Goal: Use online tool/utility: Use online tool/utility

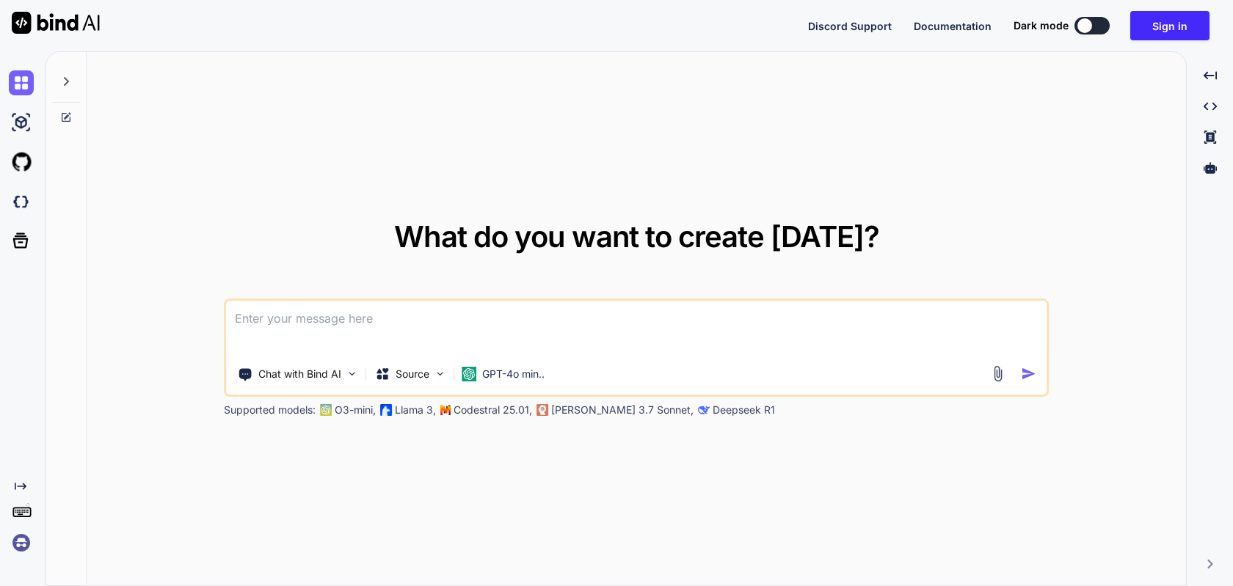
click at [21, 543] on img at bounding box center [21, 543] width 25 height 25
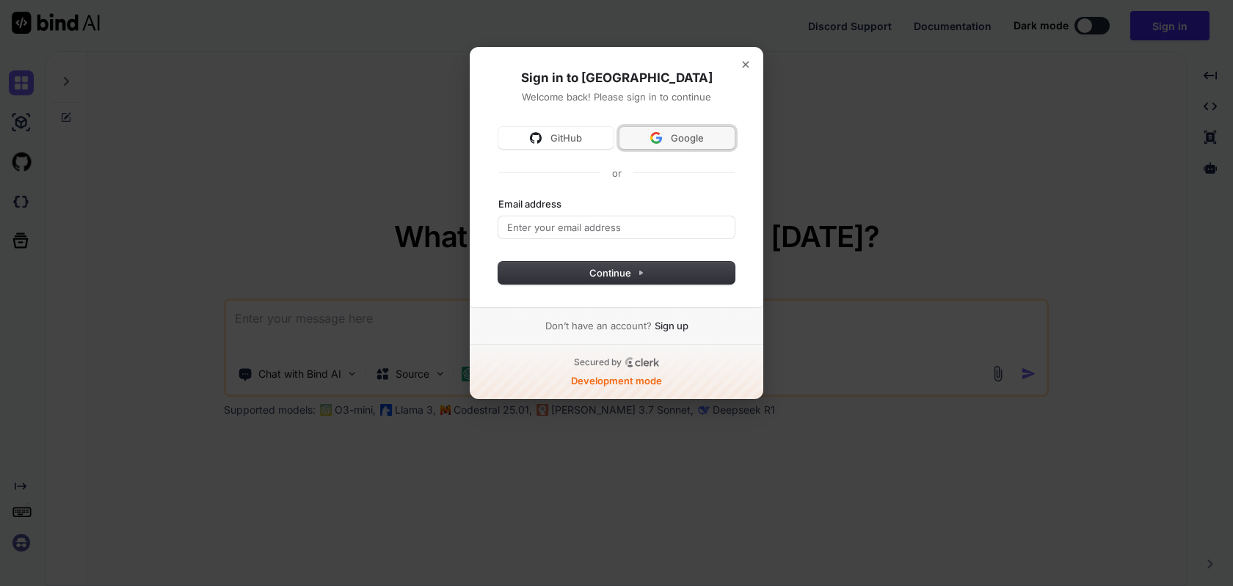
click at [663, 139] on span "Google" at bounding box center [677, 137] width 98 height 13
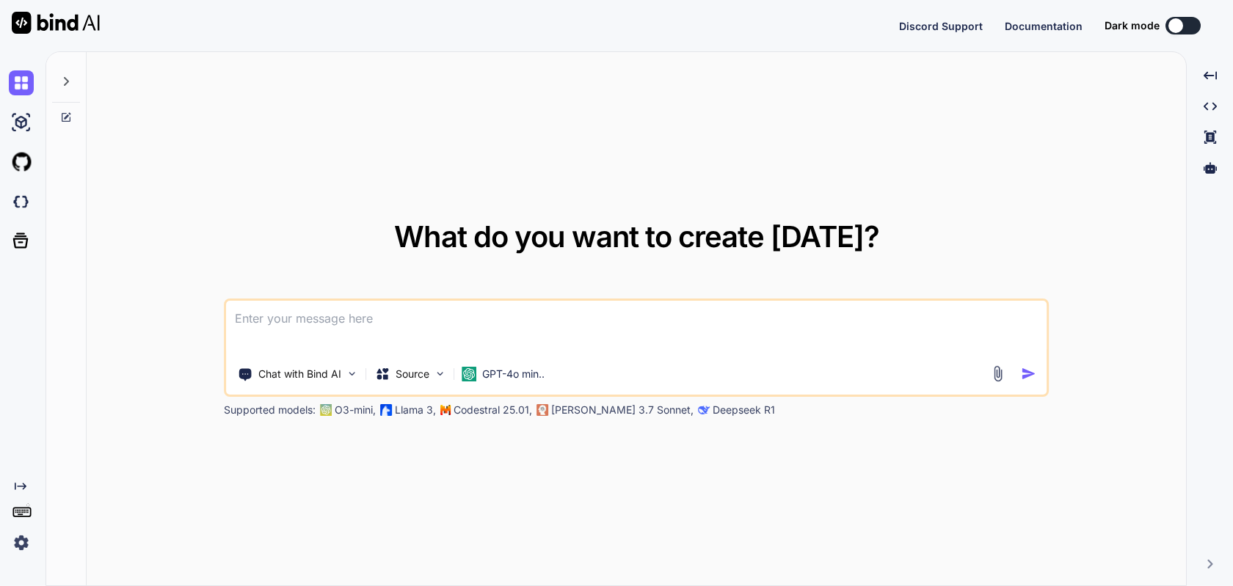
click at [11, 553] on img at bounding box center [21, 543] width 25 height 25
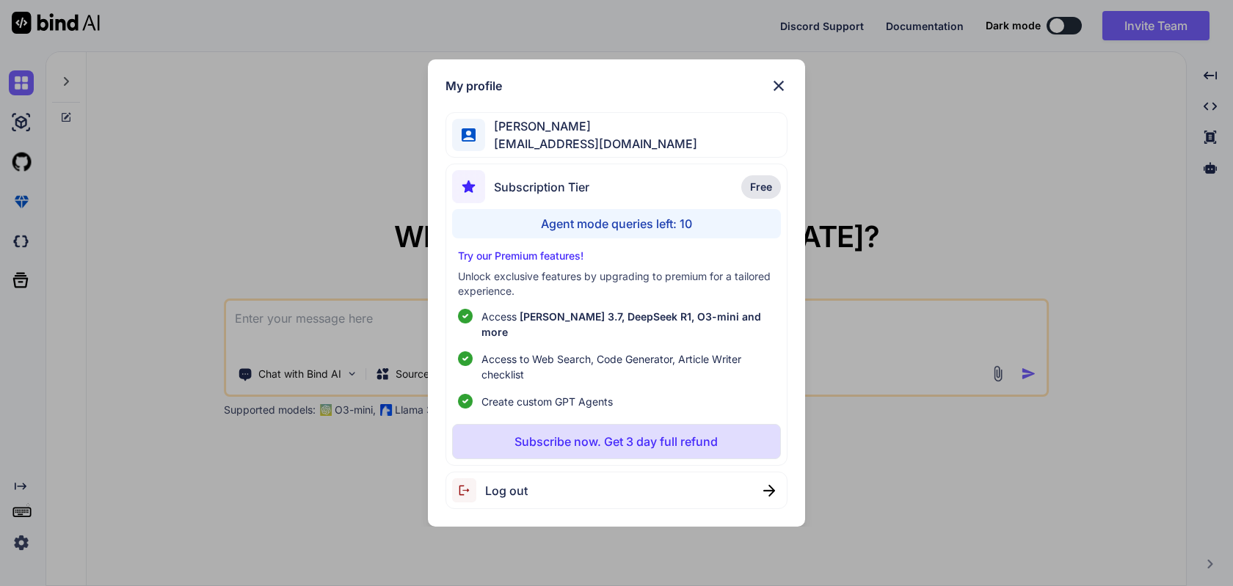
type textarea "x"
click at [617, 234] on div "Agent mode queries left: 10" at bounding box center [616, 223] width 328 height 29
click at [770, 95] on img at bounding box center [779, 86] width 18 height 18
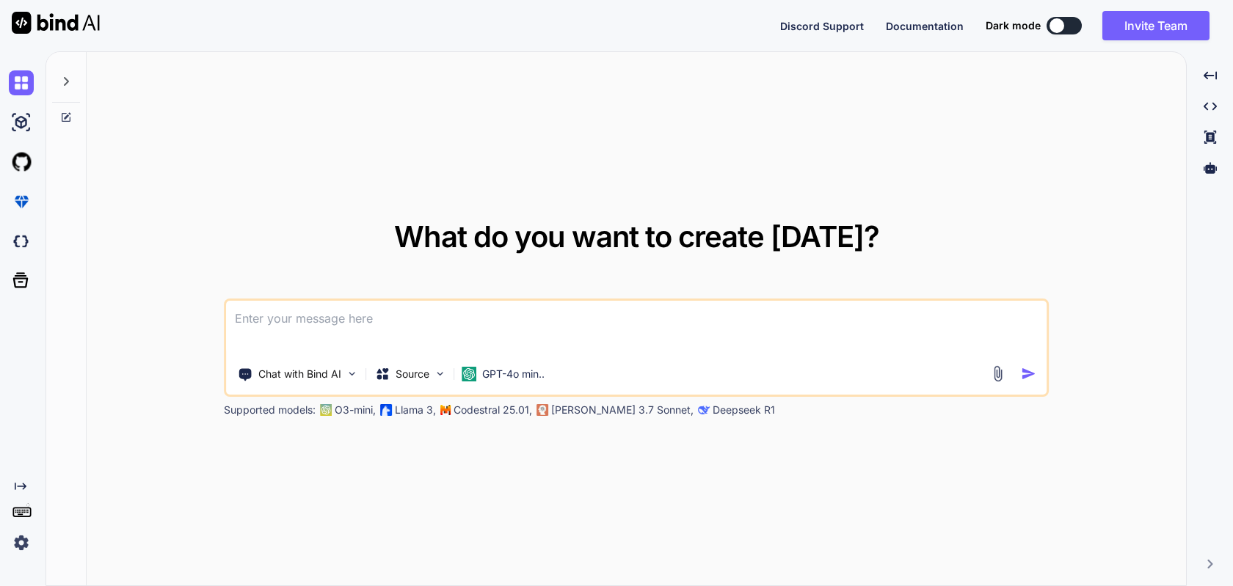
click at [412, 357] on div "Chat with Bind AI Source GPT-4o min.." at bounding box center [636, 348] width 825 height 98
click at [380, 344] on textarea at bounding box center [636, 328] width 821 height 54
type textarea "h"
type textarea "x"
type textarea "he"
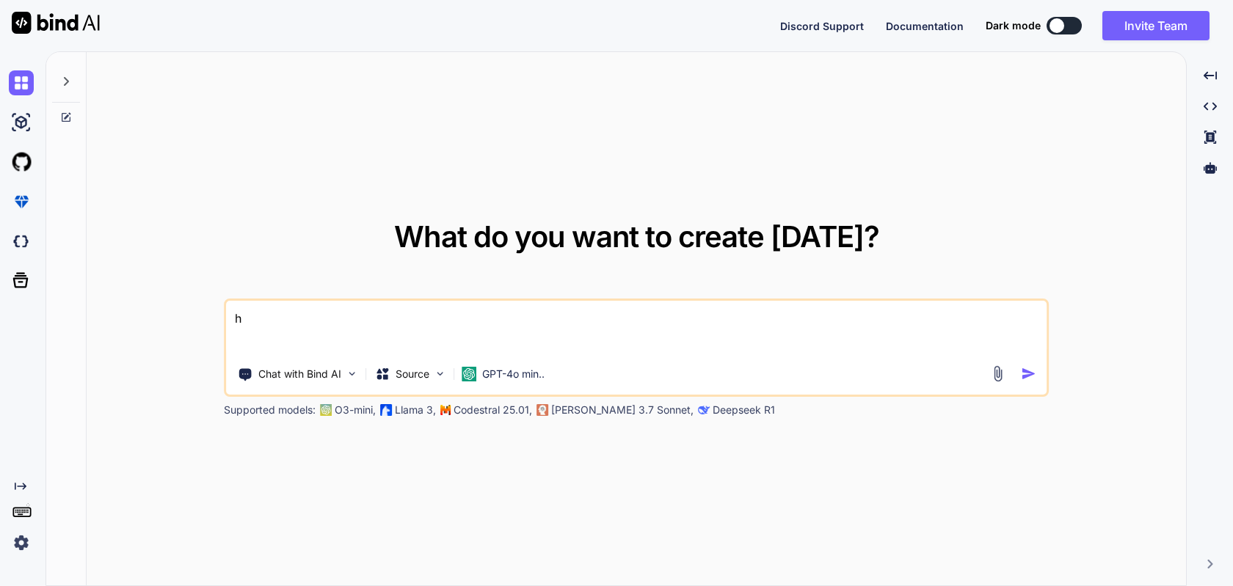
type textarea "x"
type textarea "hel"
type textarea "x"
type textarea "hell"
type textarea "x"
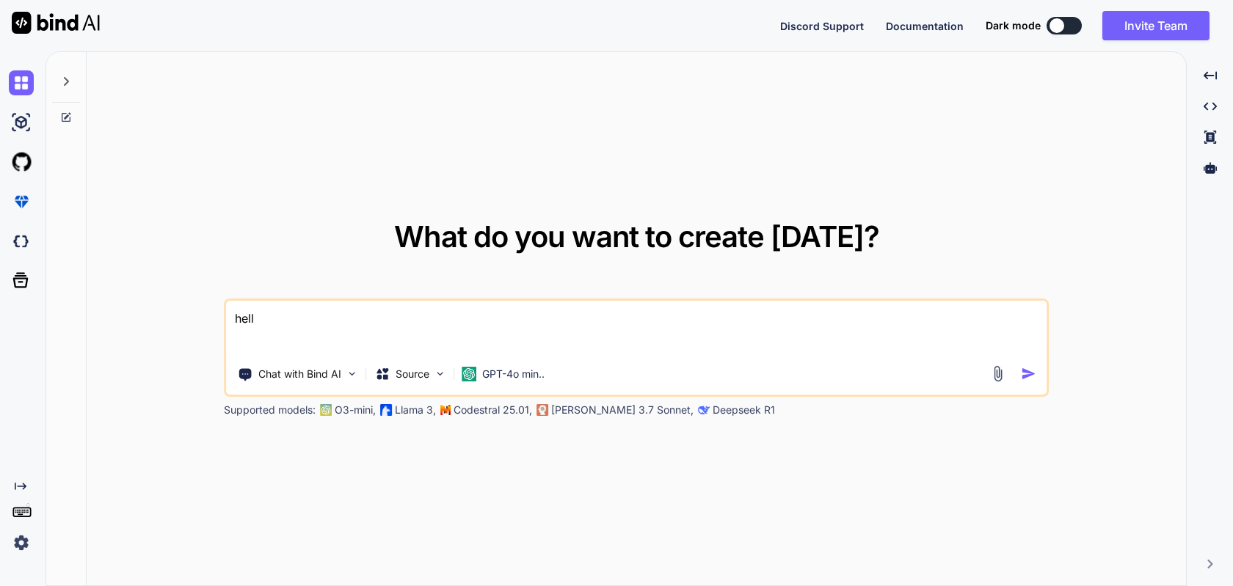
type textarea "hello"
type textarea "x"
type textarea "hello"
click at [1026, 374] on img "button" at bounding box center [1028, 373] width 15 height 15
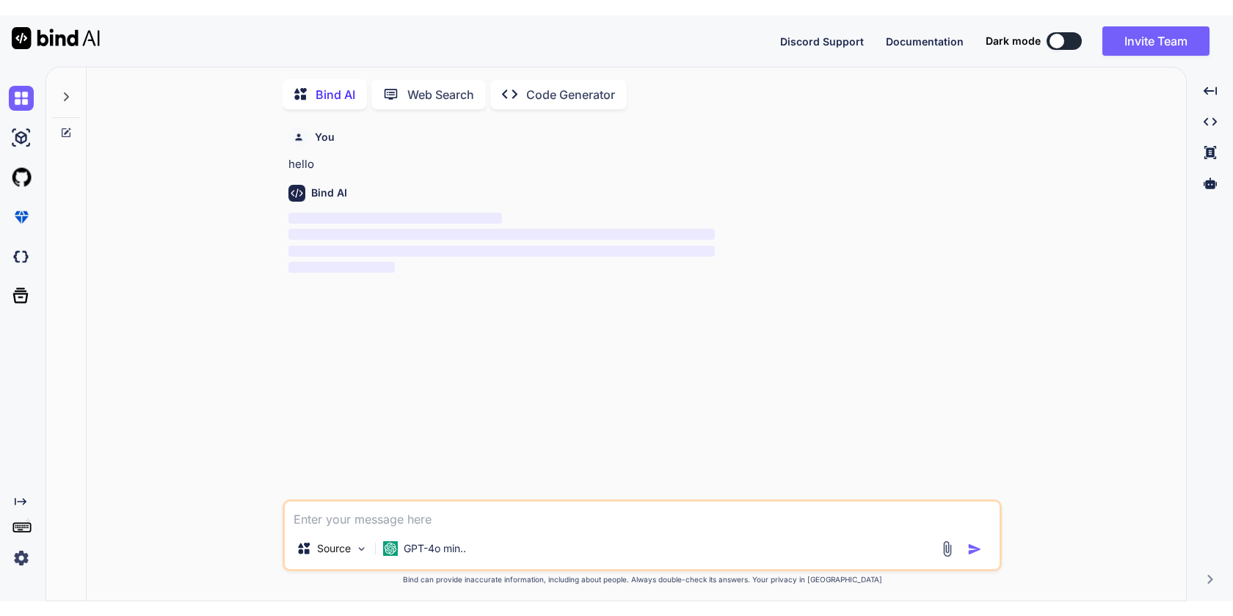
scroll to position [6, 0]
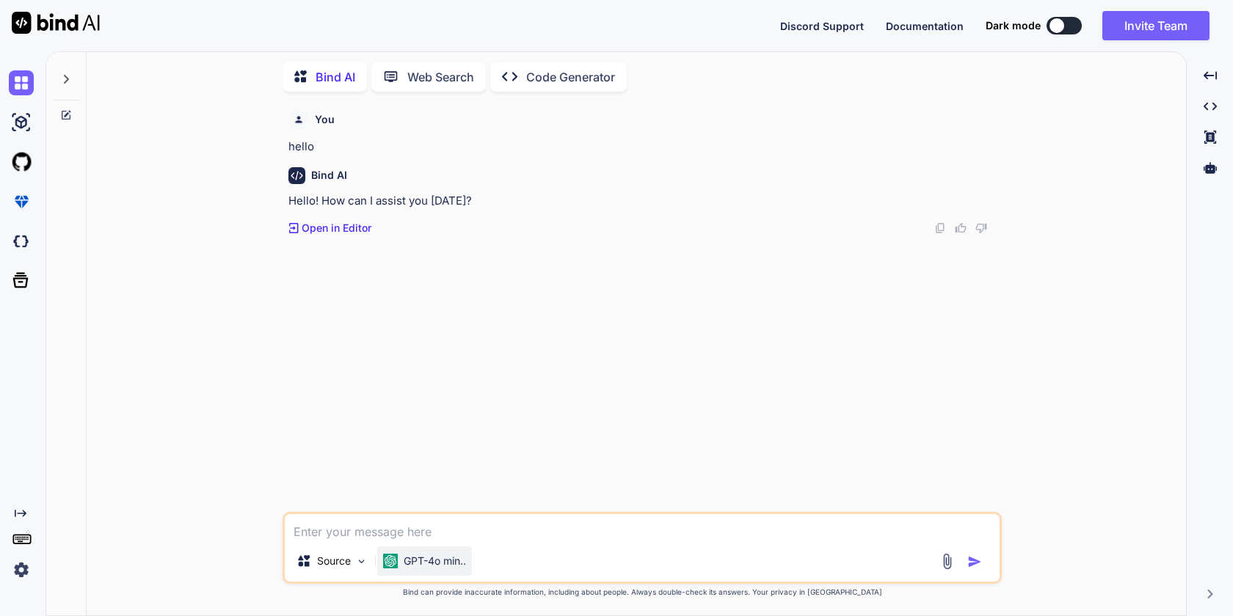
click at [450, 561] on p "GPT-4o min.." at bounding box center [435, 561] width 62 height 15
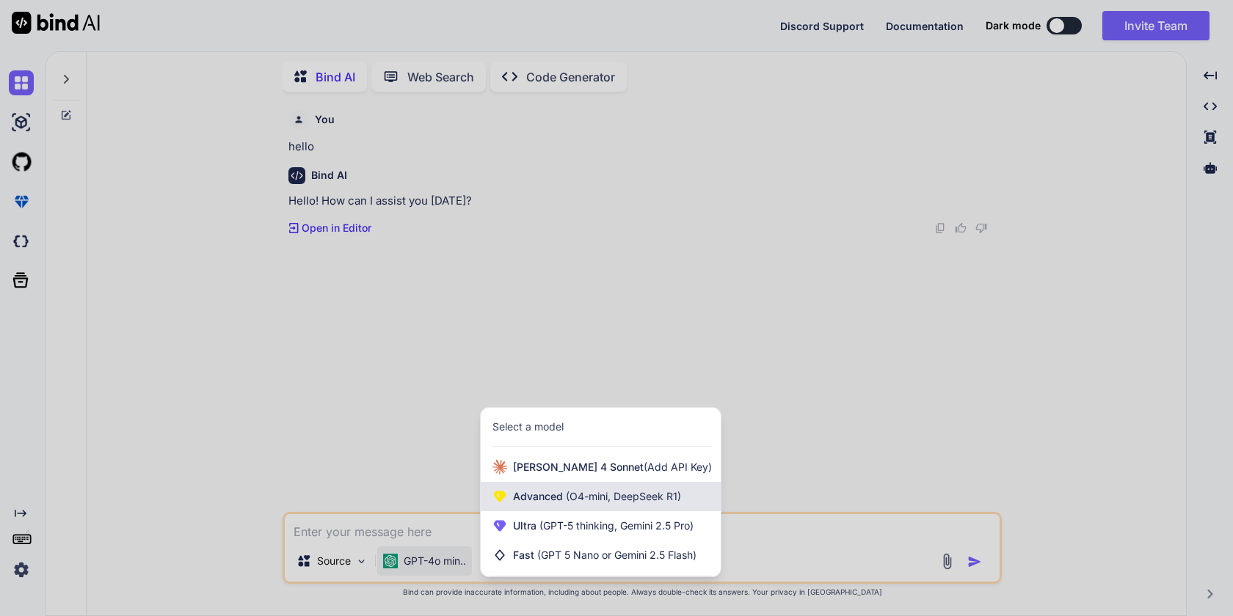
click at [559, 506] on div "Advanced (O4-mini, DeepSeek R1)" at bounding box center [601, 496] width 240 height 29
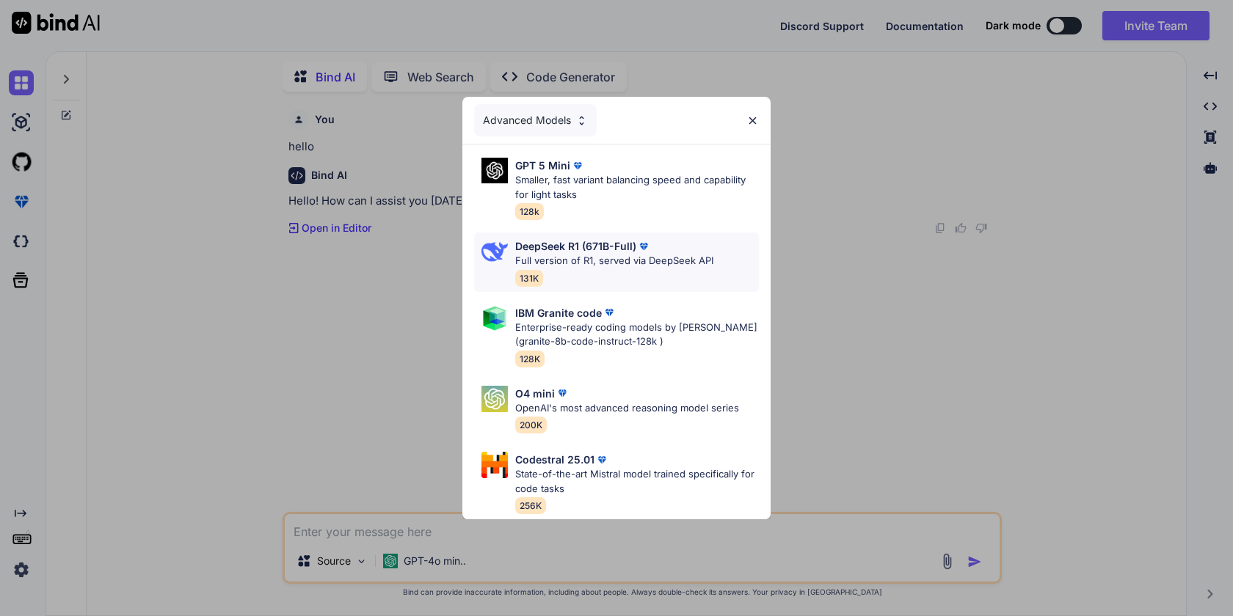
click at [595, 260] on p "Full version of R1, served via DeepSeek API" at bounding box center [614, 261] width 198 height 15
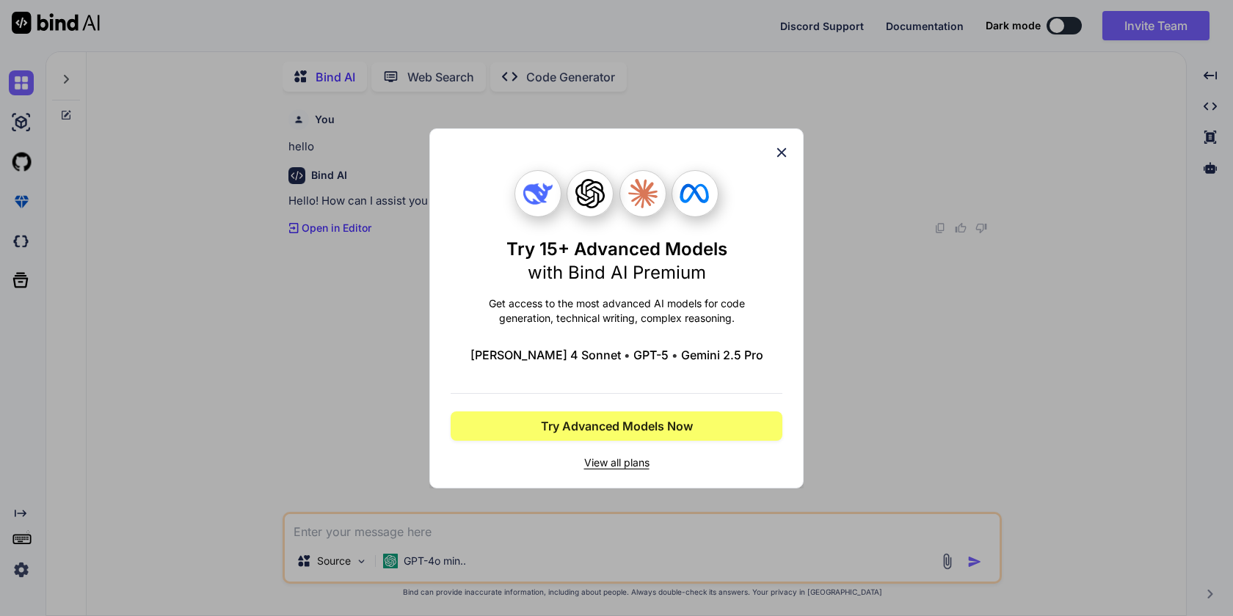
click at [774, 153] on icon at bounding box center [782, 153] width 16 height 16
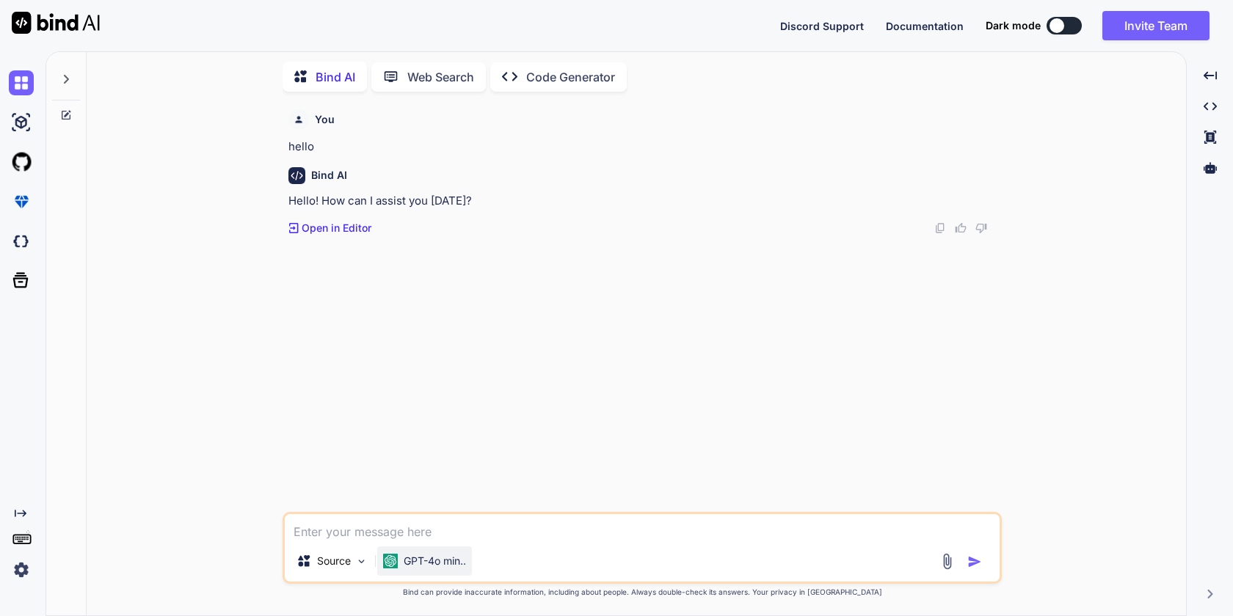
click at [432, 559] on p "GPT-4o min.." at bounding box center [435, 561] width 62 height 15
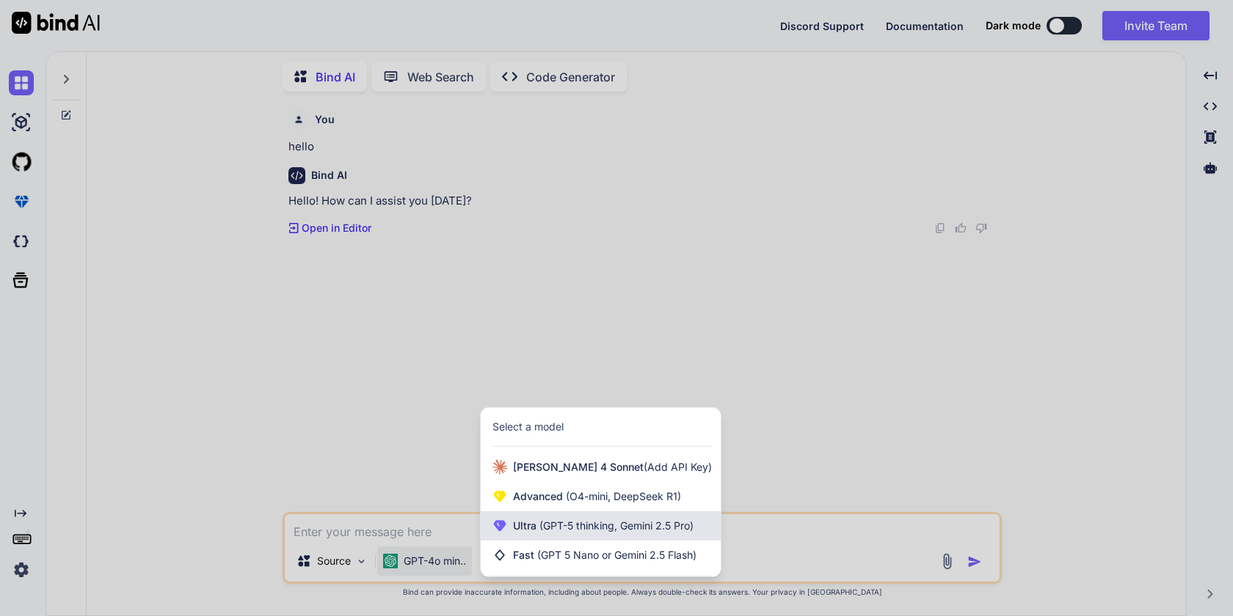
click at [543, 525] on span "(GPT-5 thinking, Gemini 2.5 Pro)" at bounding box center [615, 526] width 157 height 12
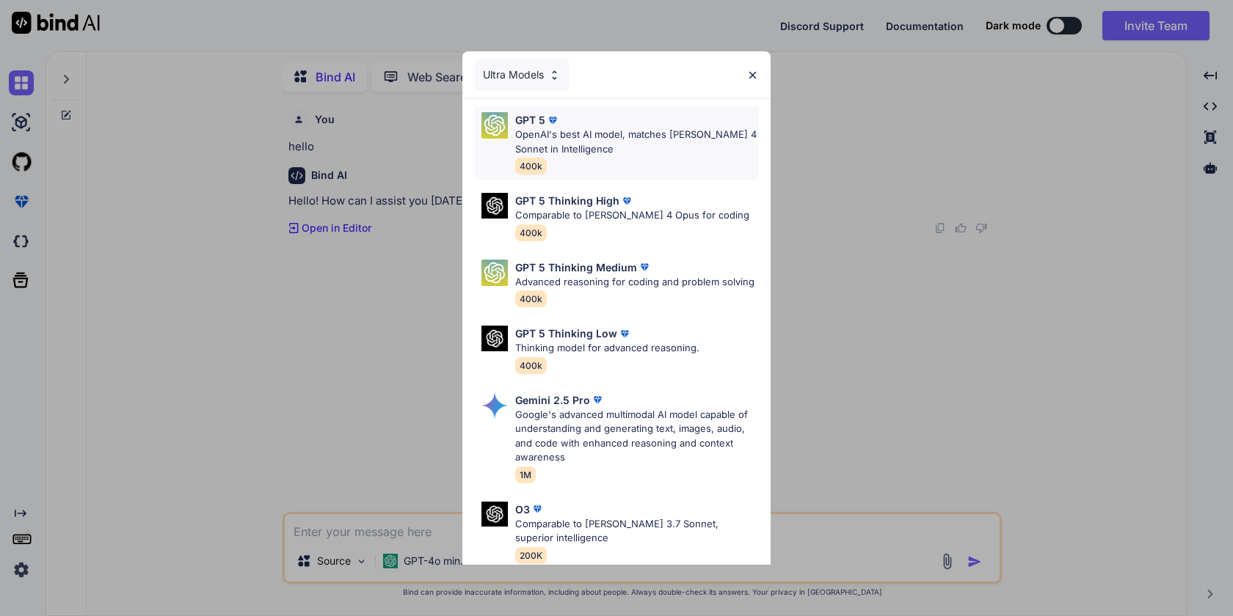
click at [639, 146] on p "OpenAI's best AI model, matches Claude 4 Sonnet in Intelligence" at bounding box center [637, 142] width 244 height 29
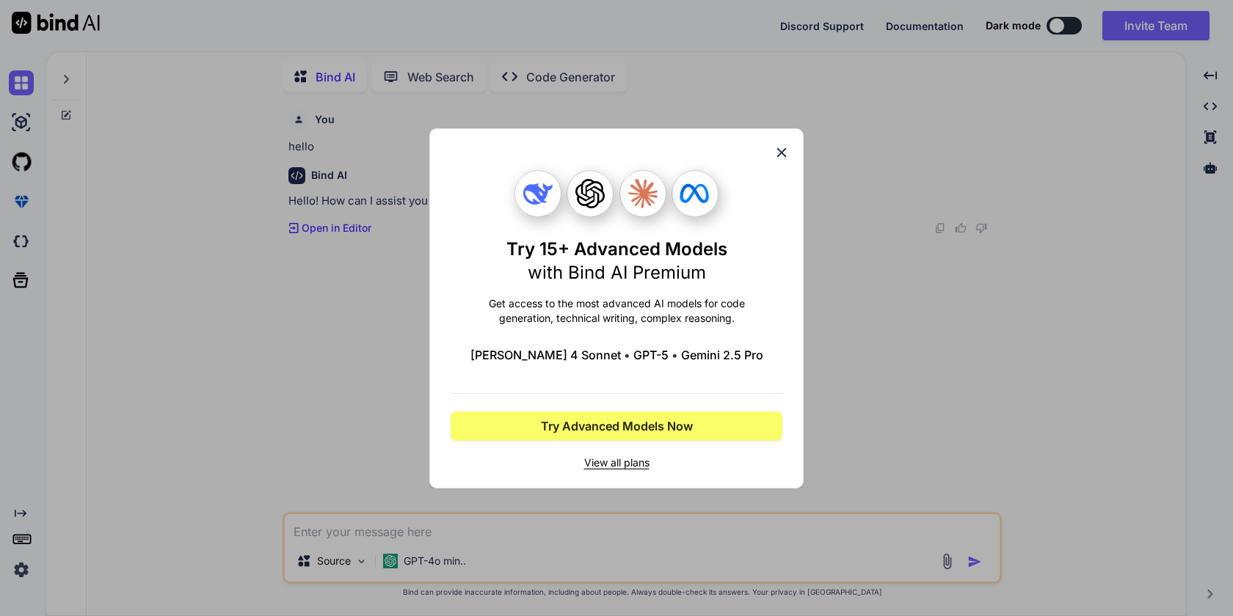
click at [786, 148] on icon at bounding box center [782, 153] width 16 height 16
type textarea "x"
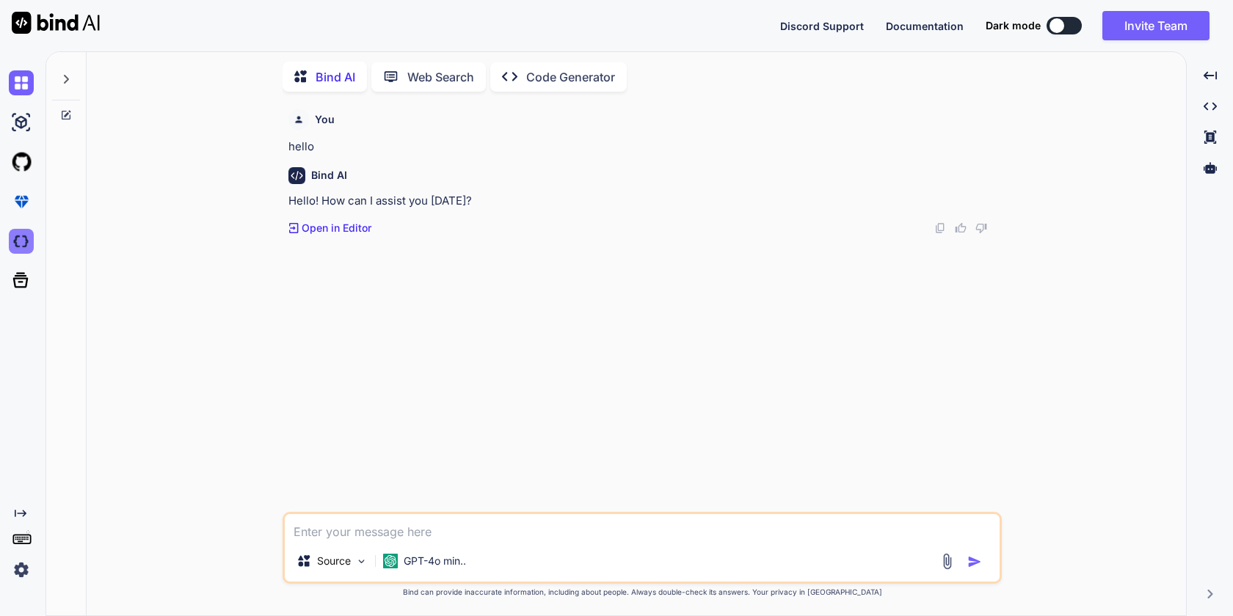
click at [21, 241] on img at bounding box center [21, 241] width 25 height 25
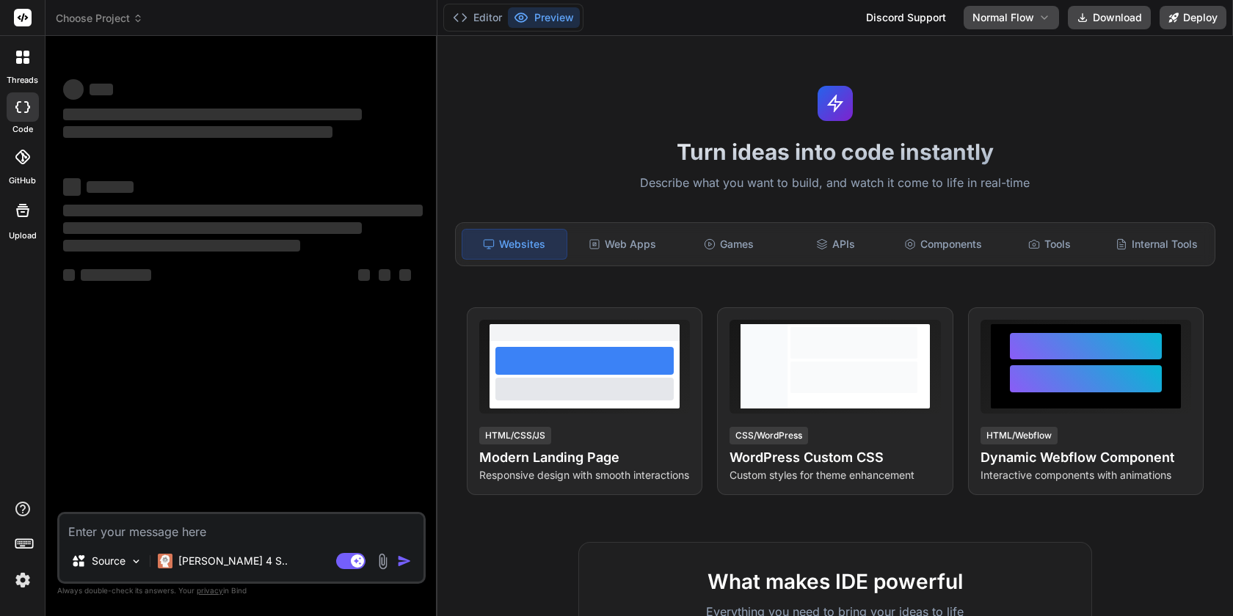
click at [22, 581] on img at bounding box center [22, 580] width 25 height 25
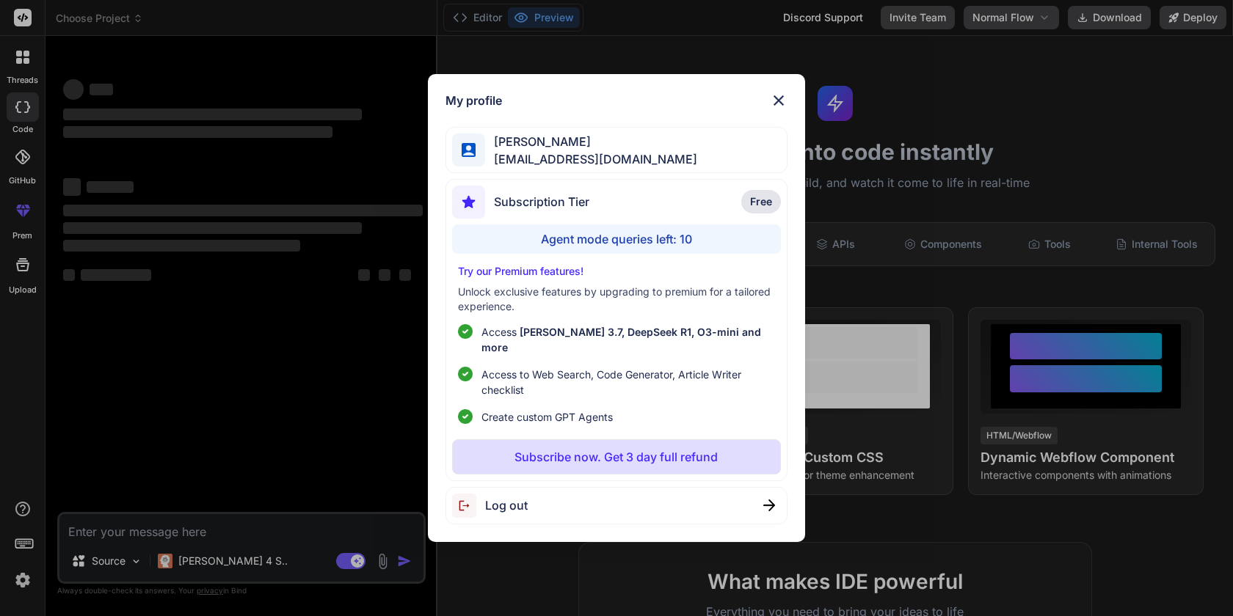
click at [310, 424] on div "My profile [PERSON_NAME] [PERSON_NAME][EMAIL_ADDRESS][DOMAIN_NAME] Subscription…" at bounding box center [616, 308] width 1233 height 616
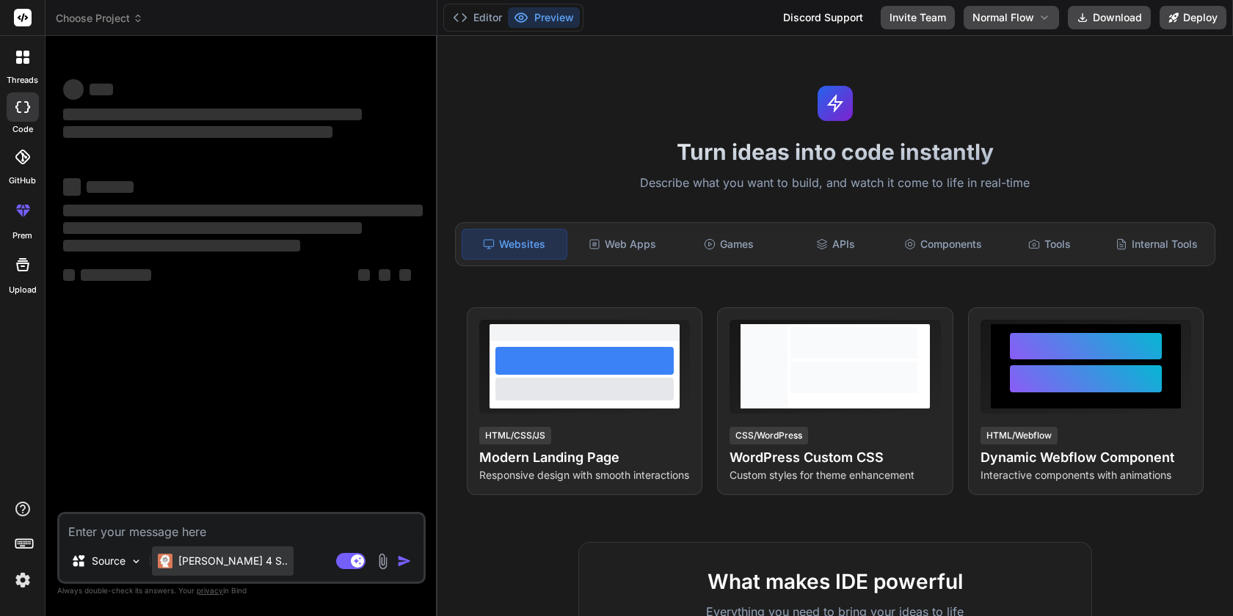
click at [214, 560] on p "[PERSON_NAME] 4 S.." at bounding box center [232, 561] width 109 height 15
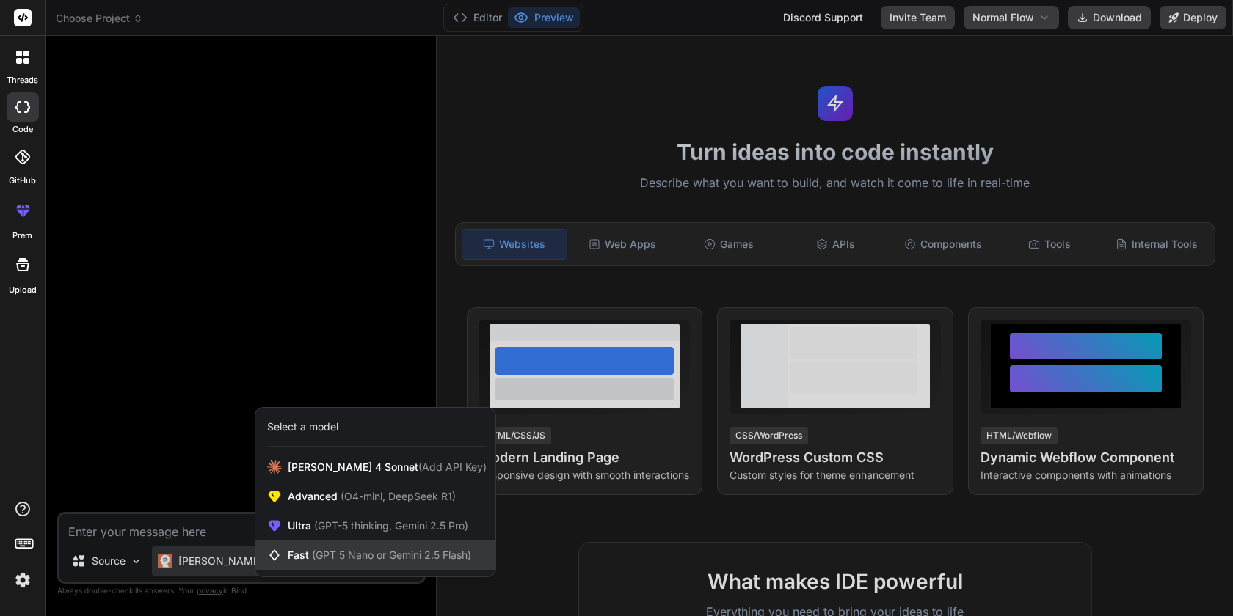
click at [408, 555] on span "(GPT 5 Nano or Gemini 2.5 Flash)" at bounding box center [391, 555] width 159 height 12
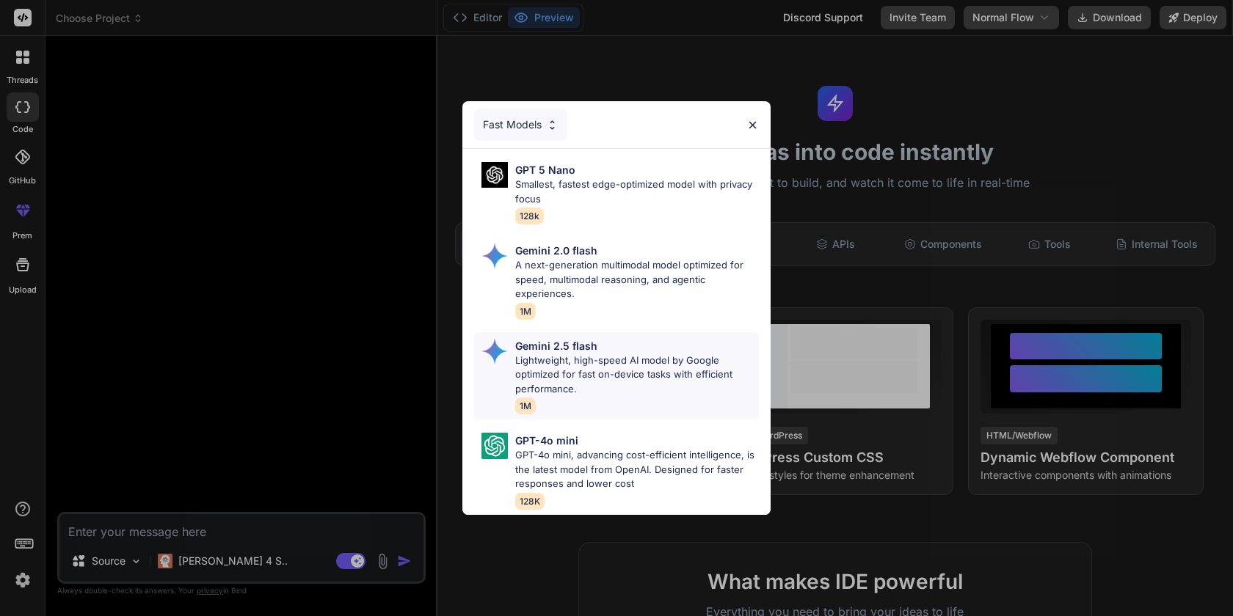
click at [637, 379] on p "Lightweight, high-speed AI model by Google optimized for fast on-device tasks w…" at bounding box center [637, 375] width 244 height 43
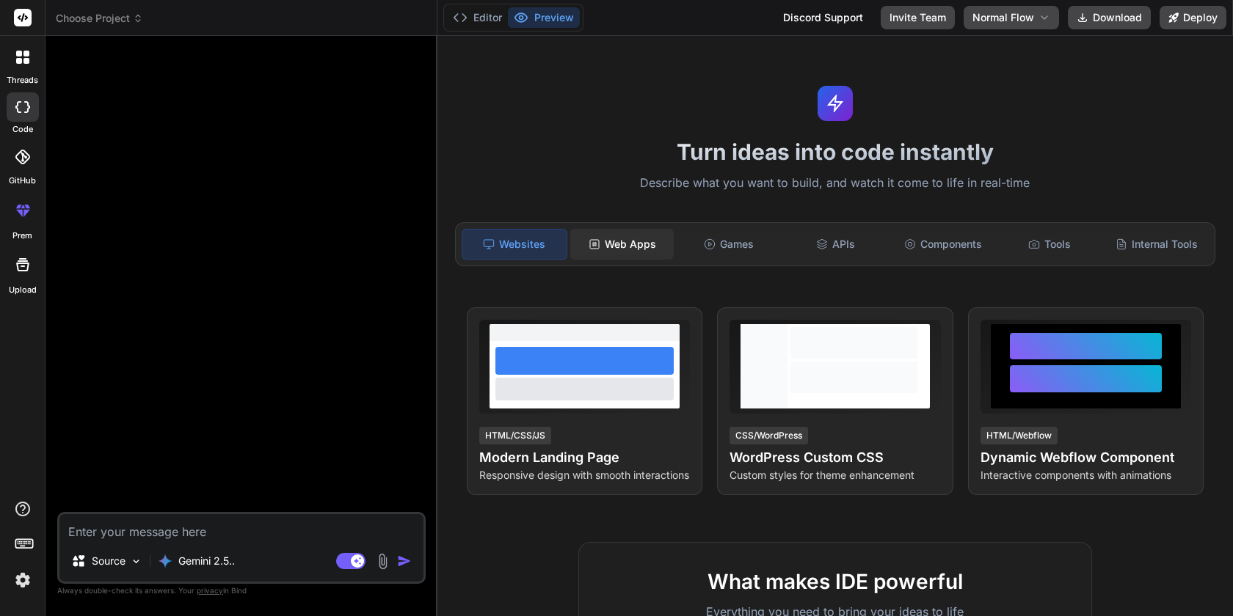
click at [635, 244] on div "Web Apps" at bounding box center [622, 244] width 104 height 31
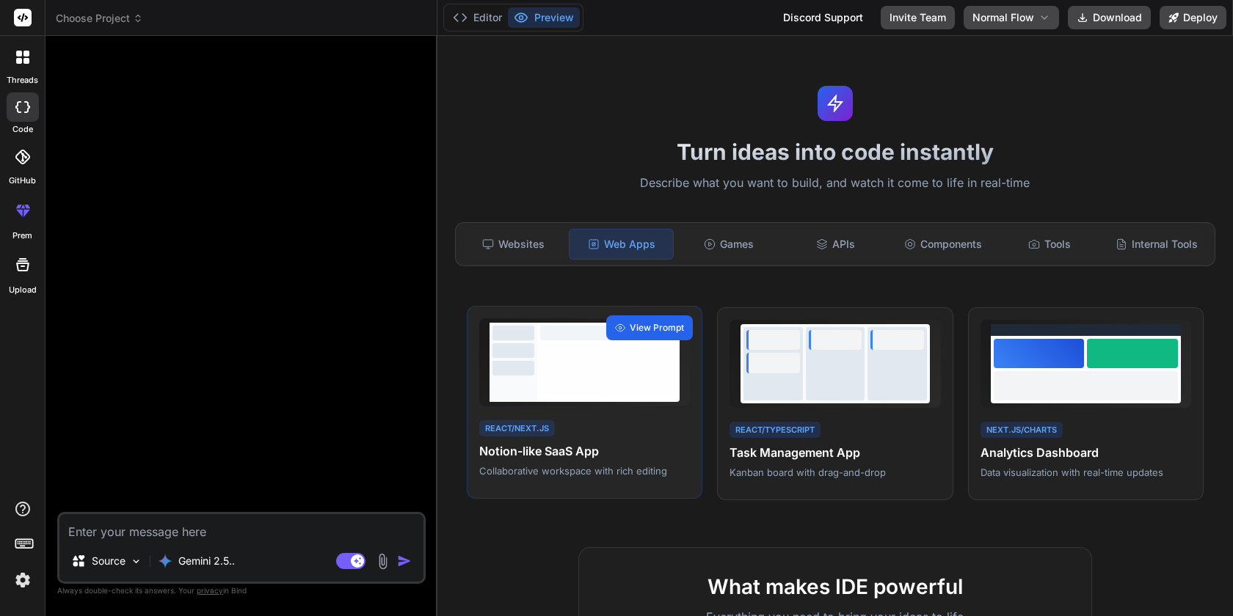
click at [646, 329] on span "View Prompt" at bounding box center [657, 327] width 54 height 13
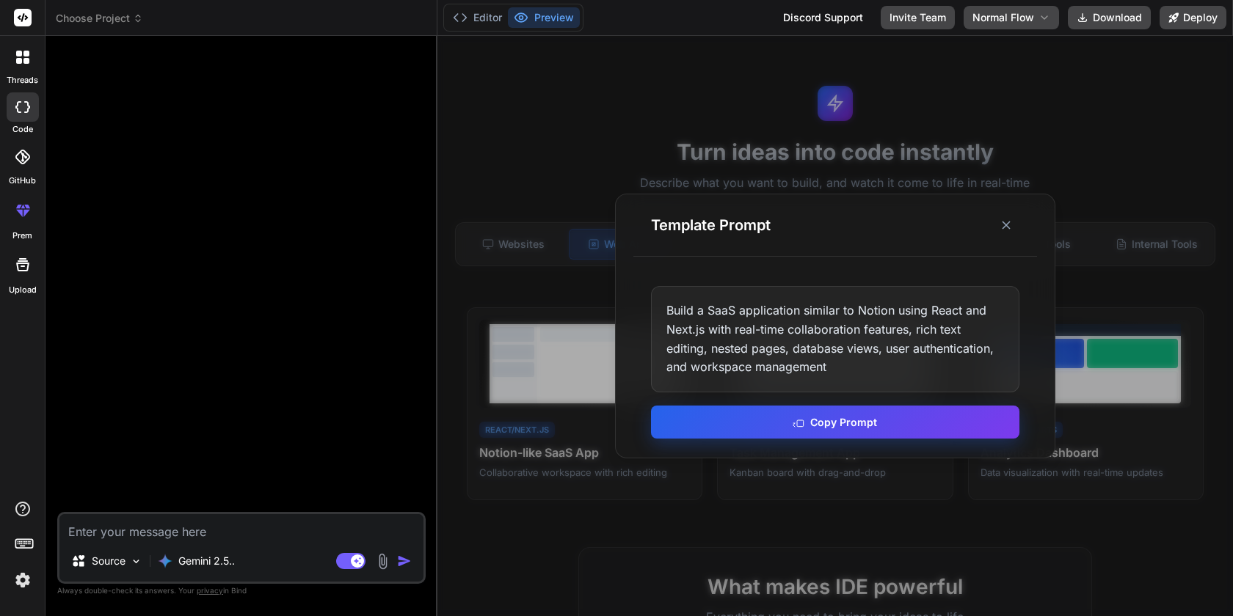
click at [822, 423] on button "Copy Prompt" at bounding box center [835, 422] width 368 height 33
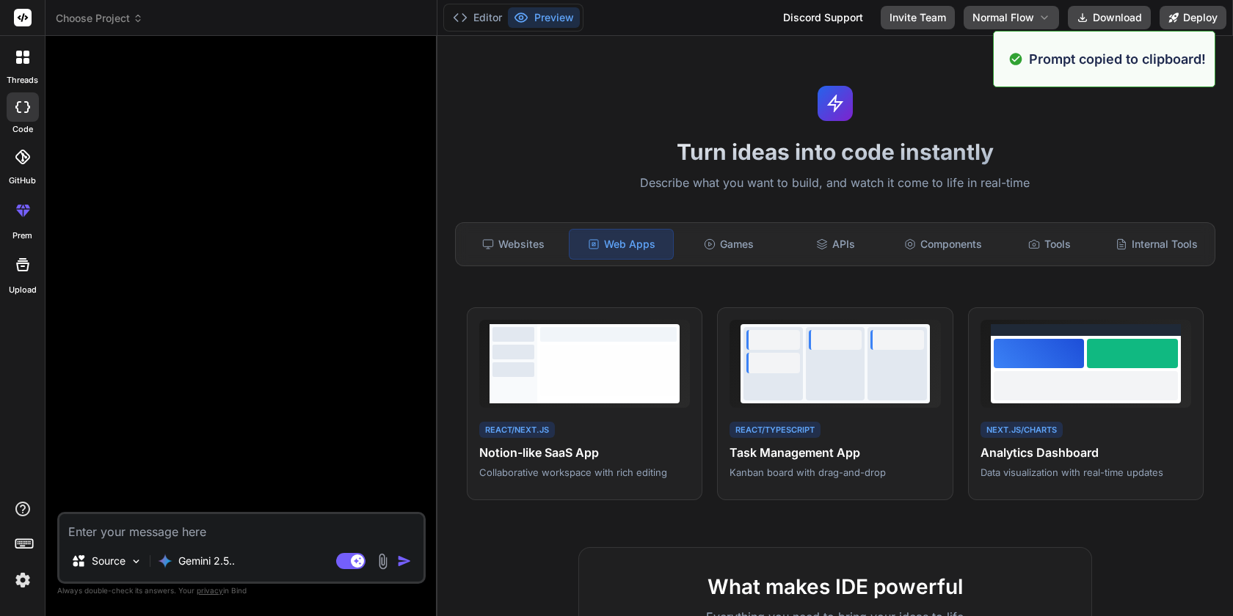
click at [228, 533] on textarea at bounding box center [241, 527] width 364 height 26
paste textarea "Build a SaaS application similar to Notion using React and Next.js with real-ti…"
type textarea "x"
type textarea "Build a SaaS application similar to Notion using React and Next.js with real-ti…"
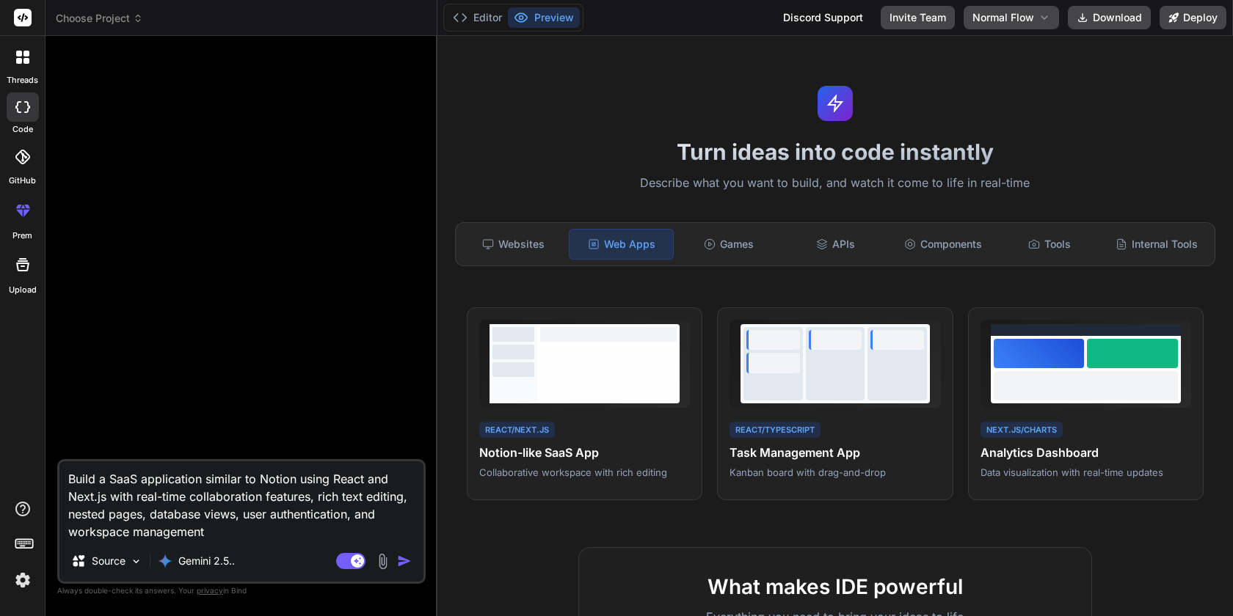
drag, startPoint x: 142, startPoint y: 515, endPoint x: 269, endPoint y: 542, distance: 130.4
click at [269, 542] on div "Build a SaaS application similar to Notion using React and Next.js with real-ti…" at bounding box center [241, 521] width 368 height 125
type textarea "x"
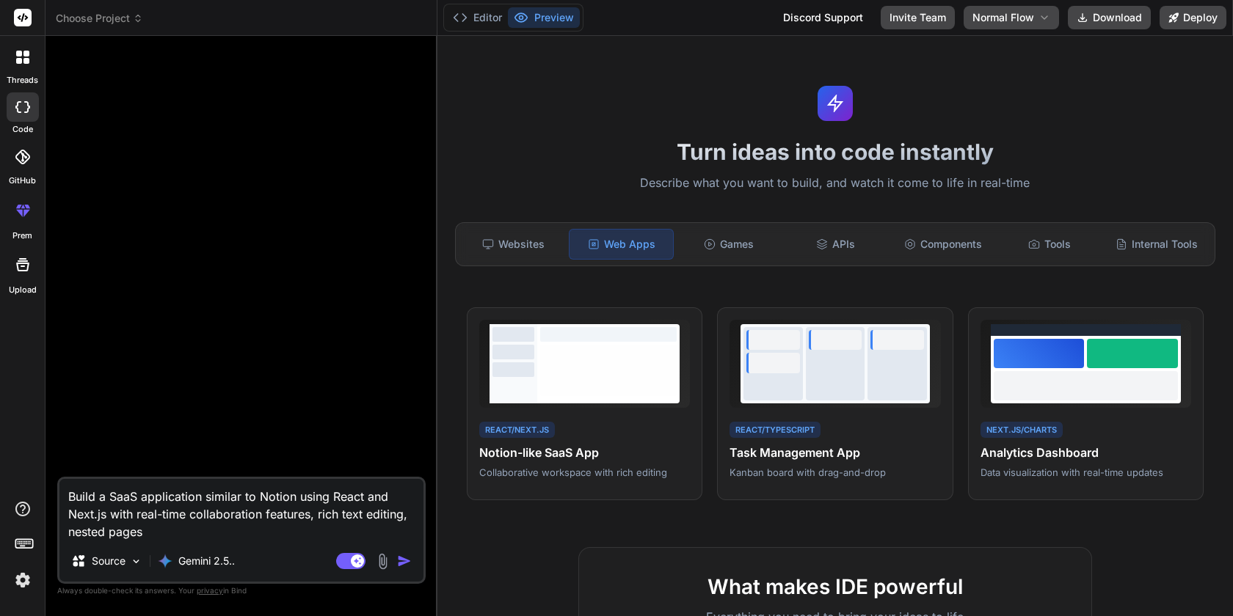
type textarea "Build a SaaS application similar to Notion using React and Next.js with real-ti…"
click at [401, 562] on img "button" at bounding box center [404, 561] width 15 height 15
type textarea "x"
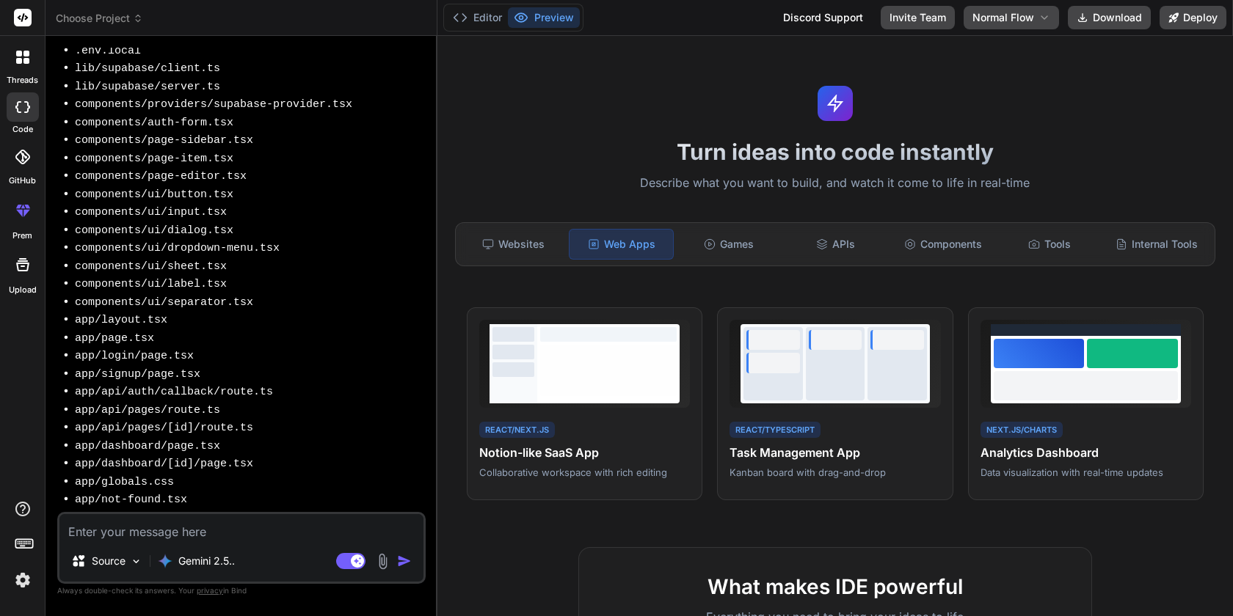
scroll to position [324, 0]
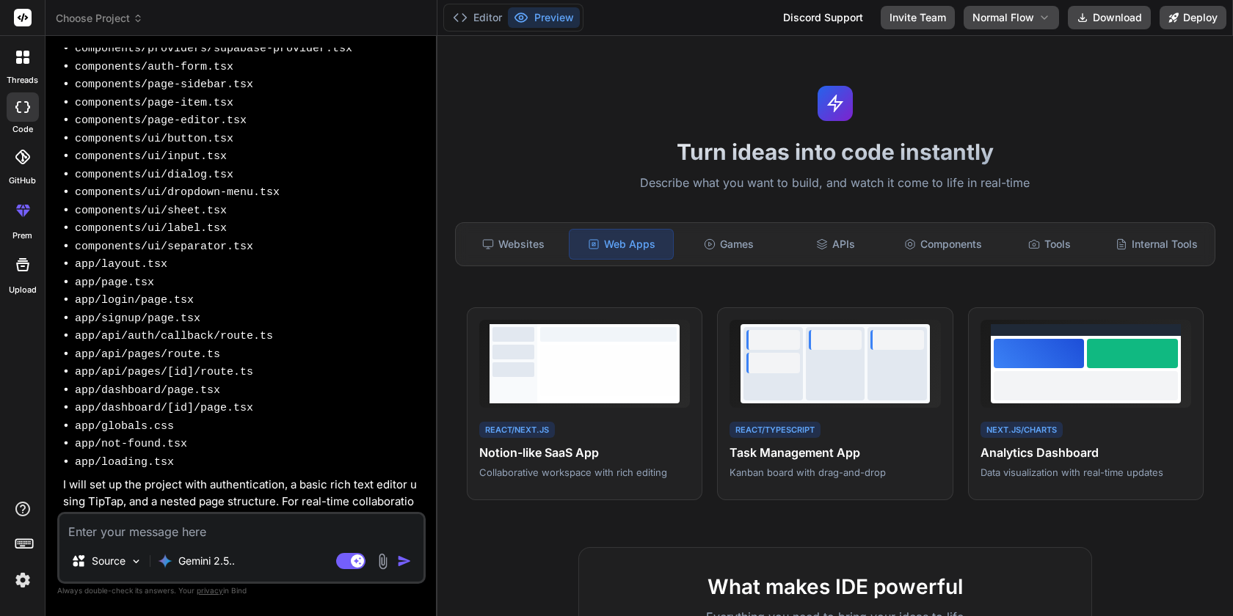
click at [200, 537] on textarea at bounding box center [241, 527] width 364 height 26
type textarea "x"
type textarea "o"
type textarea "x"
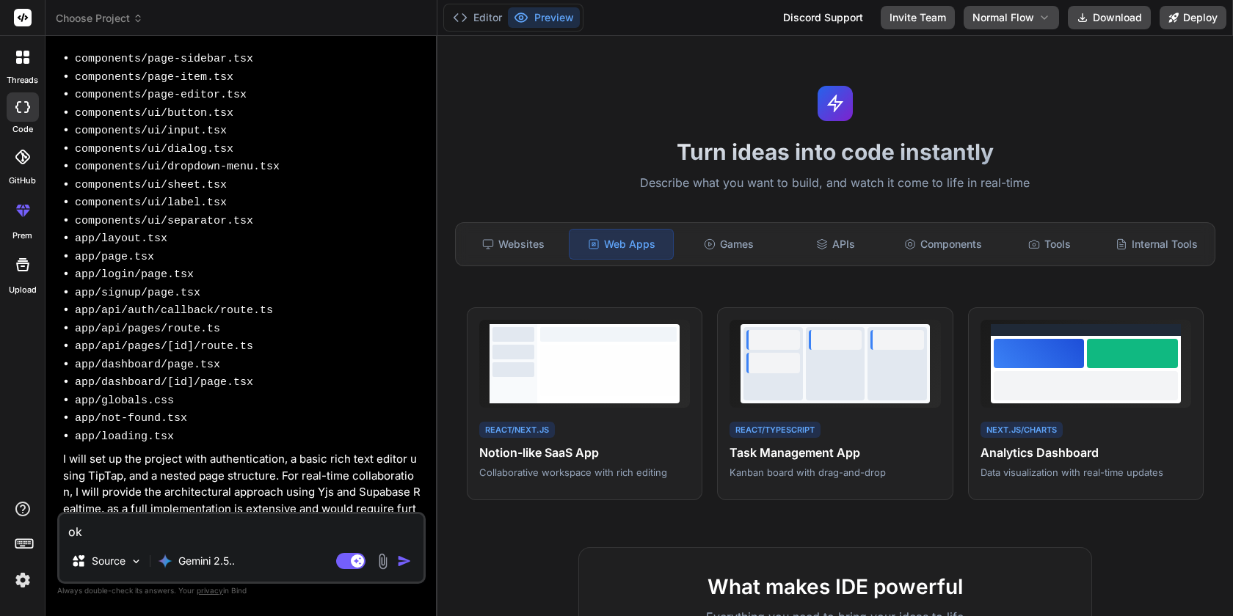
type textarea "ok"
click at [404, 561] on img "button" at bounding box center [404, 561] width 15 height 15
type textarea "x"
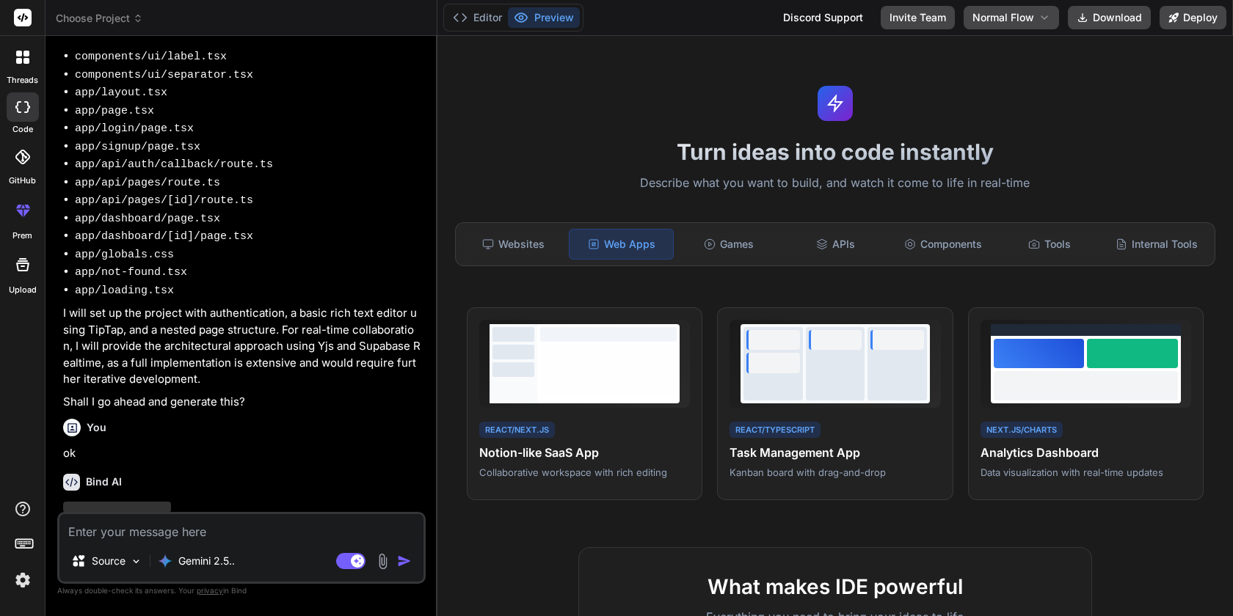
scroll to position [501, 0]
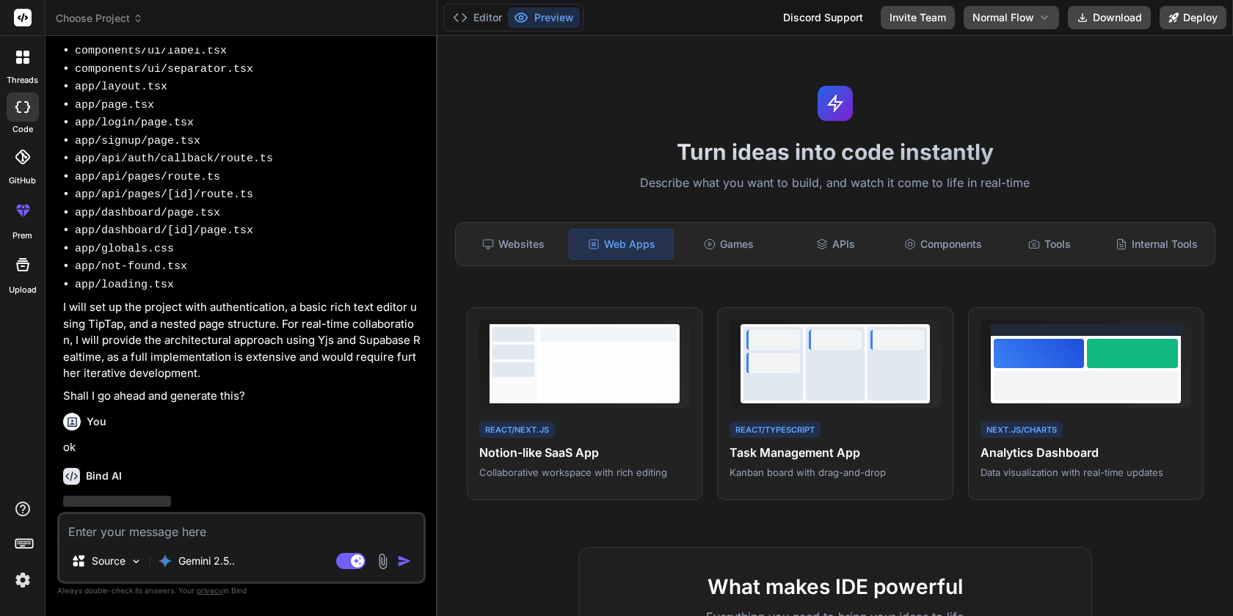
click at [23, 581] on img at bounding box center [22, 580] width 25 height 25
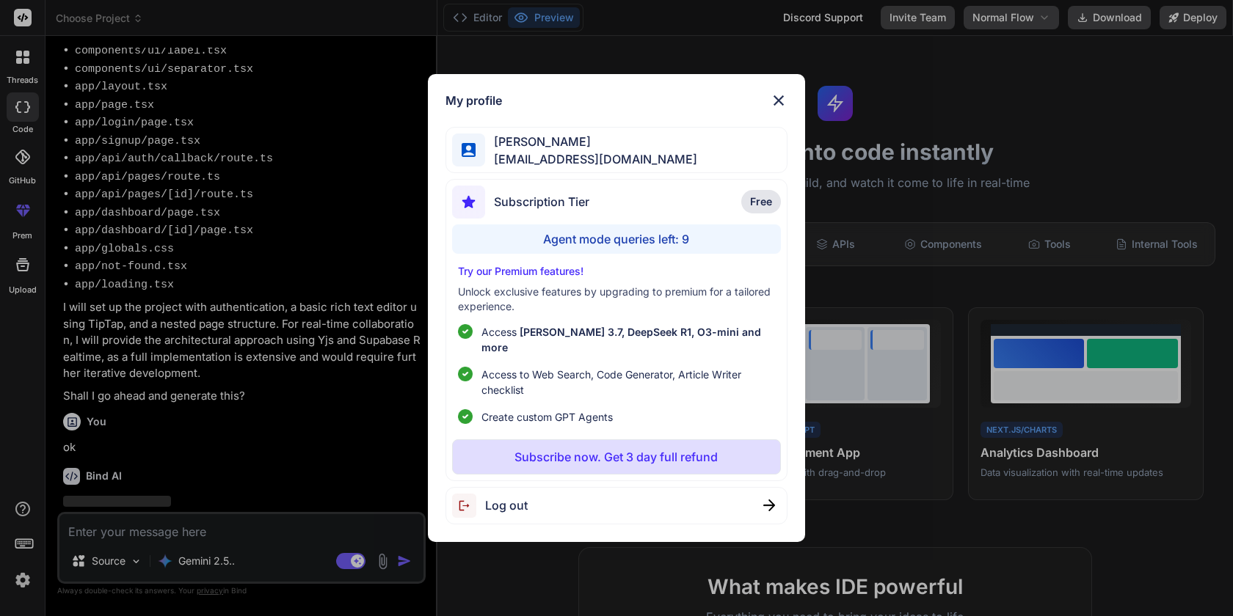
click at [23, 581] on div "My profile [PERSON_NAME] [PERSON_NAME][EMAIL_ADDRESS][DOMAIN_NAME] Subscription…" at bounding box center [616, 308] width 1233 height 616
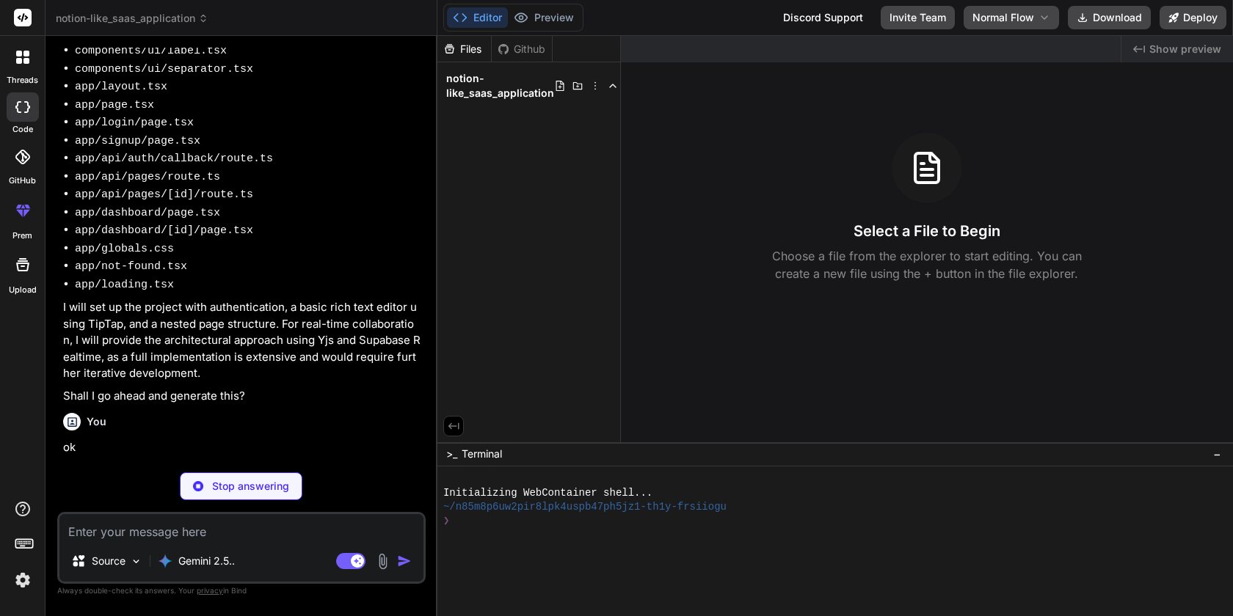
scroll to position [582, 0]
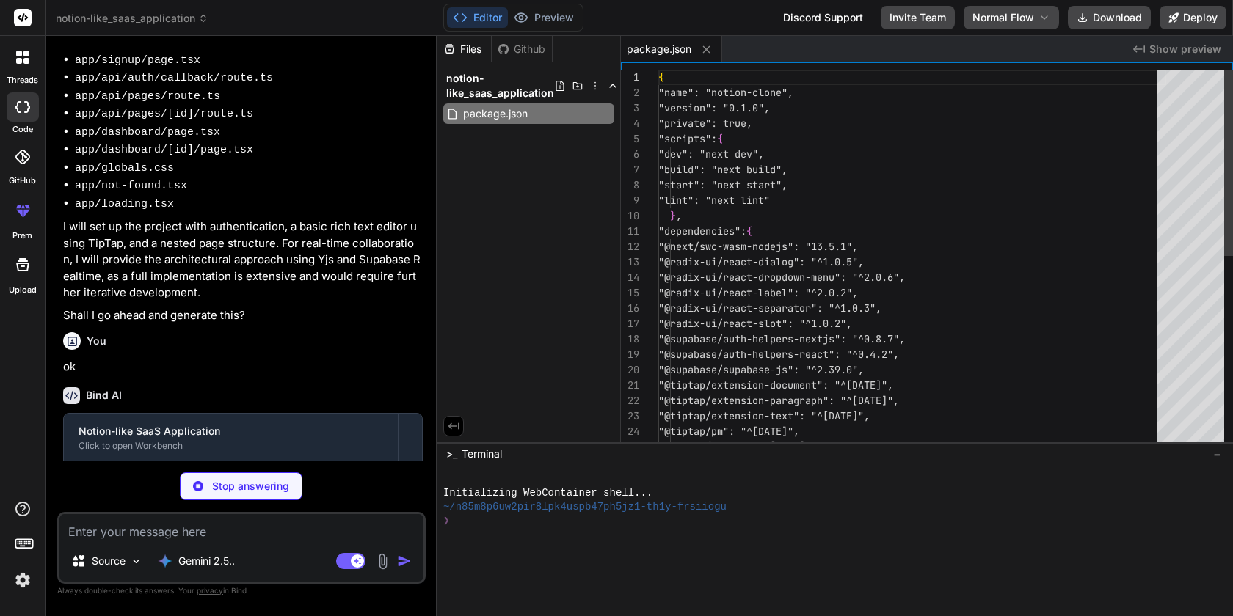
type textarea "x"
type textarea "/** @type {import('next').NextConfig} */ const nextConfig = { experimental: { s…"
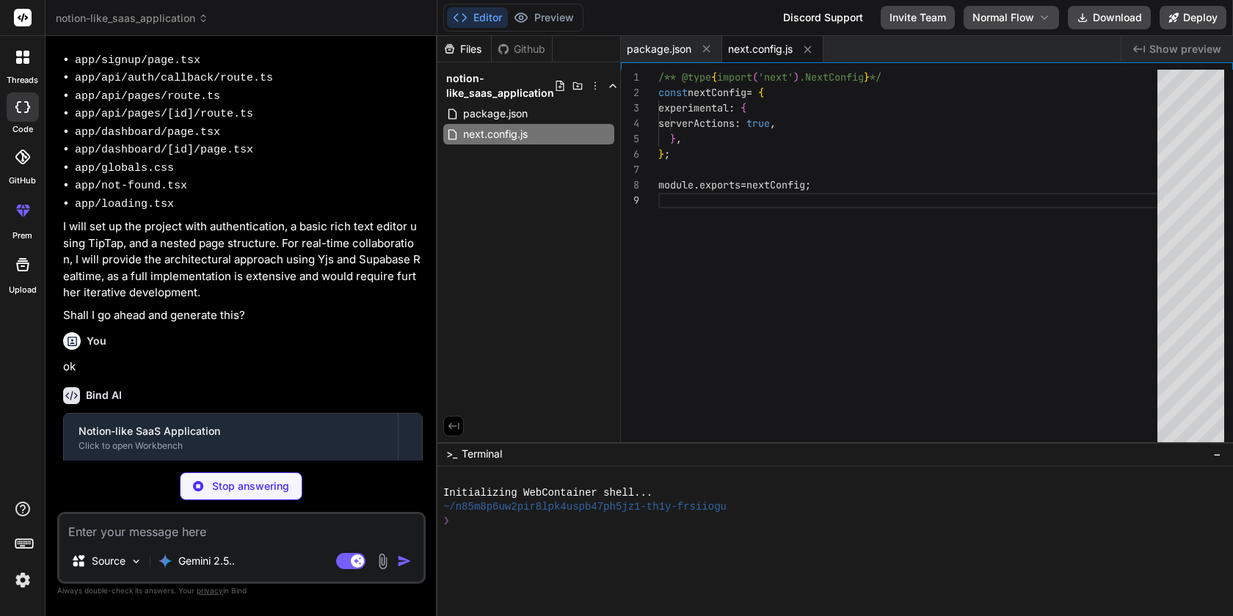
type textarea "x"
type textarea "module.exports = { plugins: { tailwindcss: {}, autoprefixer: {}, }, };"
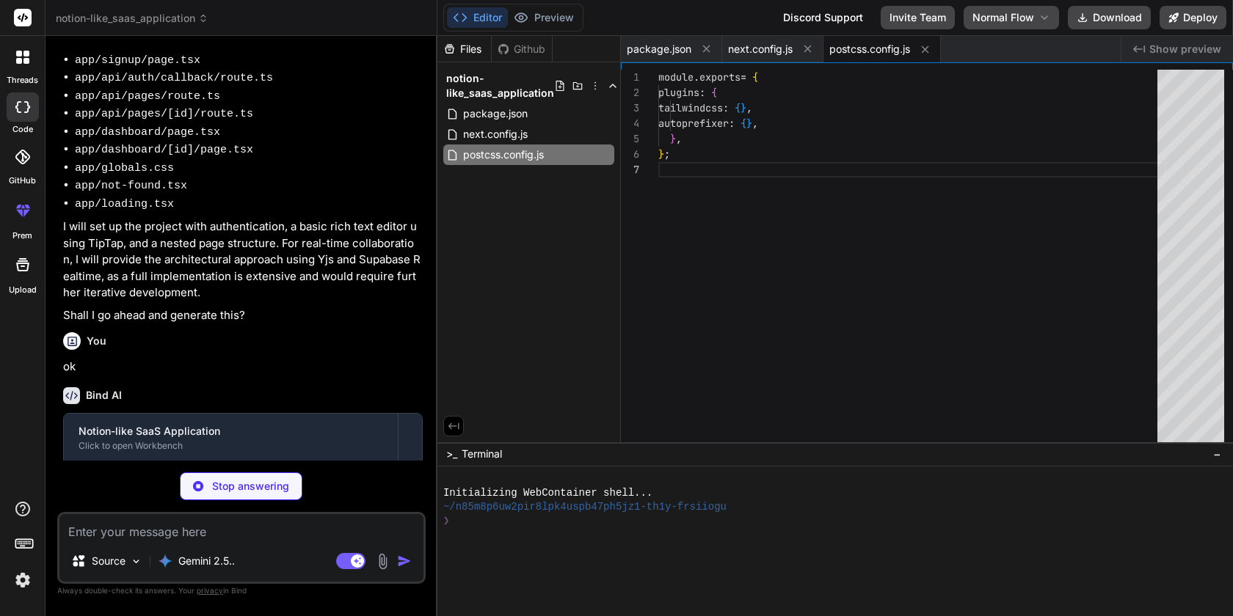
scroll to position [92, 0]
type textarea "x"
type textarea ""accordion-up": "accordion-up 0.2s ease-out", }, }, }, plugins: [require("tailw…"
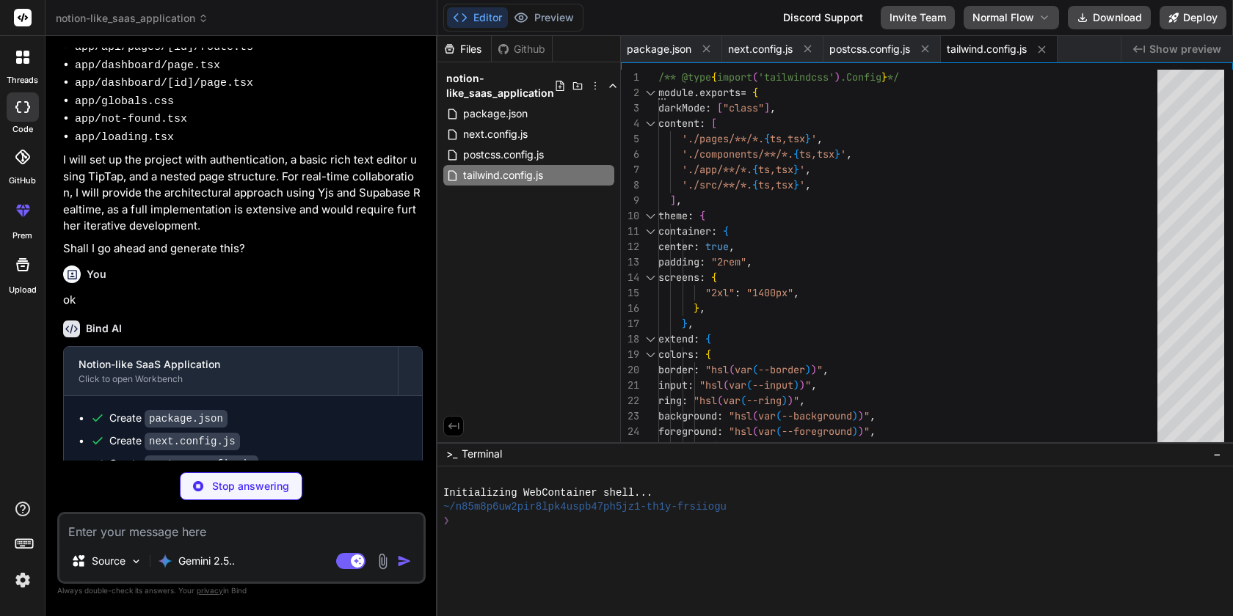
scroll to position [672, 0]
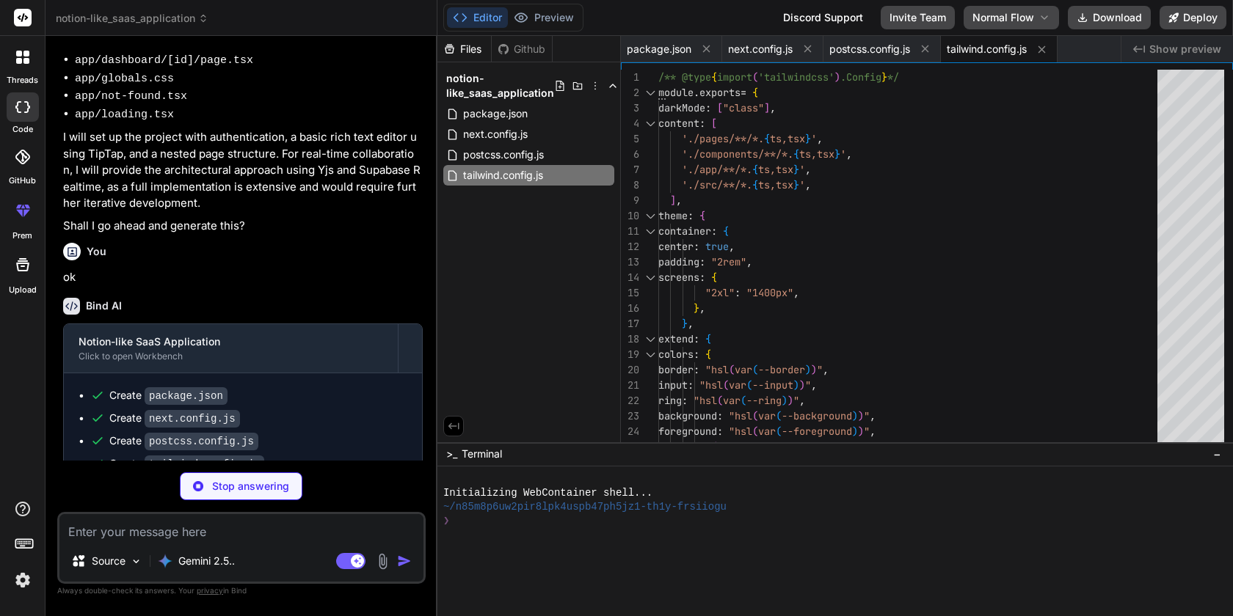
type textarea "x"
type textarea ""include": ["next-env.d.ts", "**/*.ts", "**/*.tsx", ".next/types/**/*.ts"], "ex…"
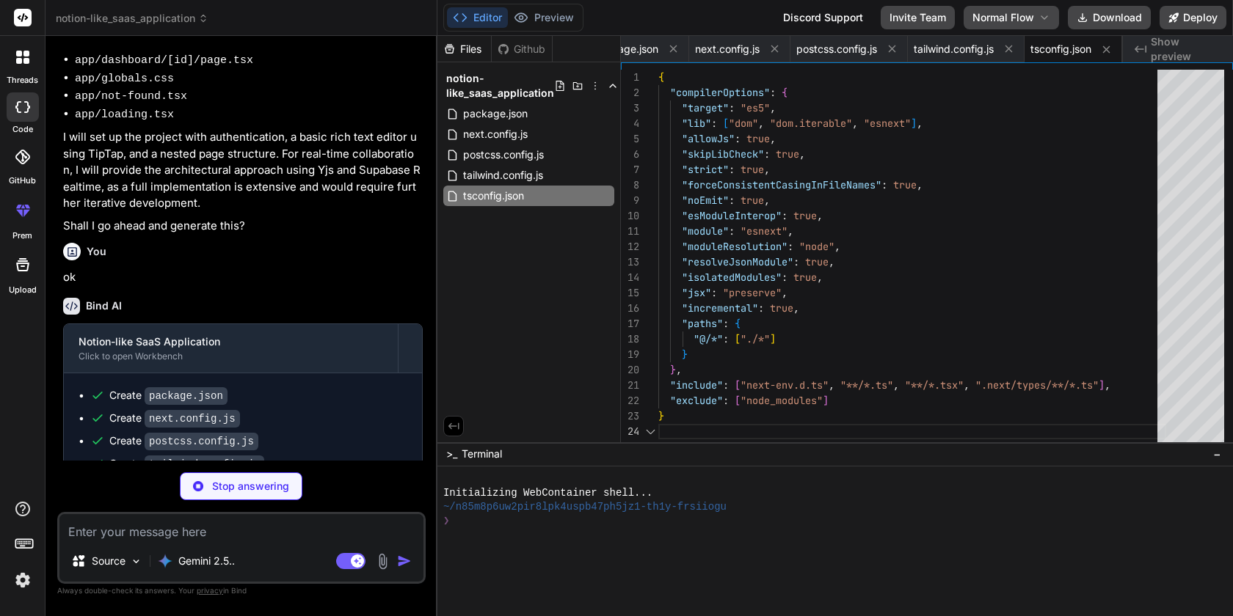
type textarea "x"
type textarea "NEXT_PUBLIC_SUPABASE_URL=YOUR_SUPABASE_URL NEXT_PUBLIC_SUPABASE_ANON_KEY=YOUR_S…"
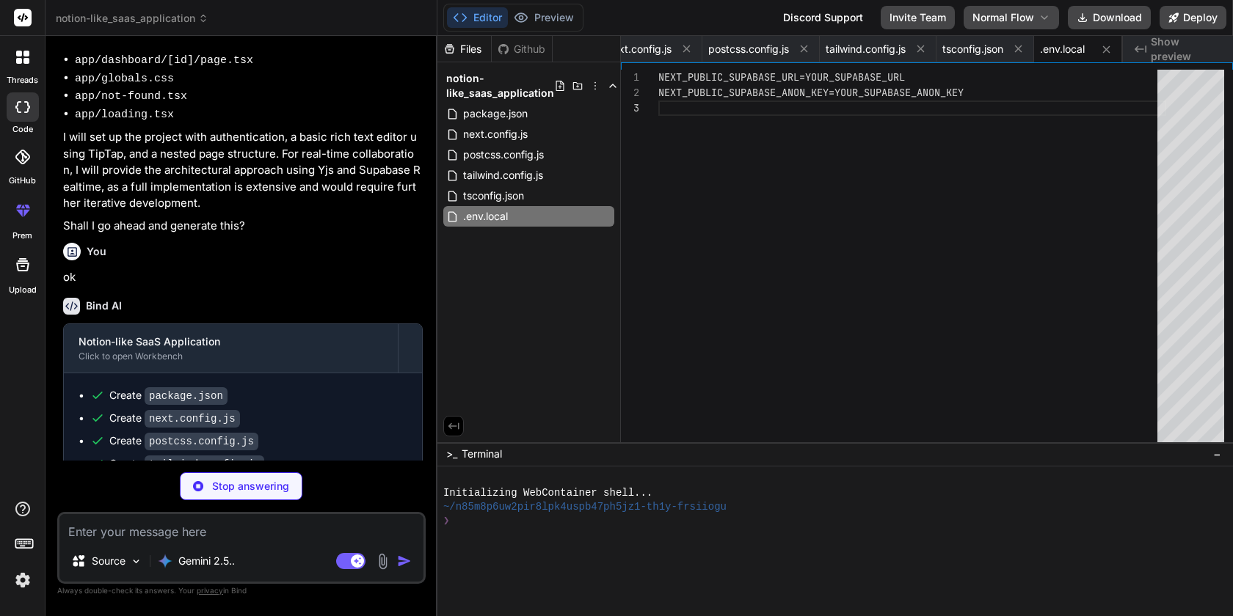
type textarea "x"
type textarea "import { createBrowserClient } from '@supabase/auth-helpers-nextjs'; export con…"
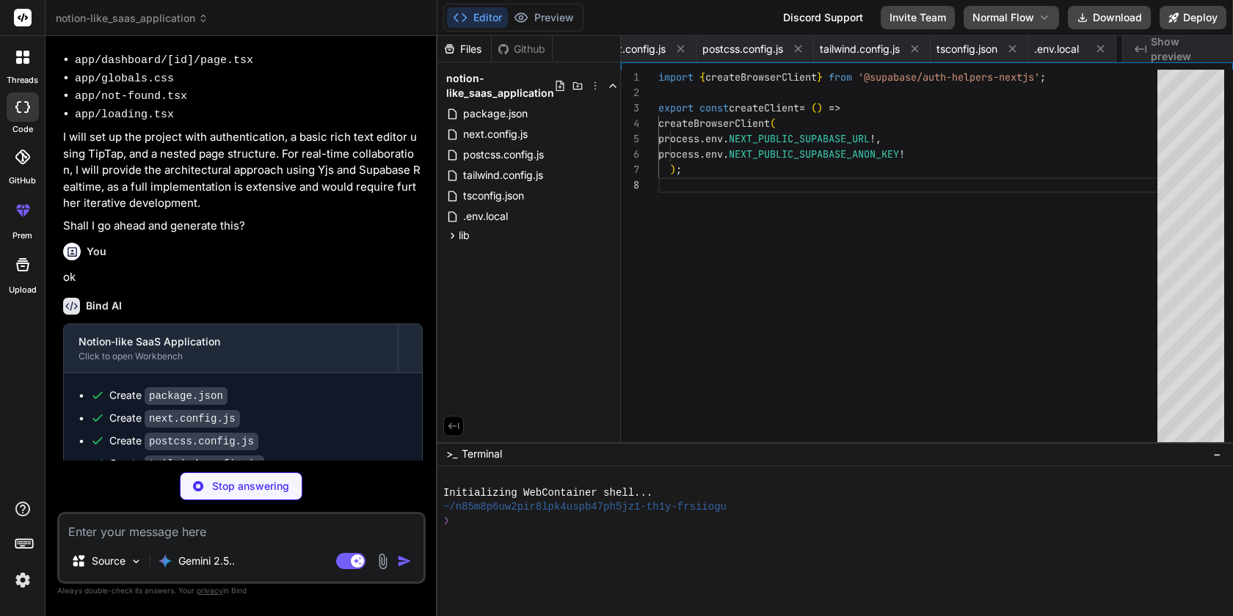
scroll to position [108, 0]
type textarea "x"
type textarea "} ); };"
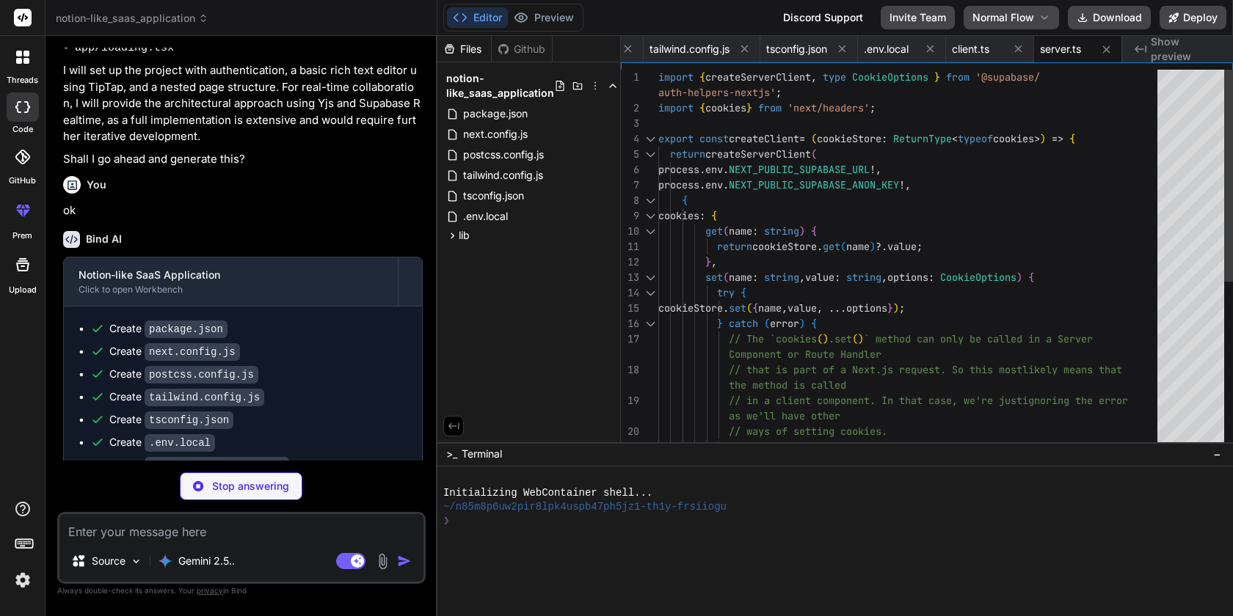
scroll to position [776, 0]
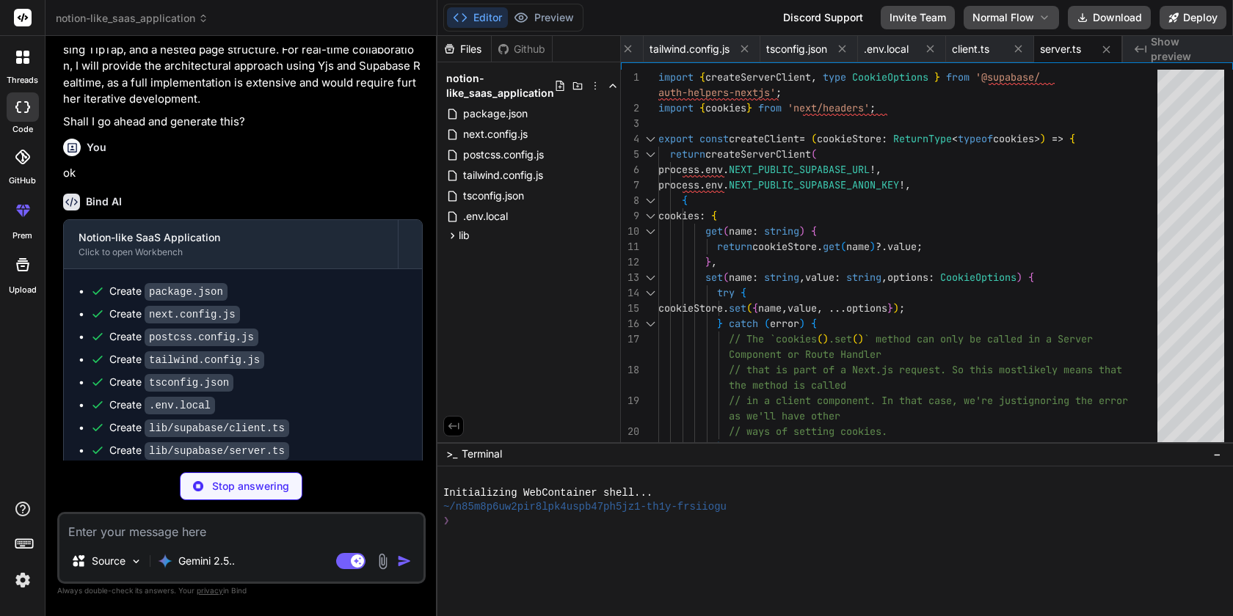
type textarea "x"
type textarea "); }"
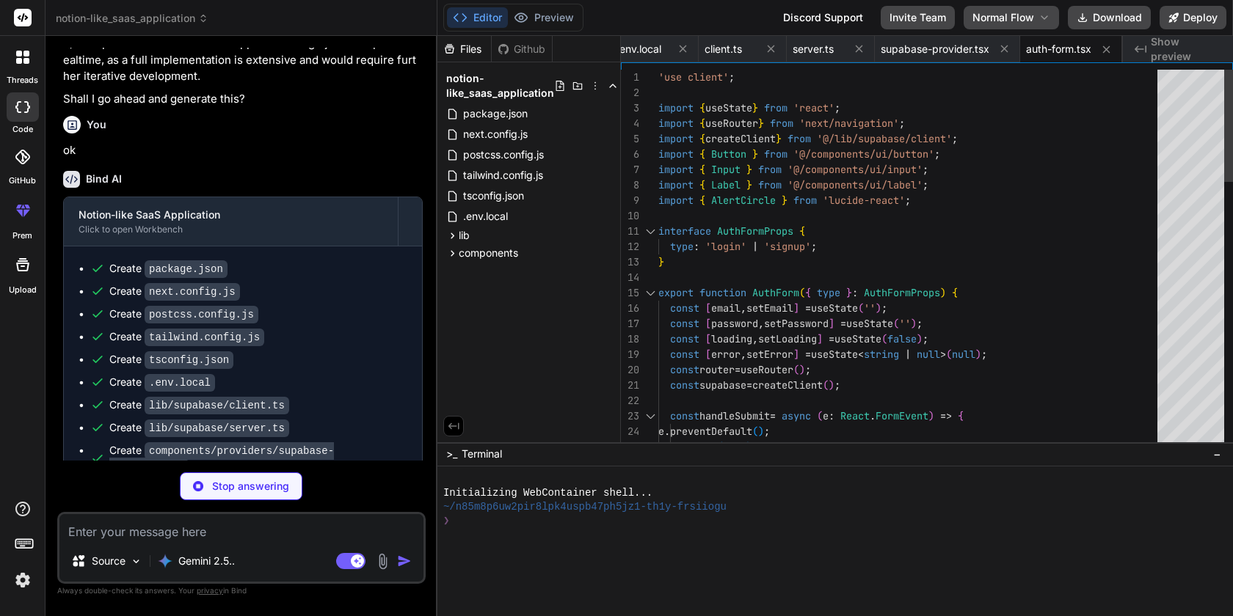
scroll to position [821, 0]
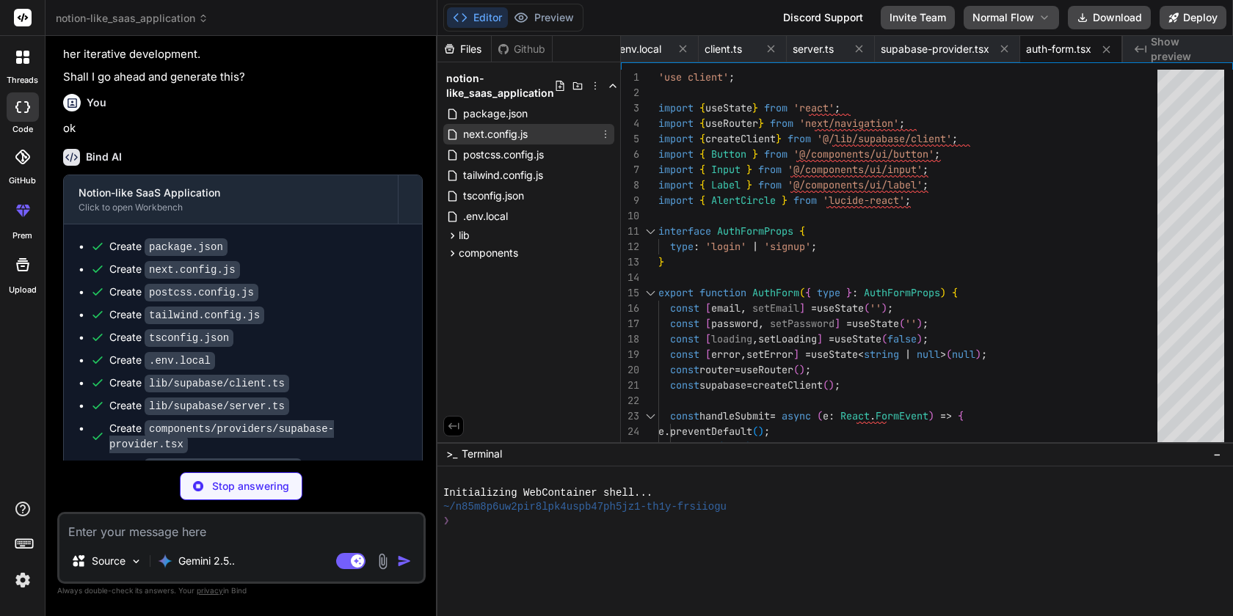
type textarea "x"
click at [506, 124] on div "next.config.js" at bounding box center [528, 134] width 171 height 21
type textarea "/** @type {import('next').NextConfig} */ const nextConfig = { experimental: { s…"
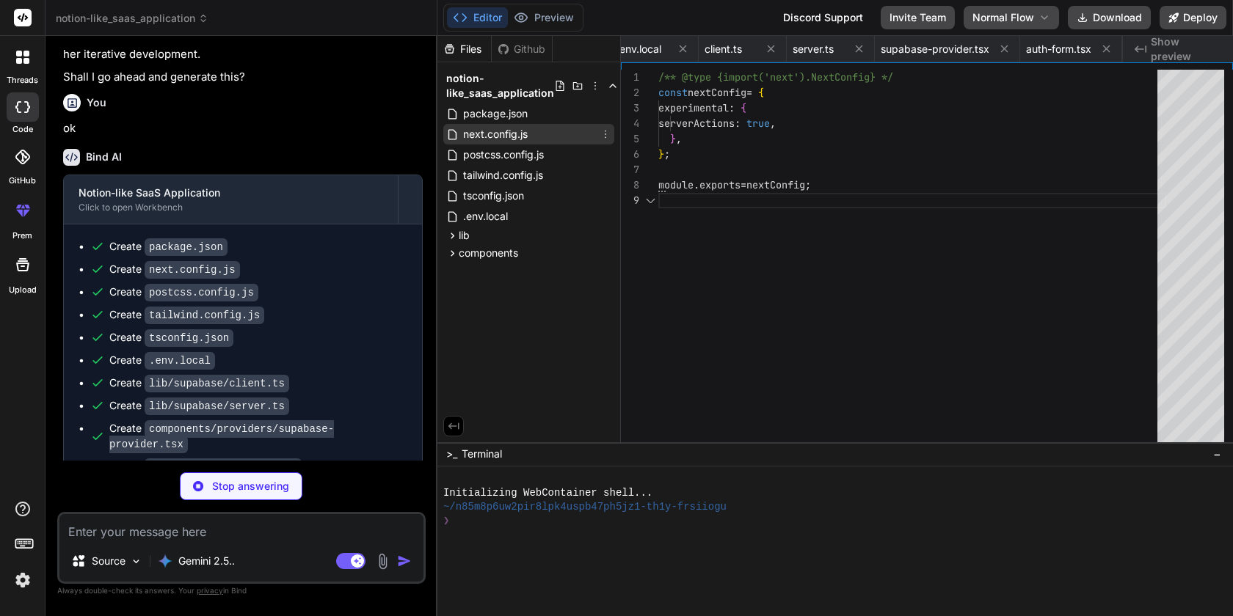
scroll to position [0, 101]
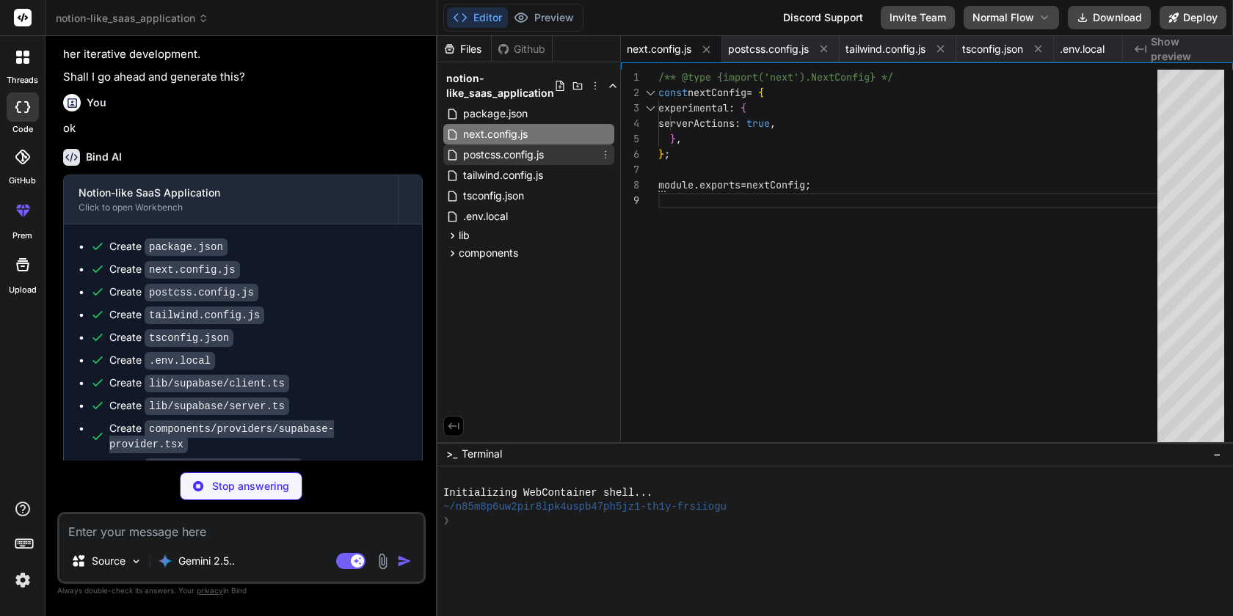
click at [500, 151] on span "postcss.config.js" at bounding box center [504, 155] width 84 height 18
type textarea "x"
type textarea "module.exports = { plugins: { tailwindcss: {}, autoprefixer: {}, }, };"
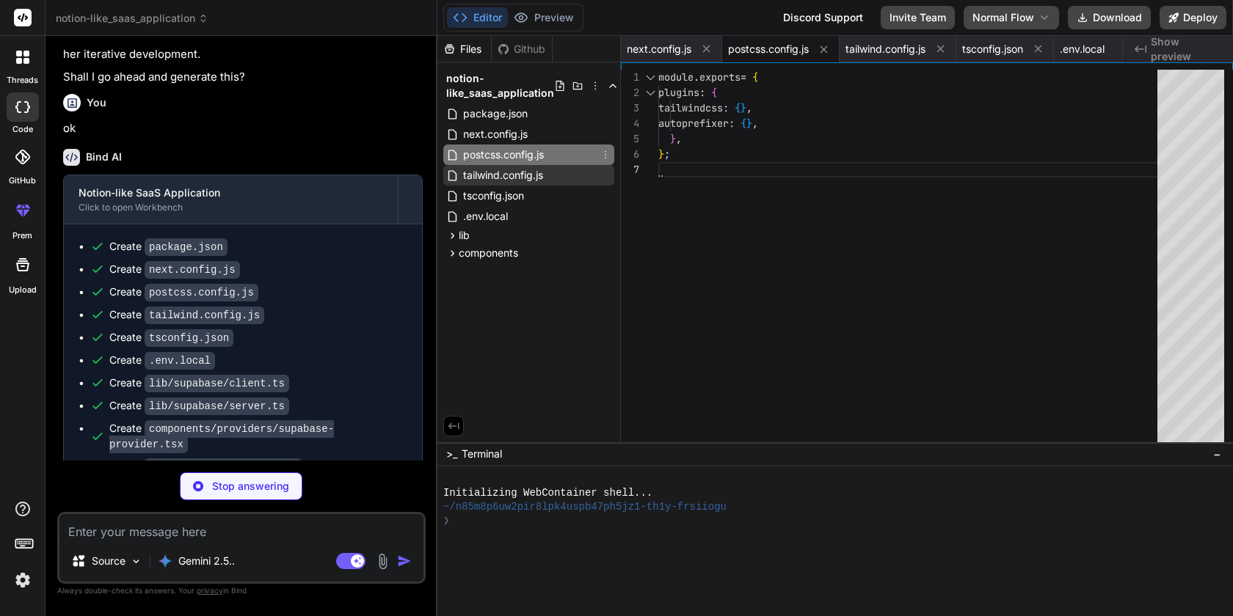
type textarea "x"
click at [496, 175] on span "tailwind.config.js" at bounding box center [503, 176] width 83 height 18
type textarea ""accordion-up": "accordion-up 0.2s ease-out", }, }, }, plugins: [require("tailw…"
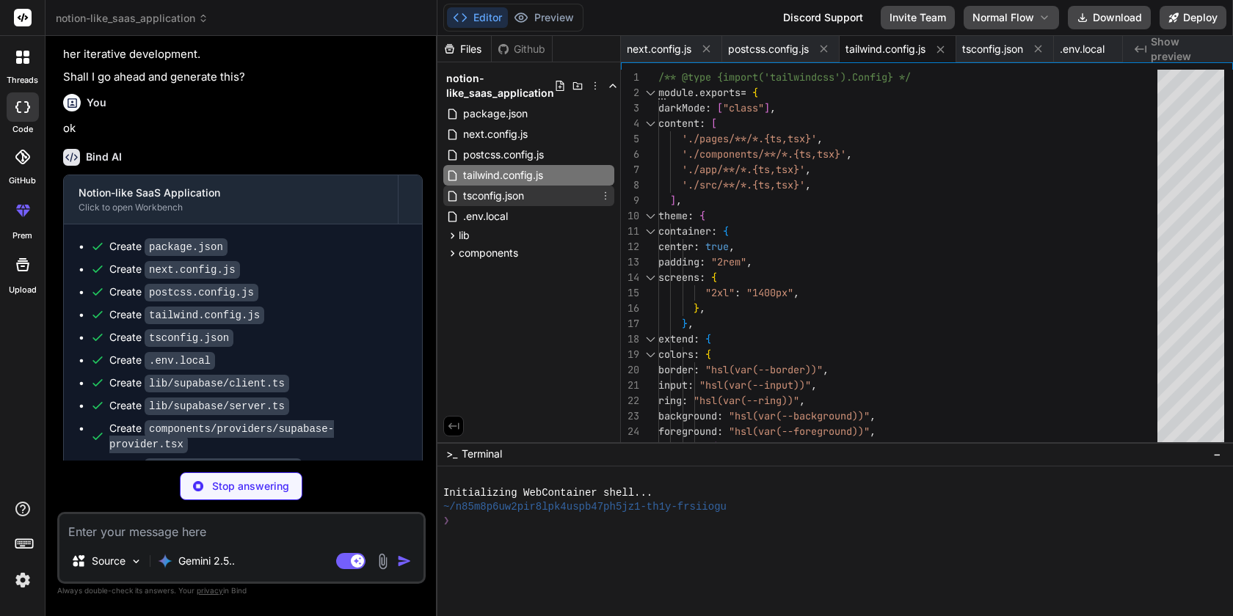
type textarea "x"
click at [495, 200] on span "tsconfig.json" at bounding box center [494, 196] width 64 height 18
type textarea ""include": ["next-env.d.ts", "**/*.ts", "**/*.tsx", ".next/types/**/*.ts"], "ex…"
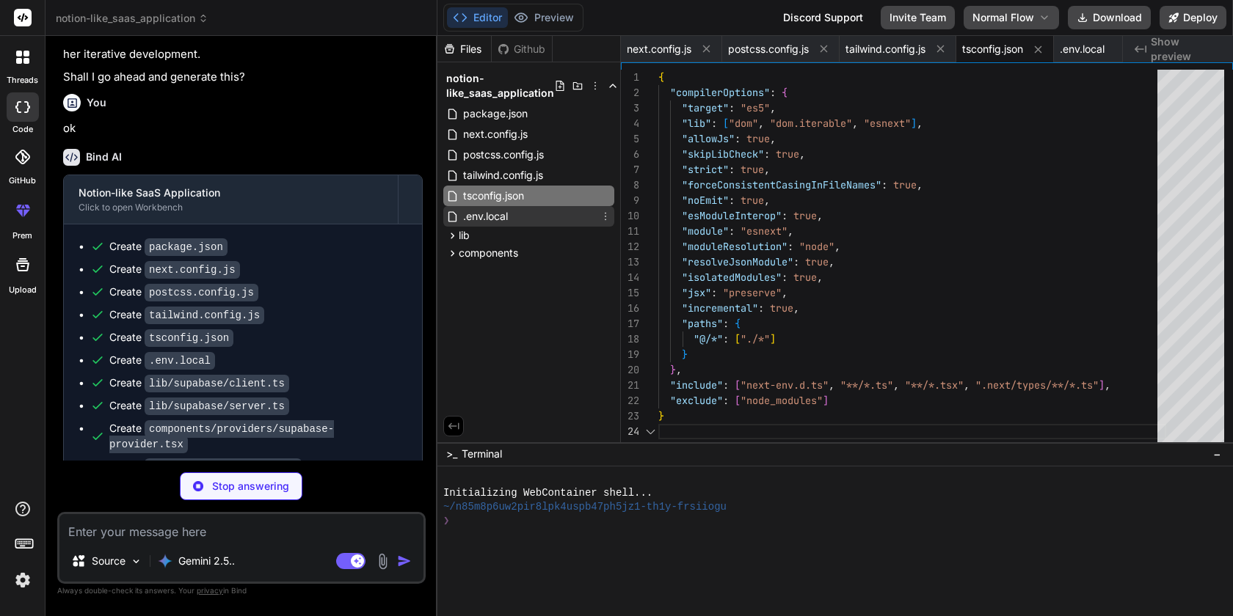
type textarea "x"
click at [494, 217] on span ".env.local" at bounding box center [486, 217] width 48 height 18
type textarea "NEXT_PUBLIC_SUPABASE_URL=YOUR_SUPABASE_URL NEXT_PUBLIC_SUPABASE_ANON_KEY=YOUR_S…"
type textarea "x"
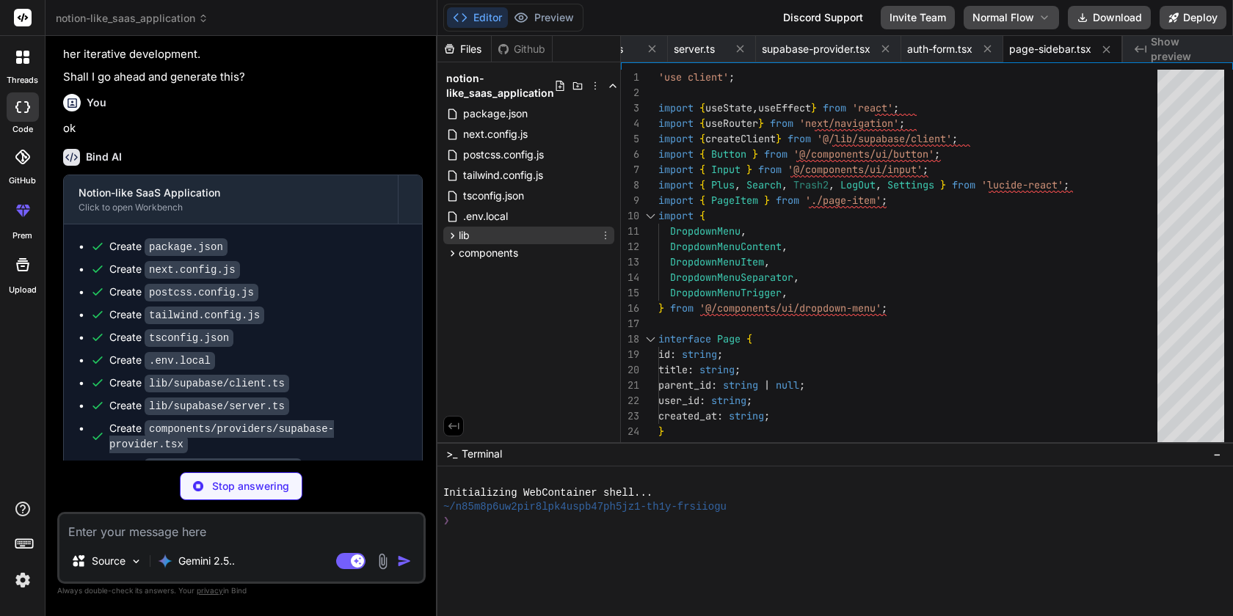
click at [459, 238] on span "lib" at bounding box center [464, 235] width 11 height 15
click at [466, 252] on icon at bounding box center [465, 255] width 12 height 12
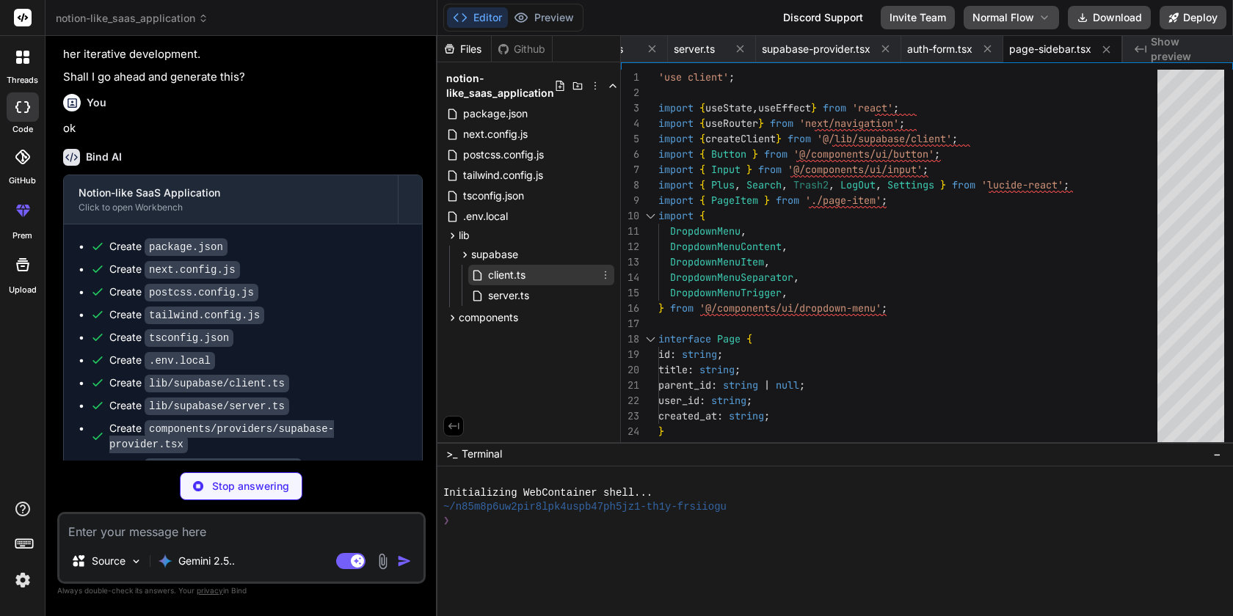
click at [483, 271] on icon at bounding box center [478, 275] width 15 height 12
type textarea "x"
type textarea "import { createBrowserClient } from '@supabase/auth-helpers-nextjs'; export con…"
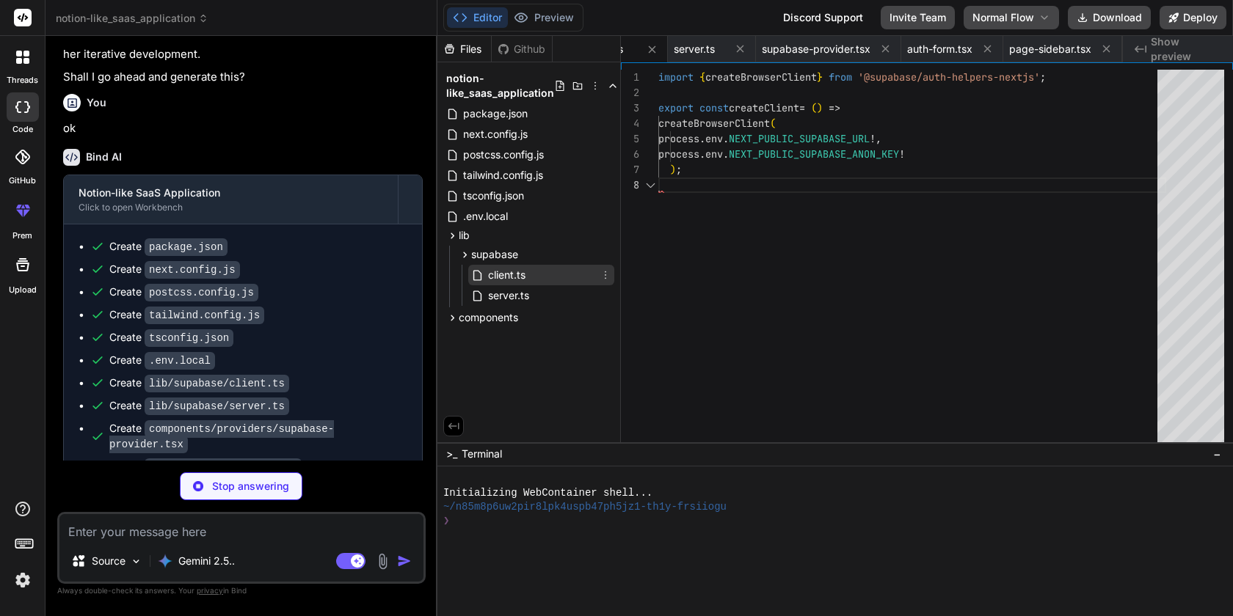
scroll to position [108, 0]
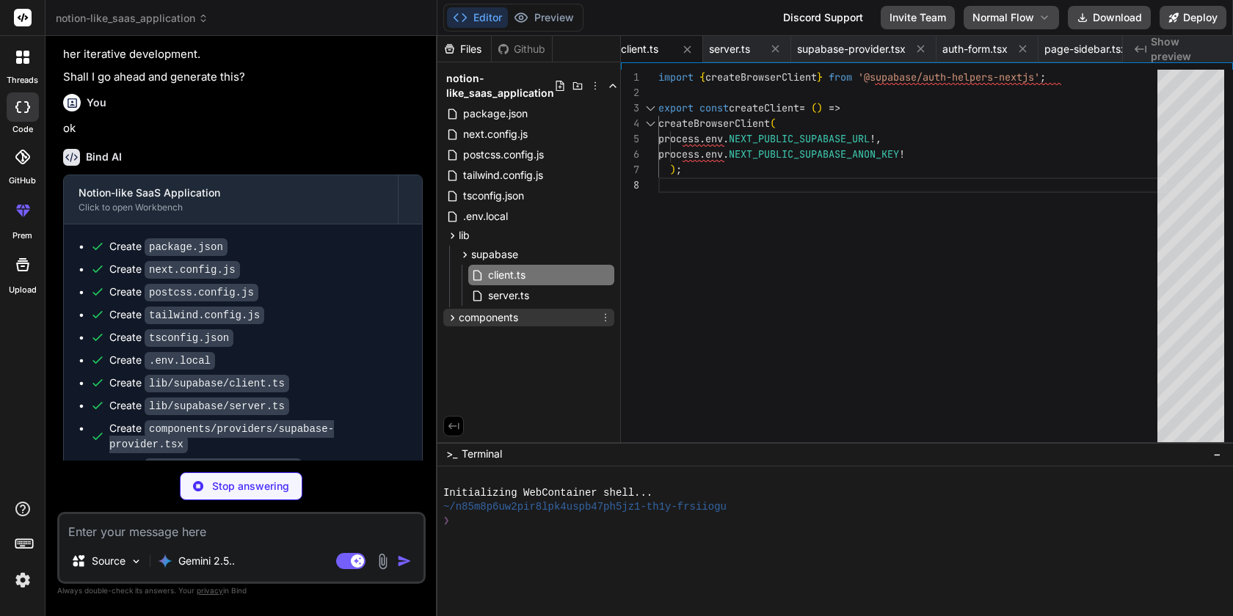
click at [457, 314] on icon at bounding box center [452, 318] width 12 height 12
click at [495, 342] on span "providers" at bounding box center [494, 337] width 46 height 15
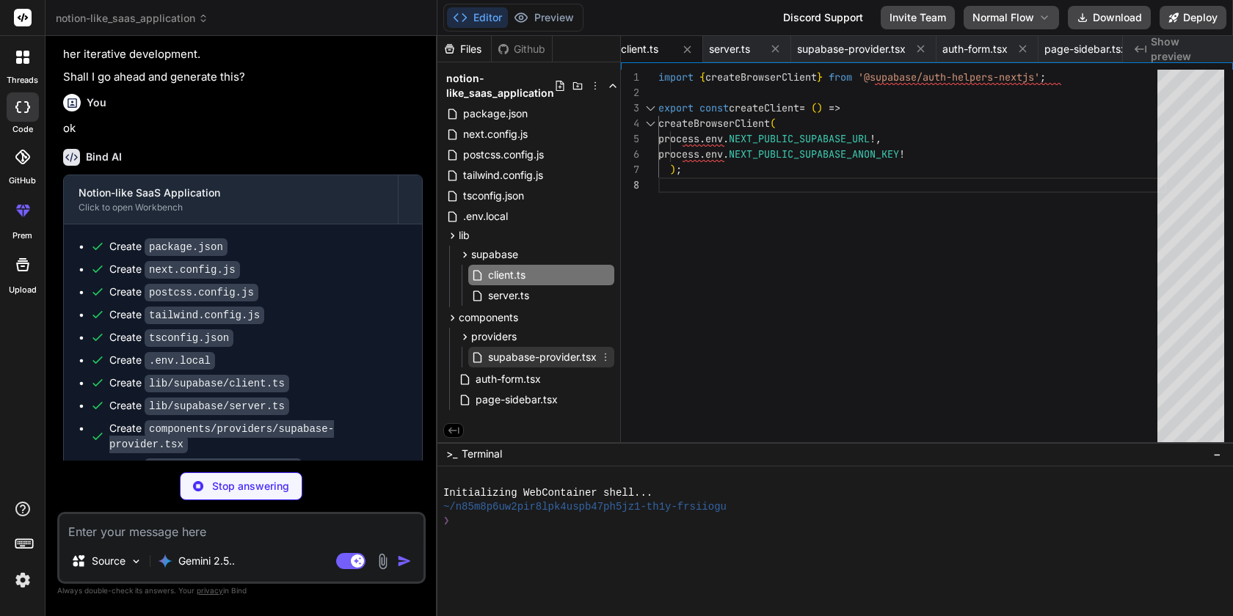
type textarea "x"
click at [495, 365] on span "supabase-provider.tsx" at bounding box center [543, 358] width 112 height 18
type textarea "); }"
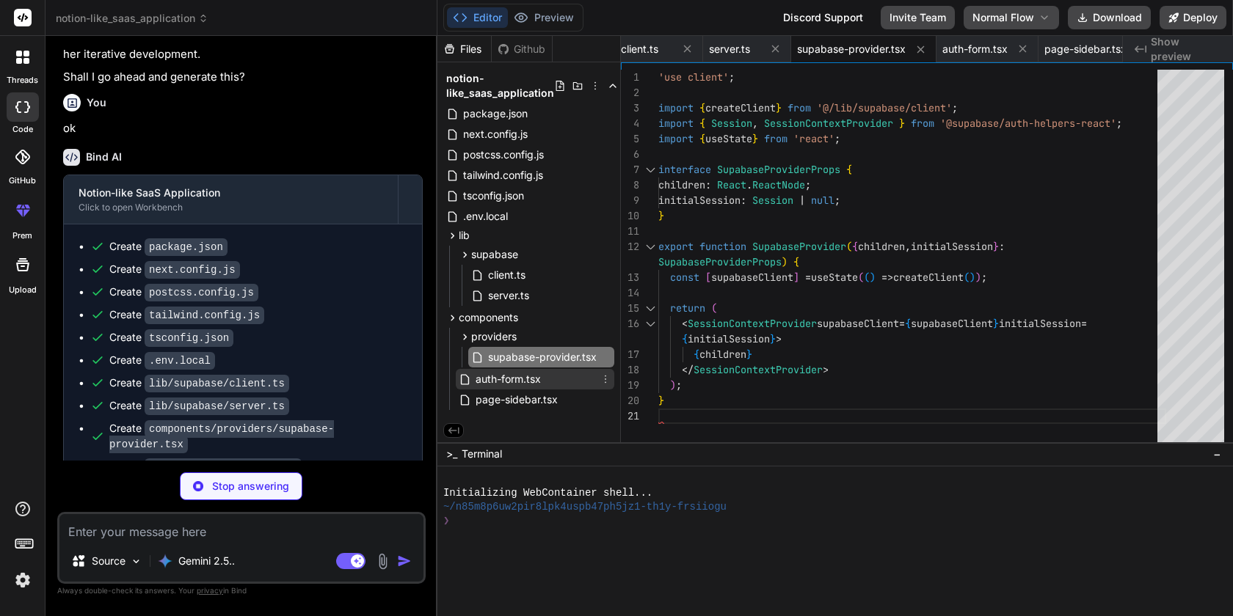
click at [494, 379] on span "auth-form.tsx" at bounding box center [508, 380] width 68 height 18
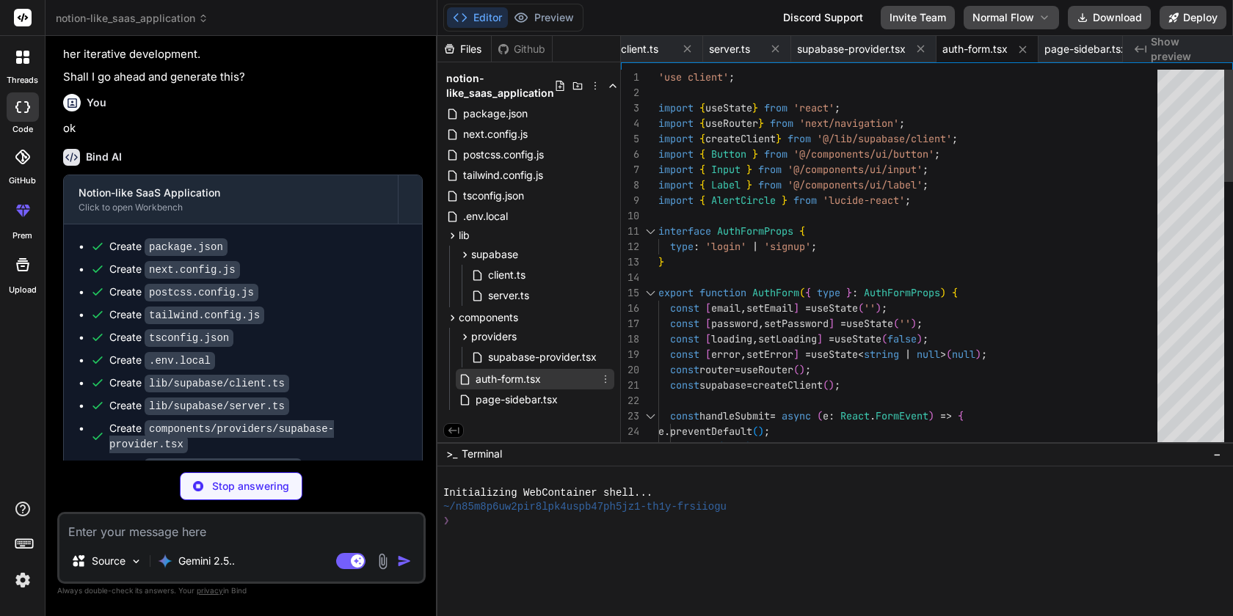
type textarea "x"
type textarea "</div> {isOpen && [PERSON_NAME] && ( <div className="ml-6 border-l border-gray-…"
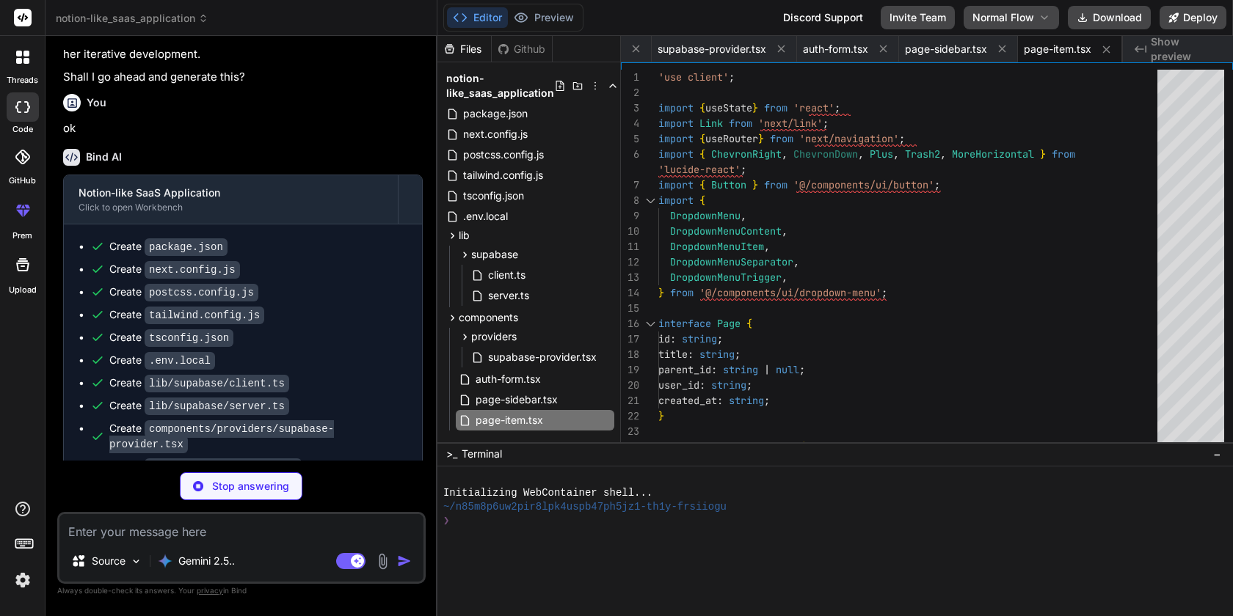
click at [12, 591] on img at bounding box center [22, 580] width 25 height 25
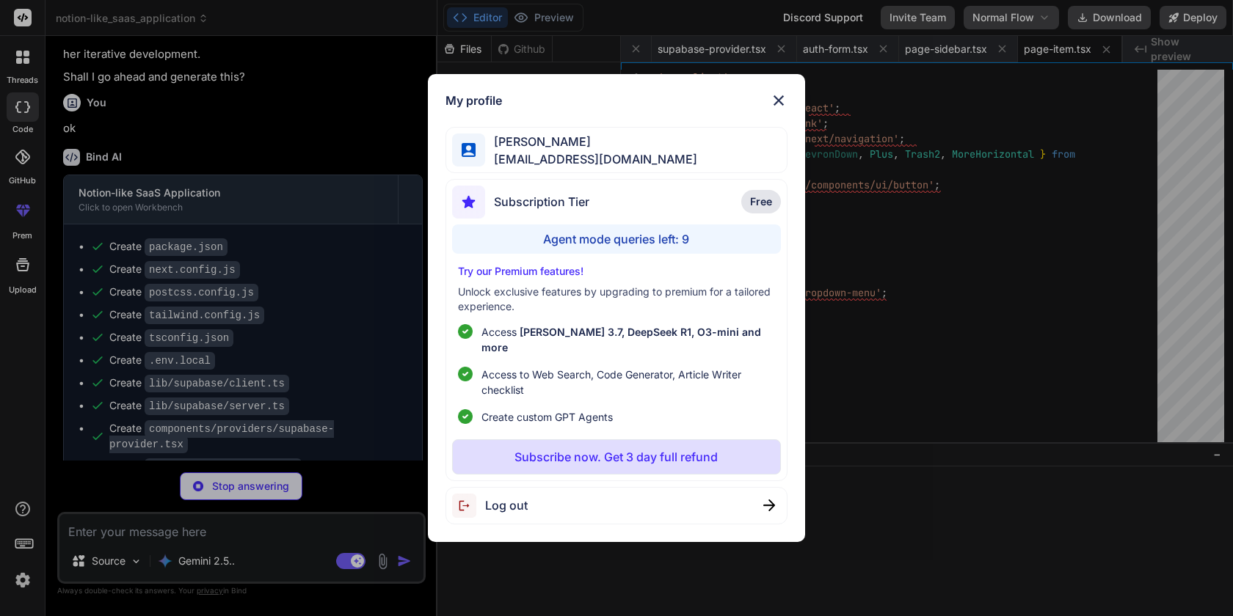
click at [19, 586] on div "My profile [PERSON_NAME] [PERSON_NAME][EMAIL_ADDRESS][DOMAIN_NAME] Subscription…" at bounding box center [616, 308] width 1233 height 616
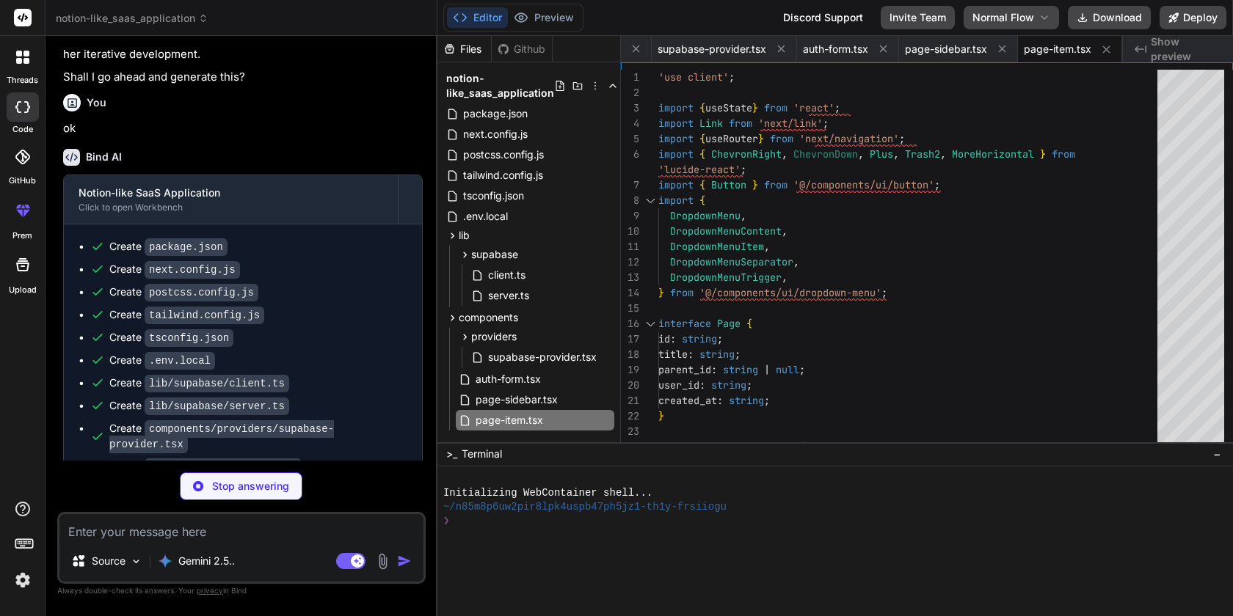
type textarea "x"
type textarea "</div> ); }"
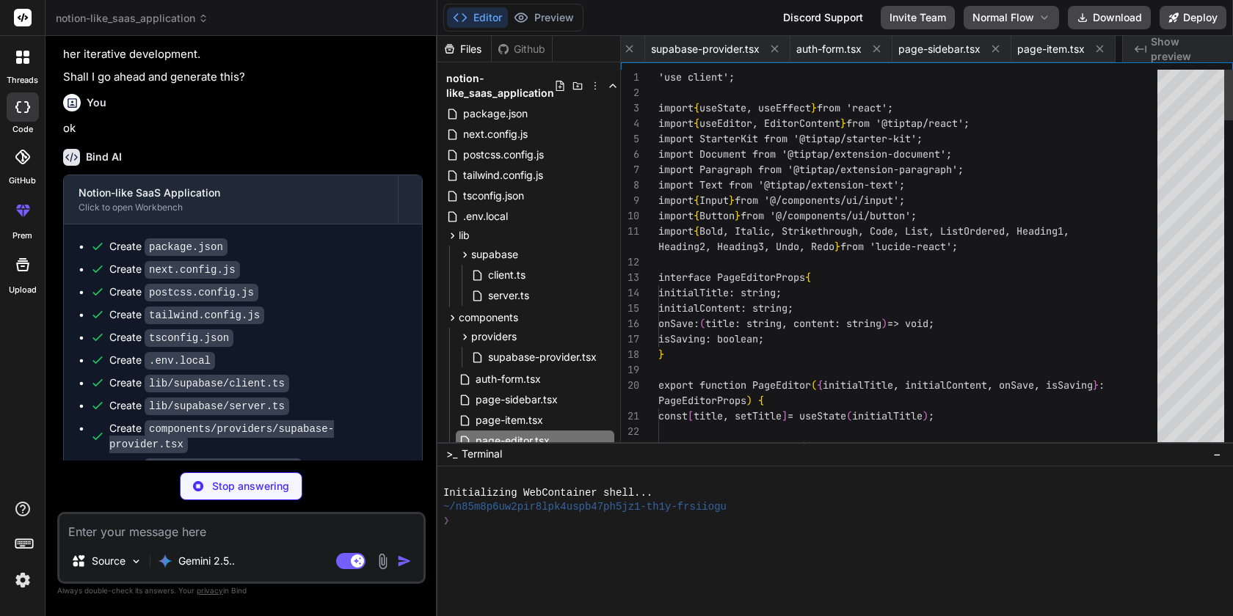
scroll to position [0, 885]
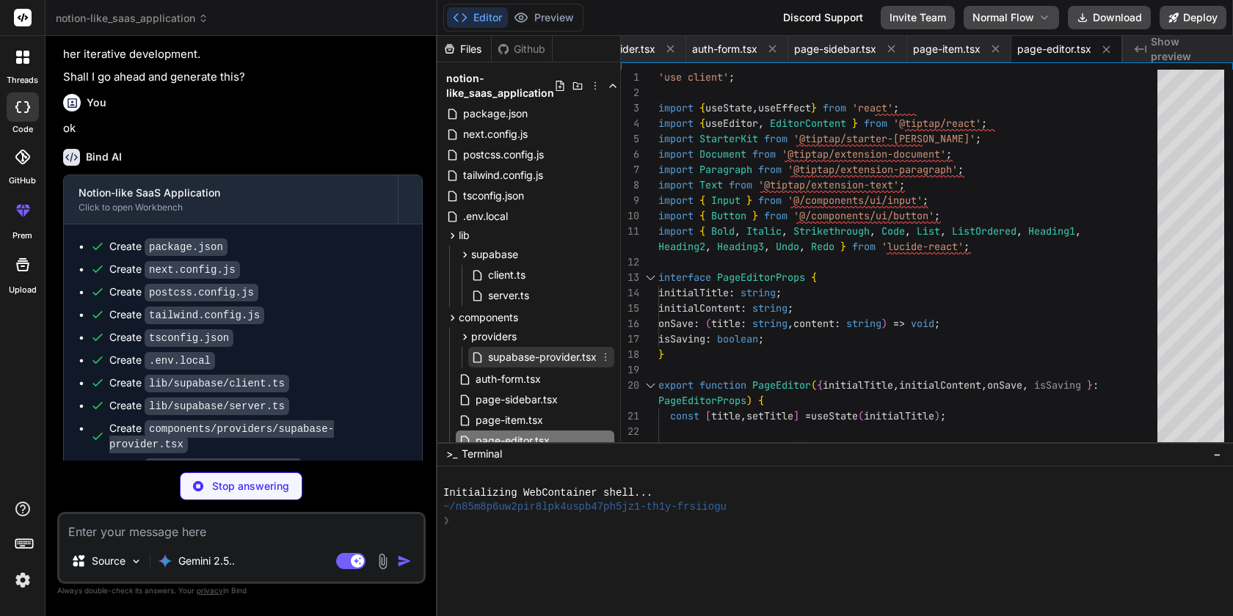
type textarea "x"
click at [512, 357] on span "supabase-provider.tsx" at bounding box center [543, 358] width 112 height 18
type textarea "); }"
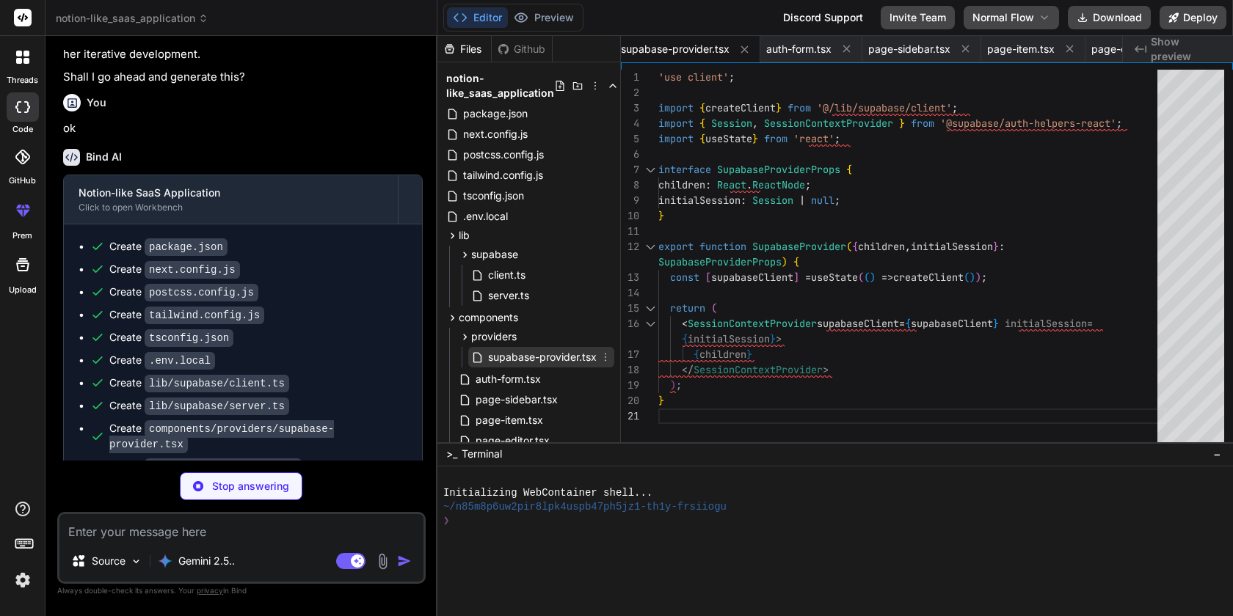
type textarea "x"
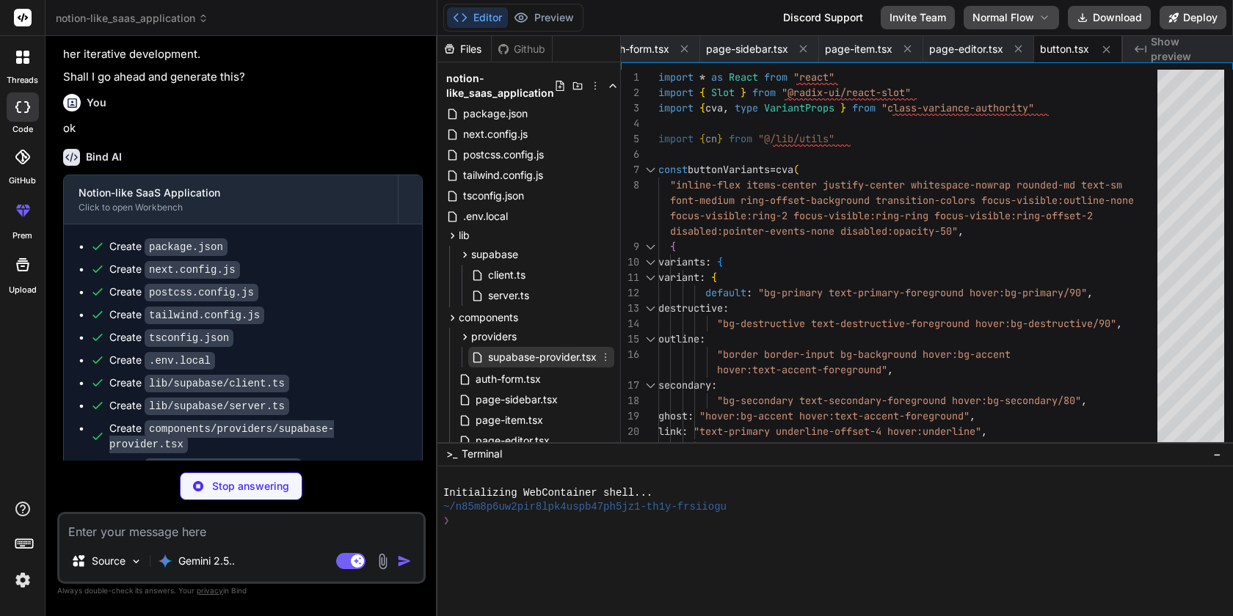
scroll to position [0, 0]
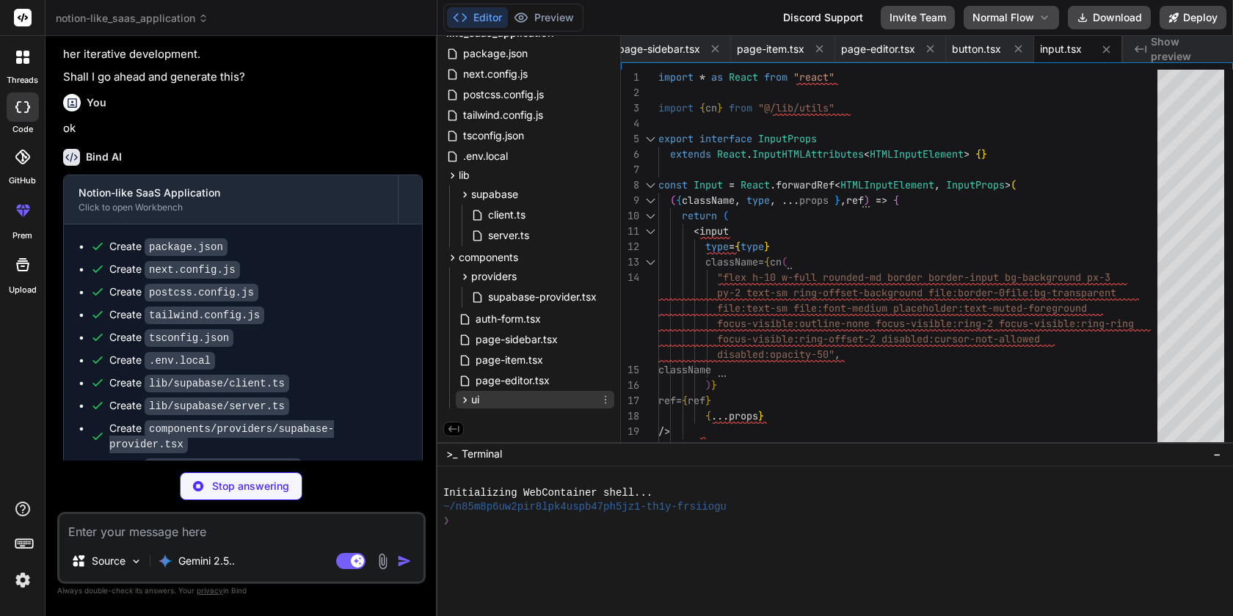
click at [468, 404] on icon at bounding box center [465, 400] width 12 height 12
click at [497, 415] on span "button.tsx" at bounding box center [513, 421] width 52 height 18
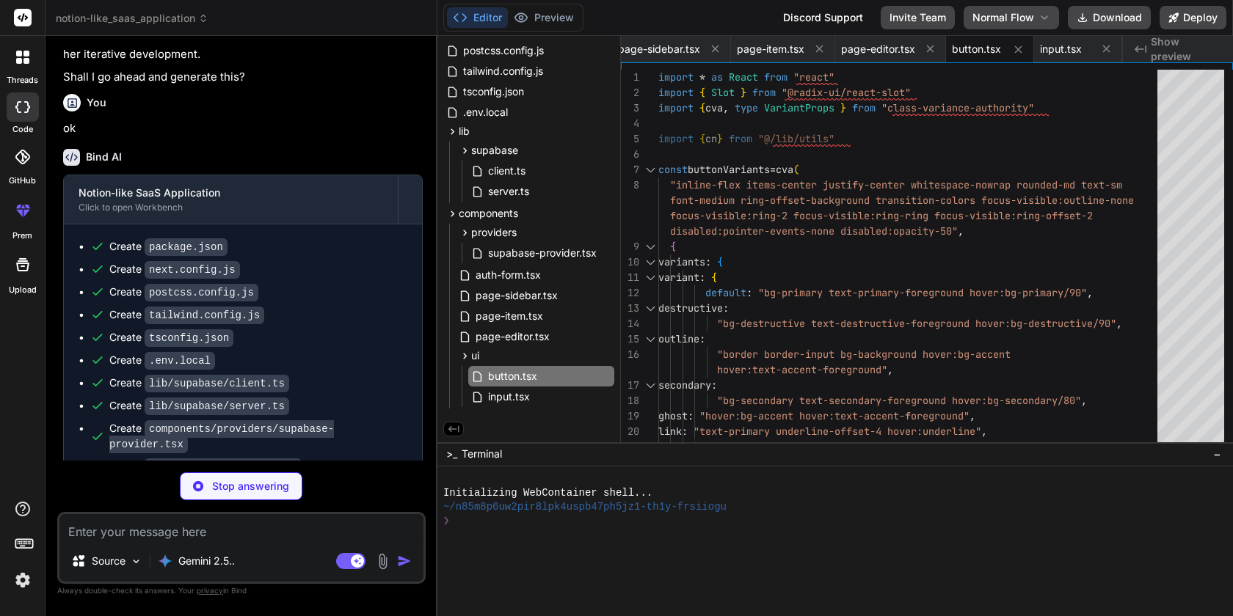
type textarea "x"
click at [447, 432] on icon at bounding box center [453, 429] width 13 height 13
type textarea "{...props} /> ) } ) Button.displayName = "Button" export { Button, buttonVarian…"
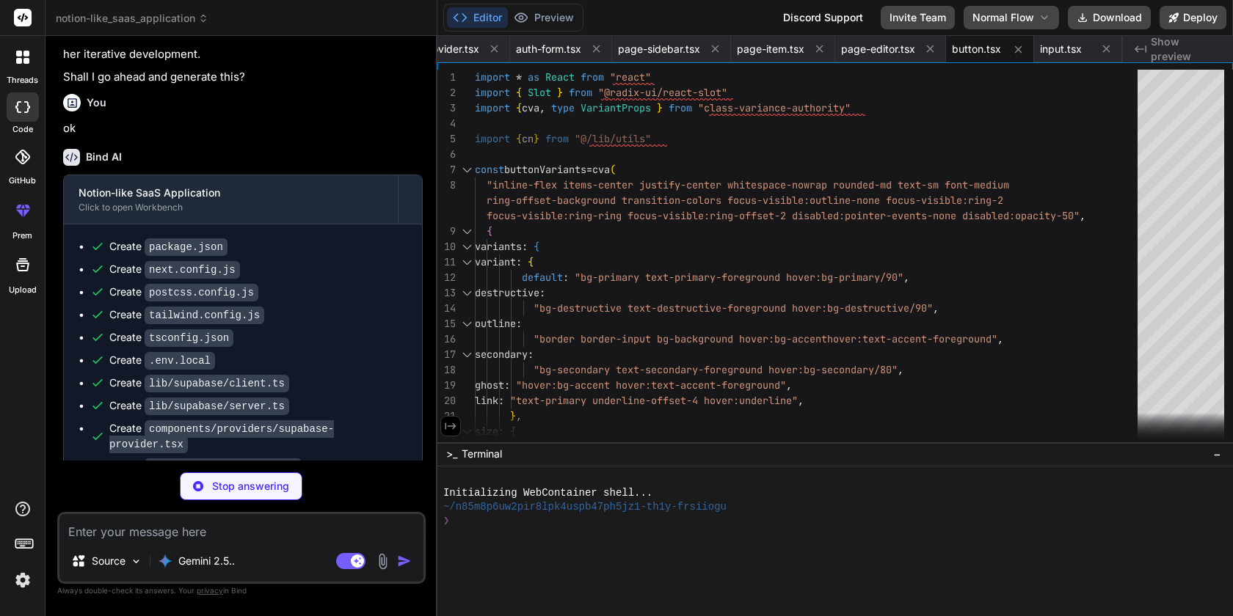
type textarea "x"
type textarea "}"
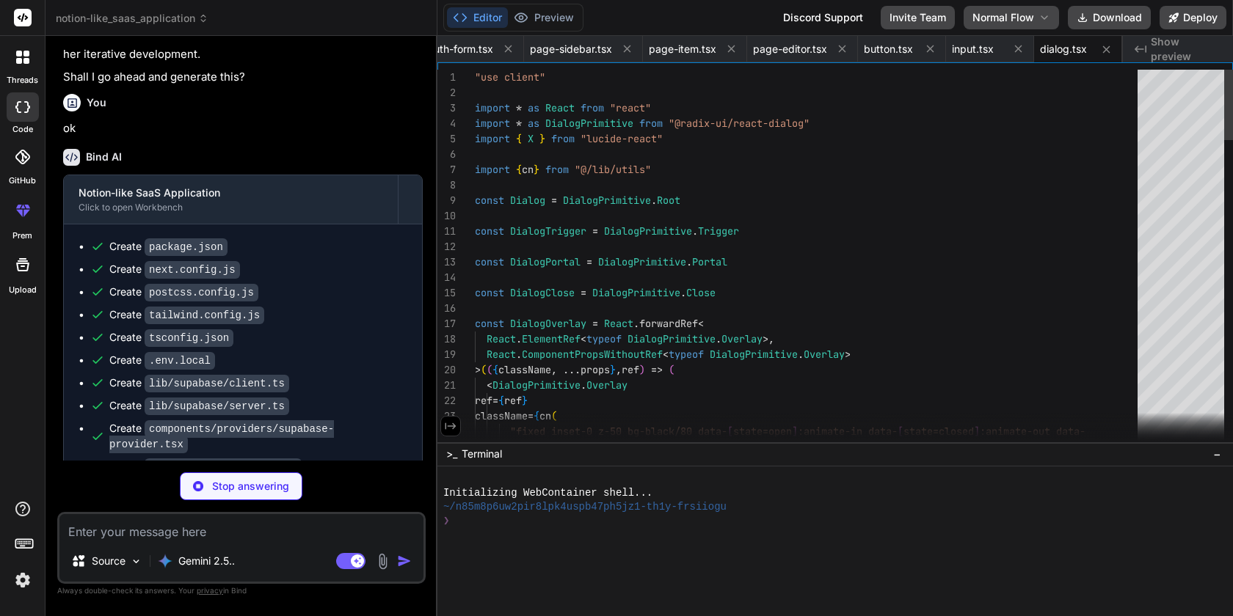
type textarea "x"
click at [452, 426] on icon at bounding box center [450, 426] width 11 height 7
type textarea "DialogHeader, DialogFooter, DialogTitle, DialogDescription, }"
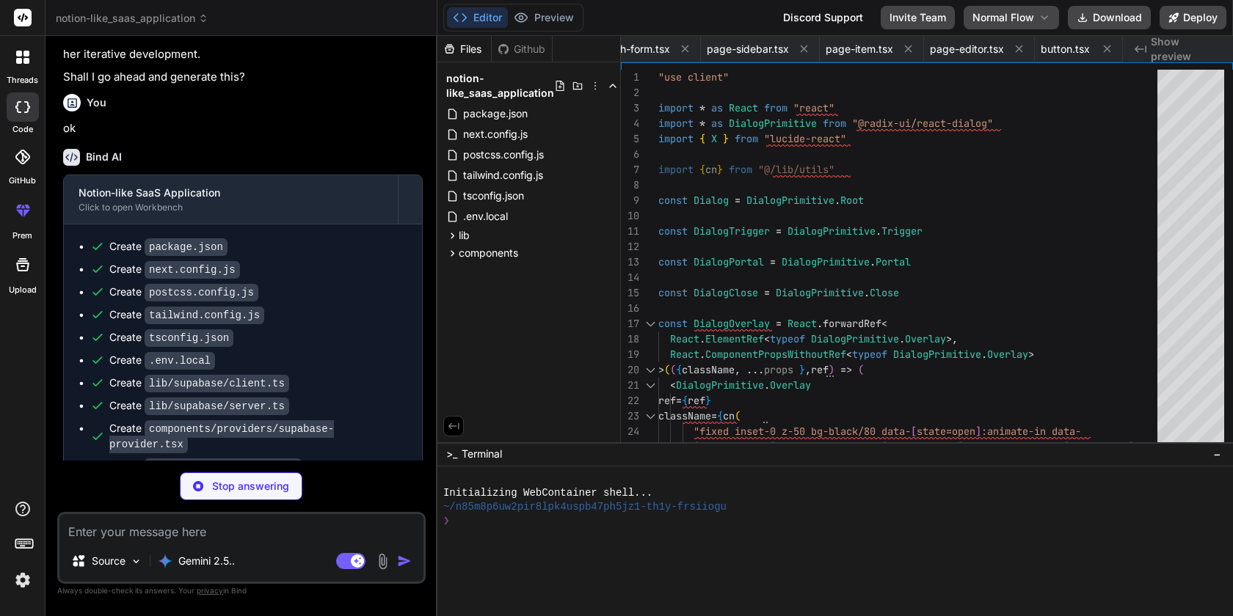
type textarea "x"
type textarea "DialogContent, DialogHeader, DialogFooter, DialogTitle, DialogDescription, }"
type textarea "x"
type textarea "DialogHeader, DialogFooter, DialogTitle, DialogDescription, }"
type textarea "x"
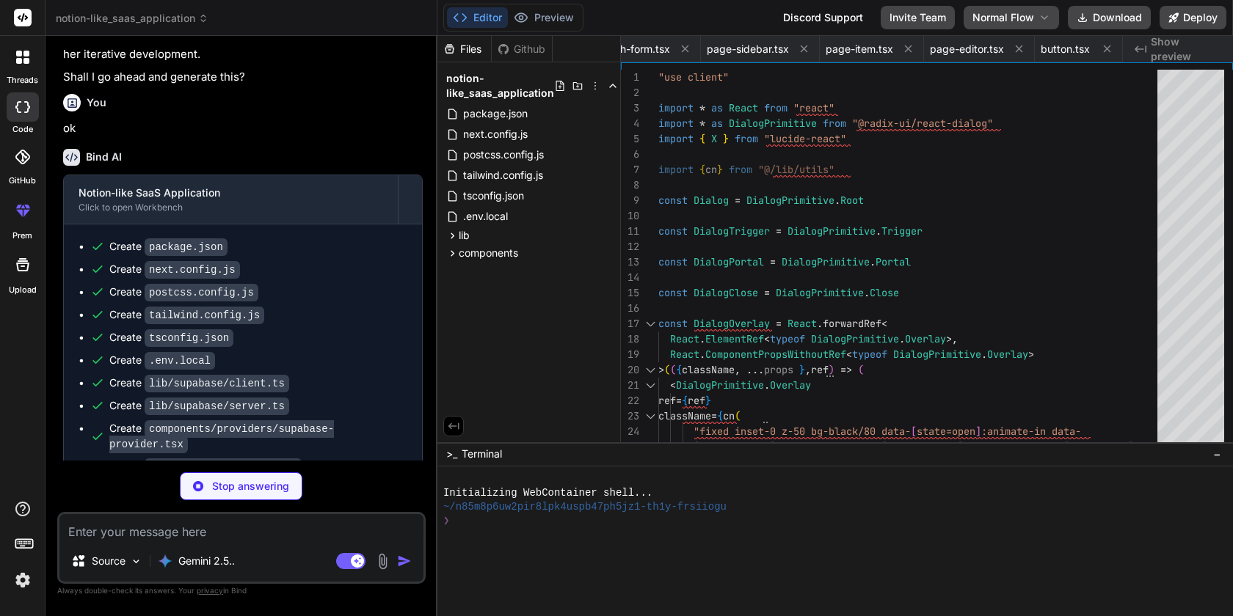
type textarea "DialogFooter, DialogTitle, DialogDescription, }"
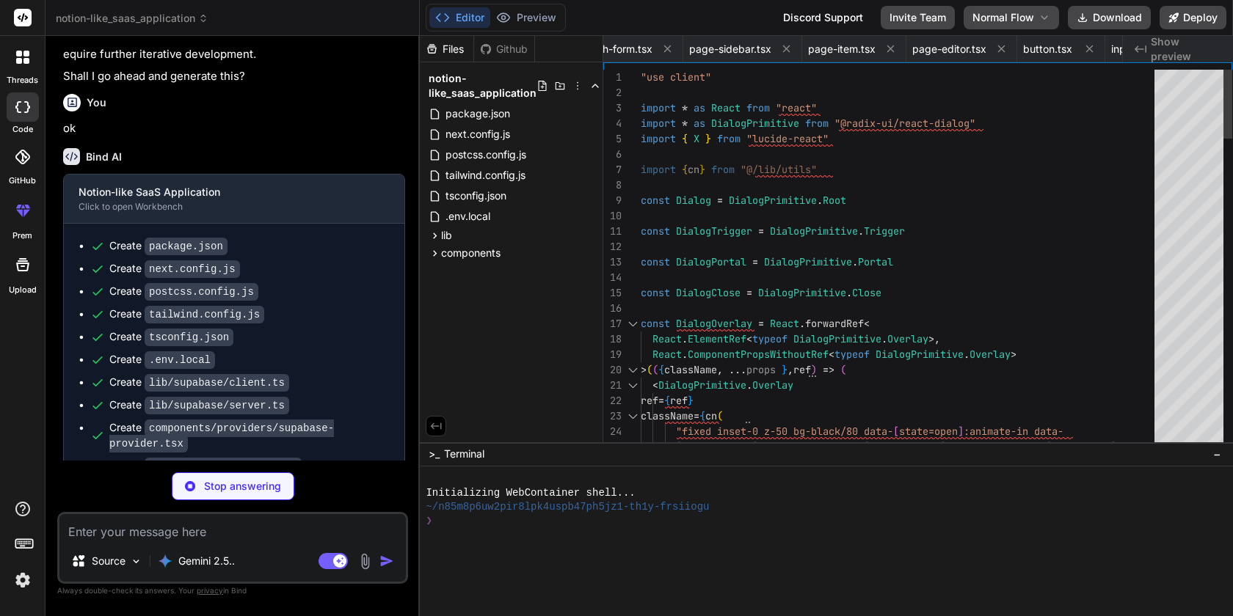
type textarea "x"
type textarea "DialogDescription, }"
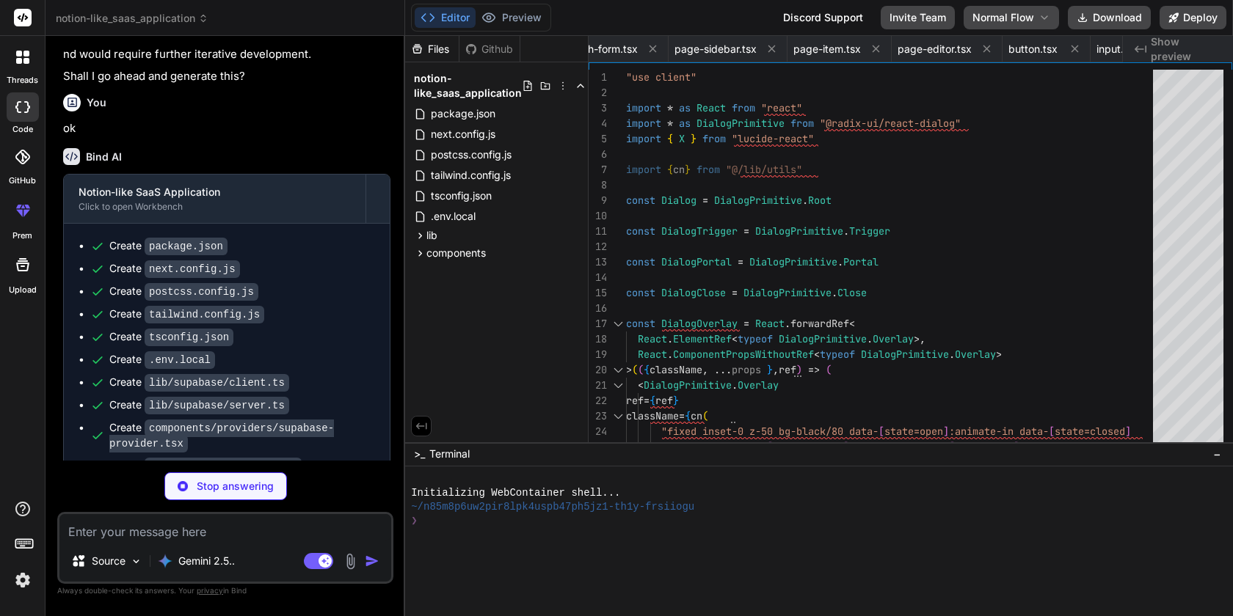
drag, startPoint x: 435, startPoint y: 360, endPoint x: 374, endPoint y: 360, distance: 61.7
click at [374, 360] on div "Bind AI Web Search Created with Pixso. Code Generator You Build a SaaS applicat…" at bounding box center [226, 326] width 360 height 581
type textarea "x"
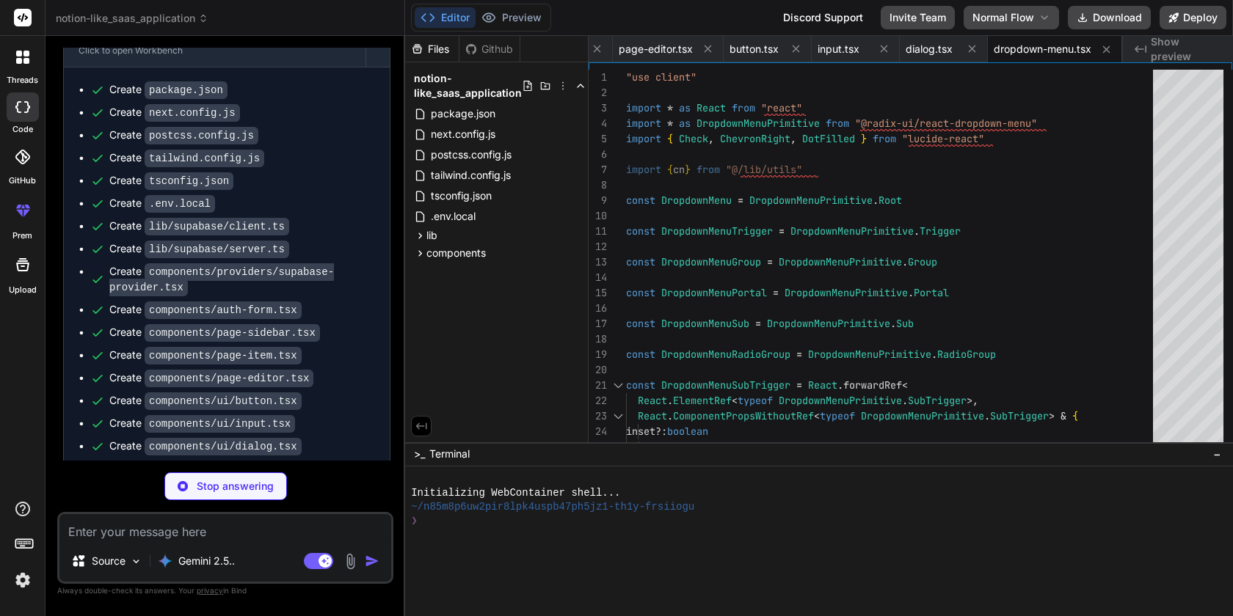
scroll to position [0, 1340]
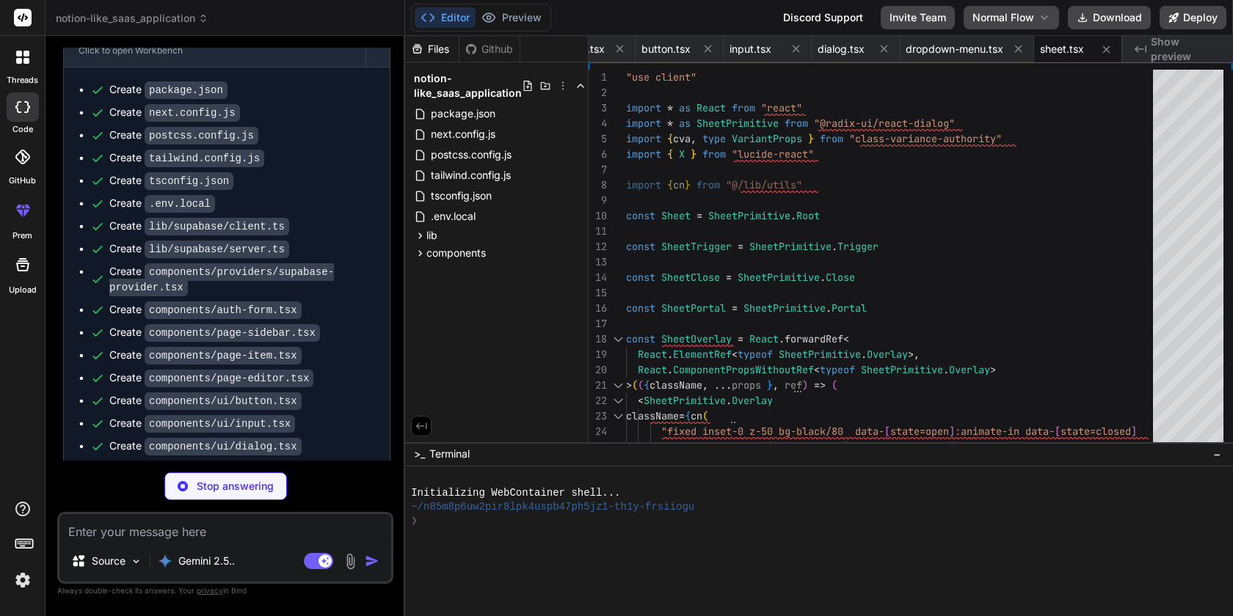
type textarea "x"
type textarea "className={cn(labelVariants(), className)} {...props} /> )) Label.displayName =…"
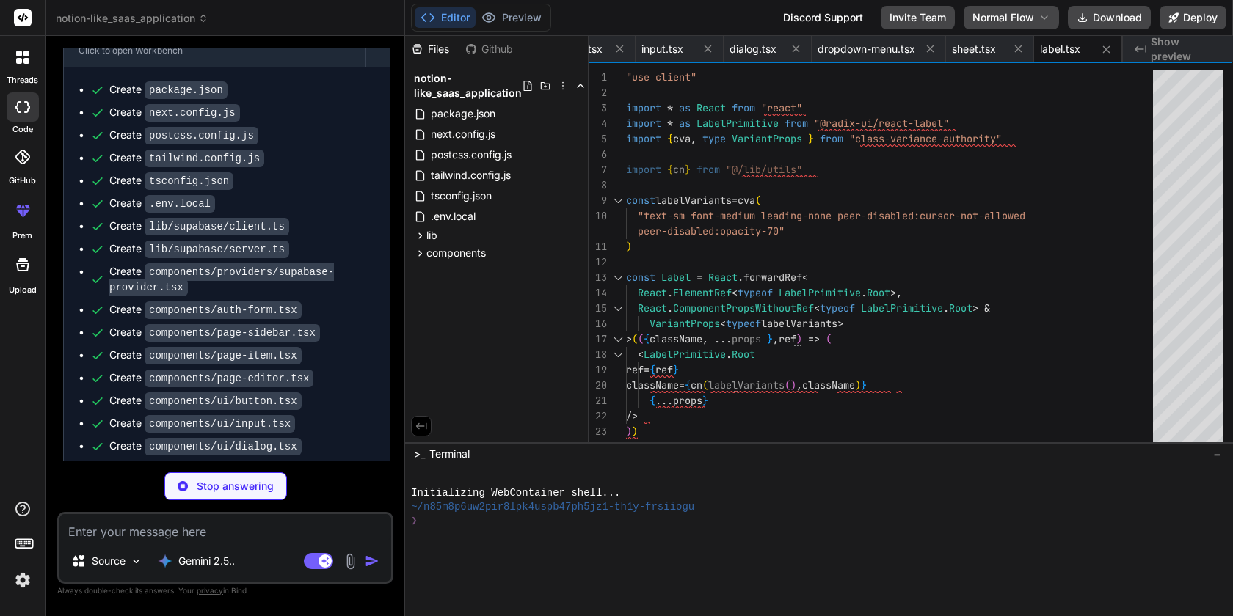
type textarea "x"
type textarea "export { Separator }"
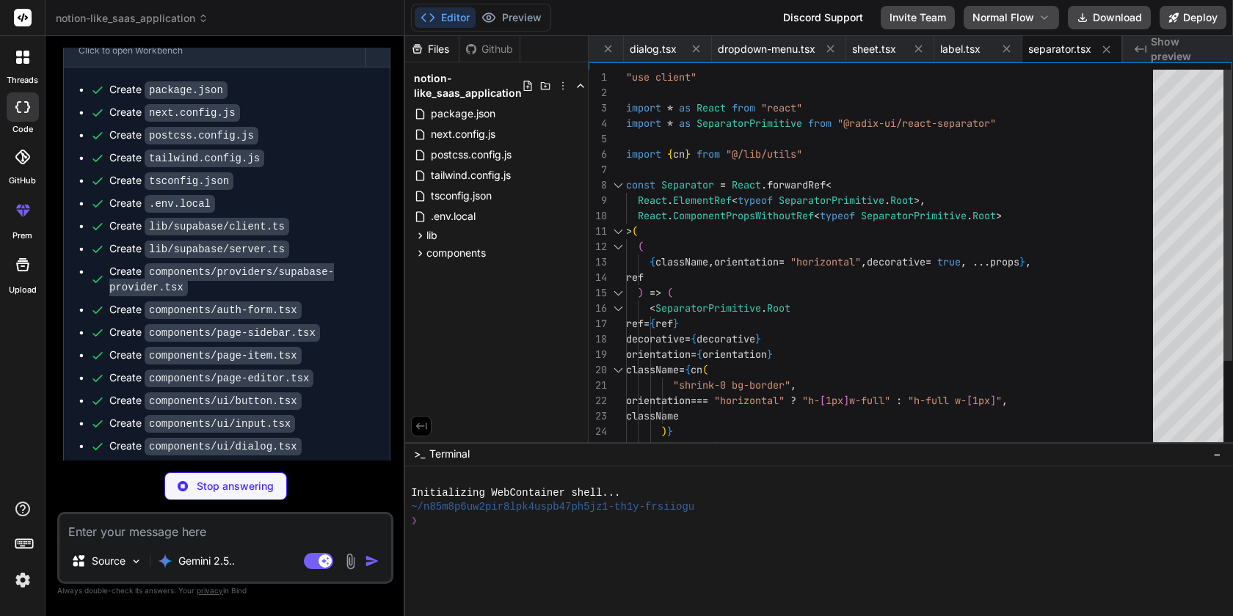
scroll to position [1061, 0]
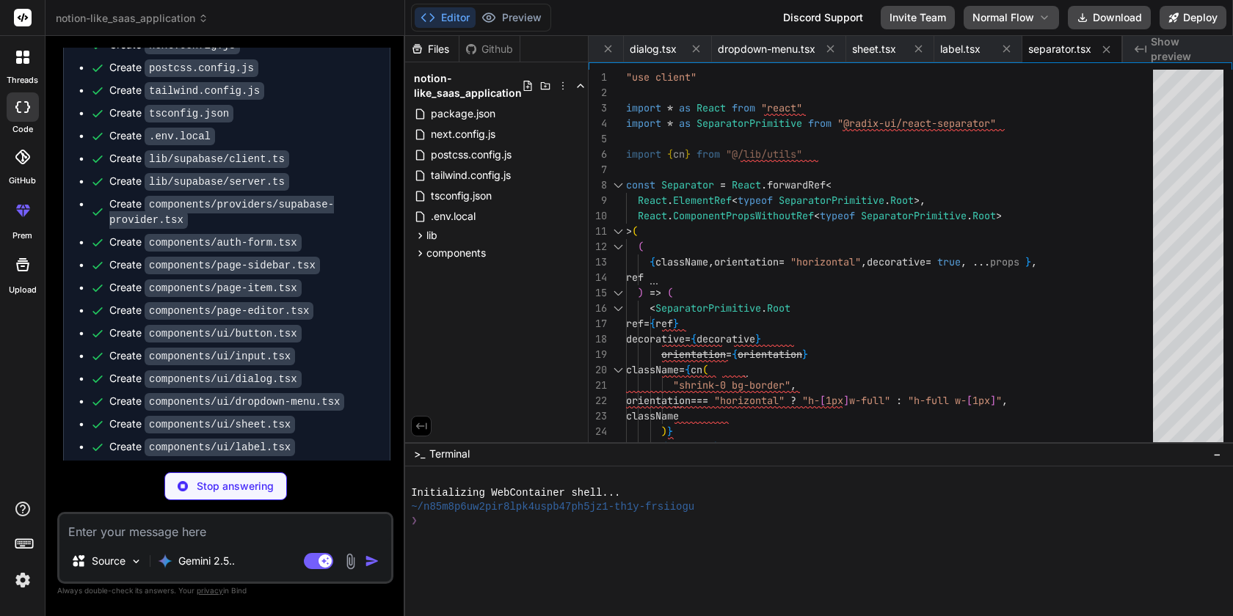
type textarea "x"
type textarea "import { type ClassValue, clsx } from "clsx" import { twMerge } from "tailwind-…"
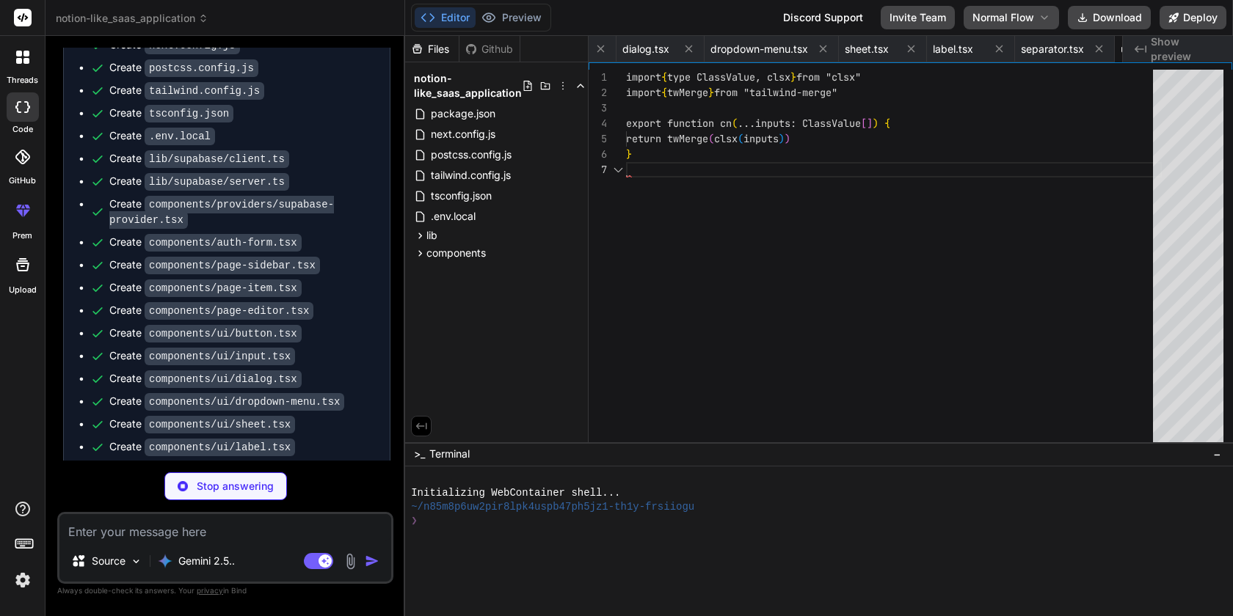
scroll to position [1083, 0]
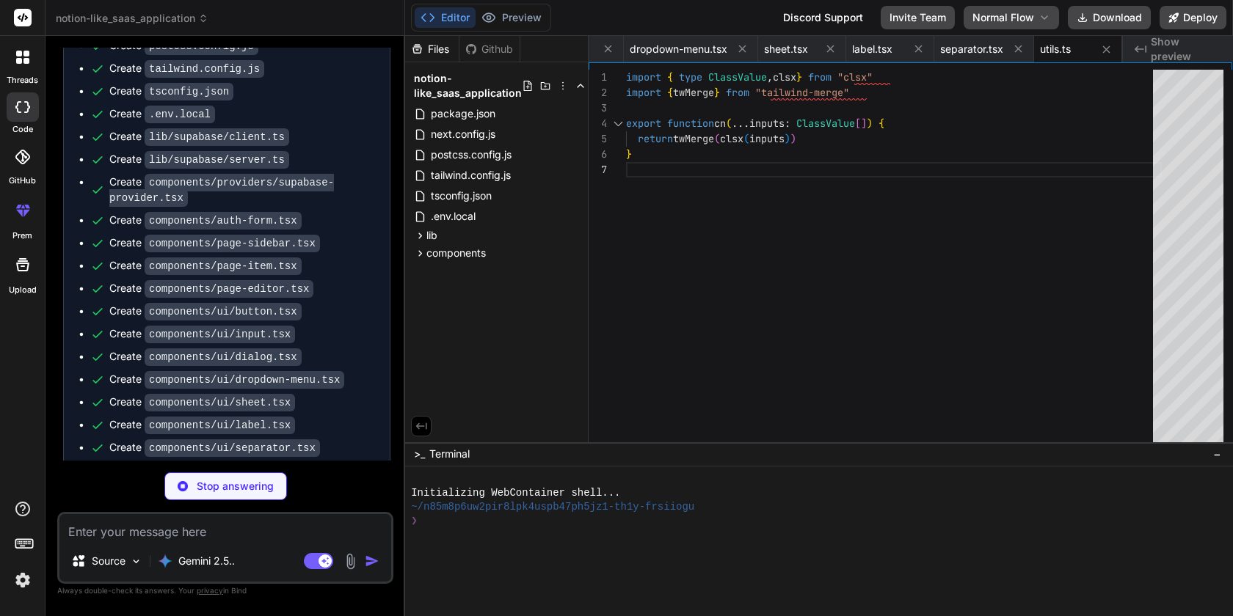
type textarea "x"
type textarea "color: #adb5bd; pointer-events: none; height: 0; }"
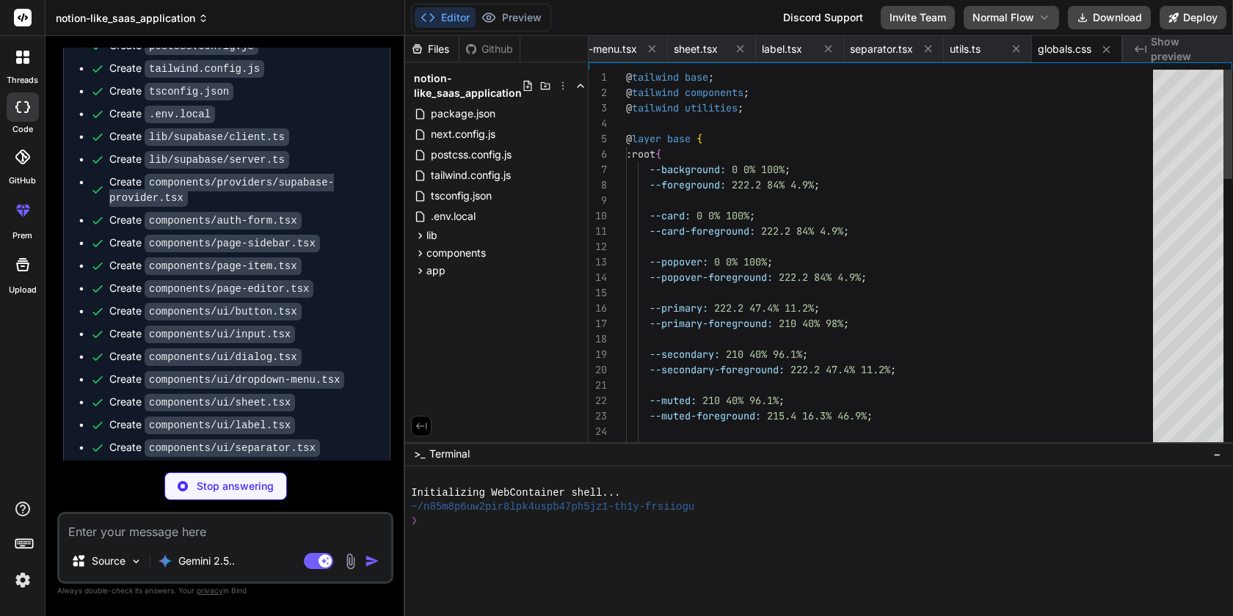
click at [154, 13] on span "notion-like_saas_application" at bounding box center [132, 18] width 153 height 15
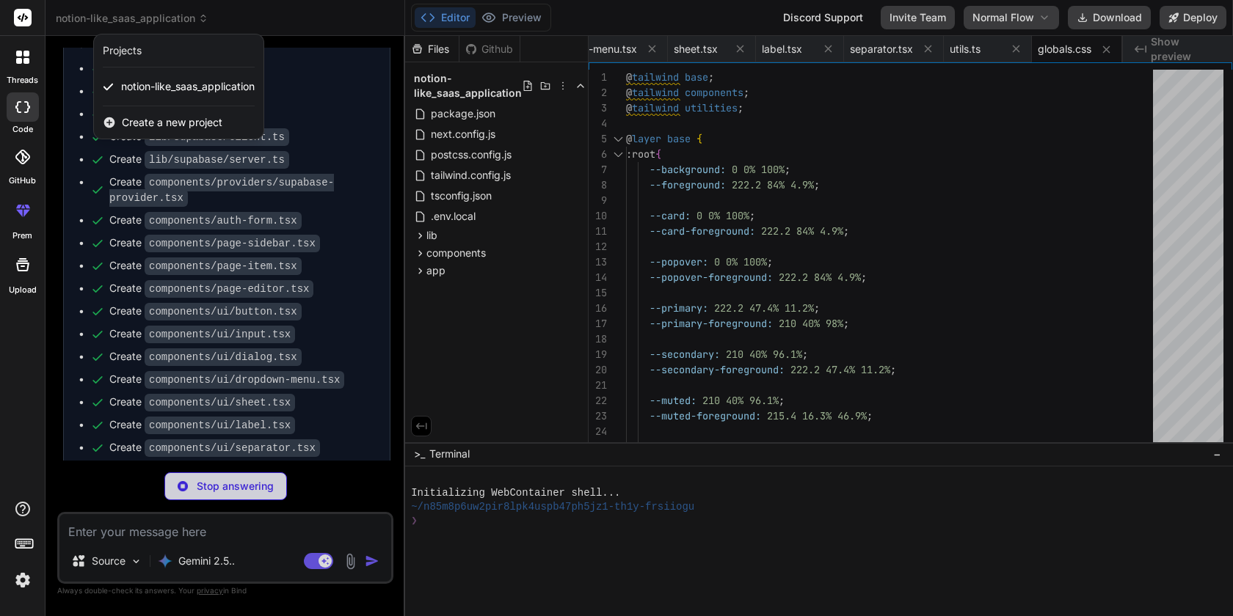
type textarea "x"
type textarea "{children} </SupabaseProvider> </body> </html> ); }"
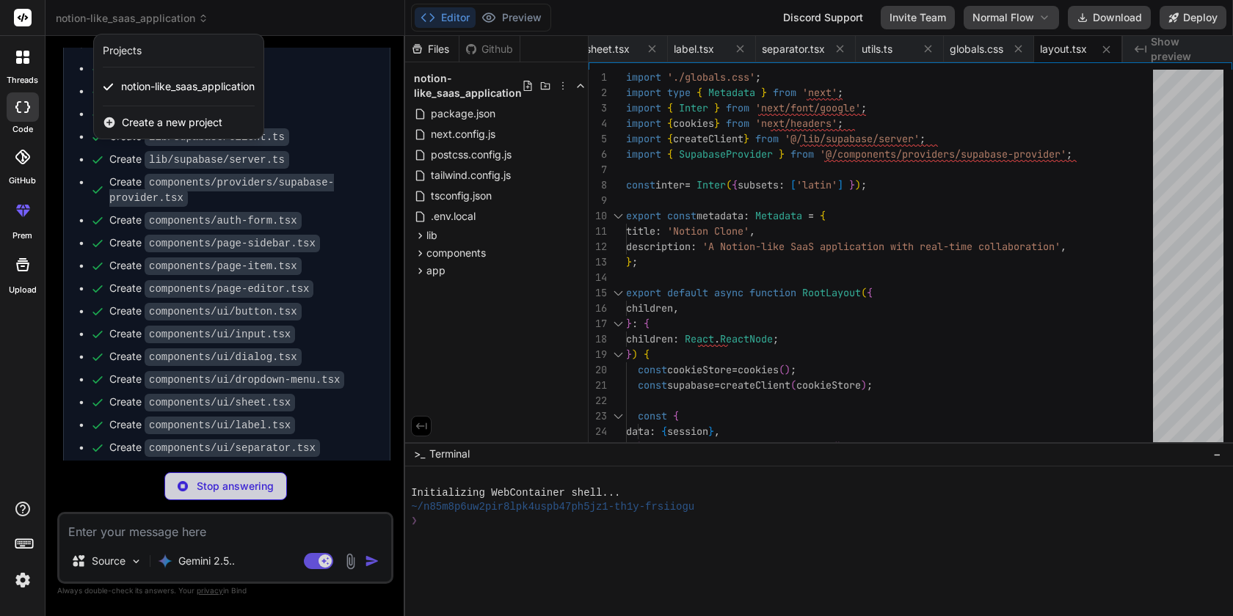
click at [274, 22] on div at bounding box center [616, 308] width 1233 height 616
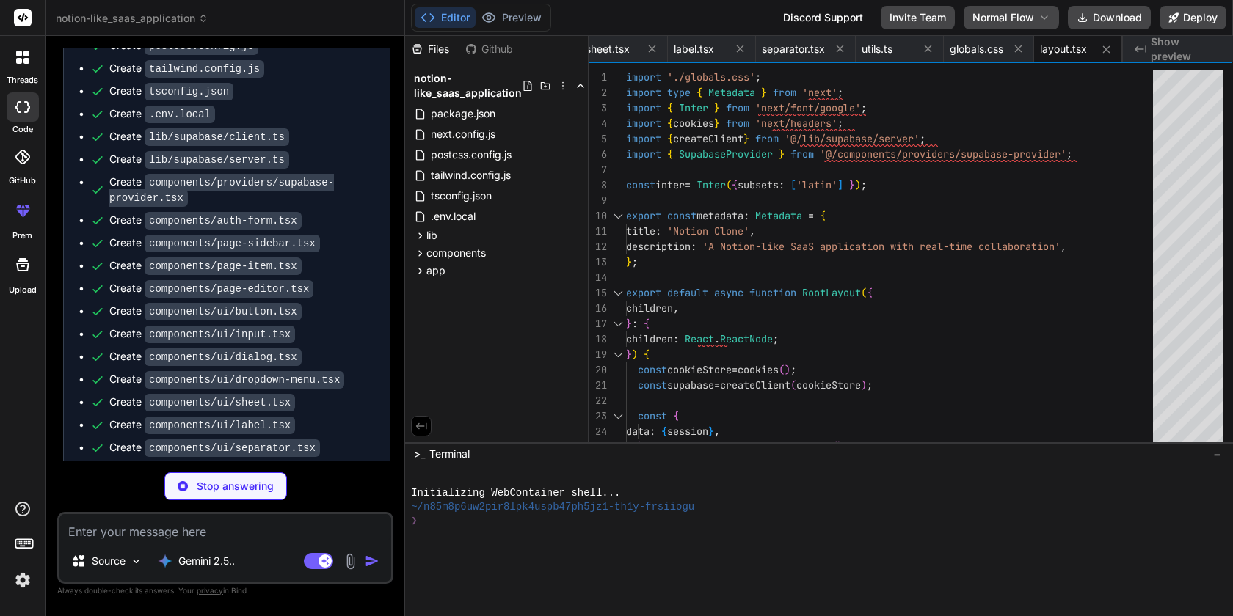
type textarea "x"
type textarea "<footer className="w-full py-8 text-center text-gray-600 dark:text-gray-400"> &…"
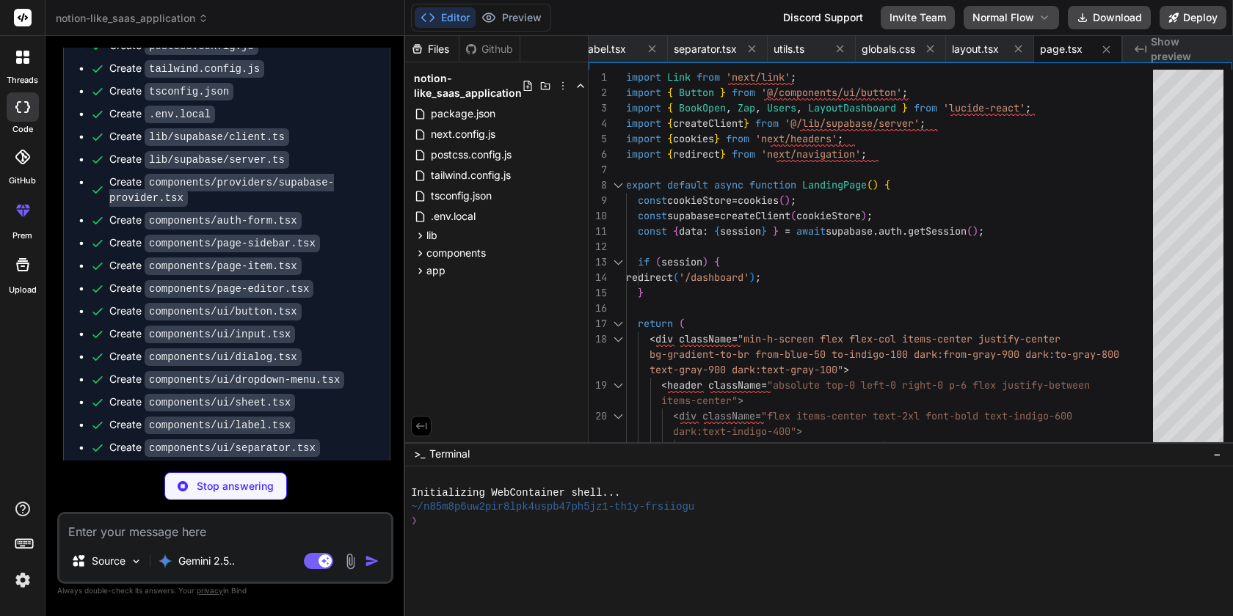
type textarea "x"
type textarea "<Link href="/signup" className="text-indigo-600 hover:underline dark:text-indig…"
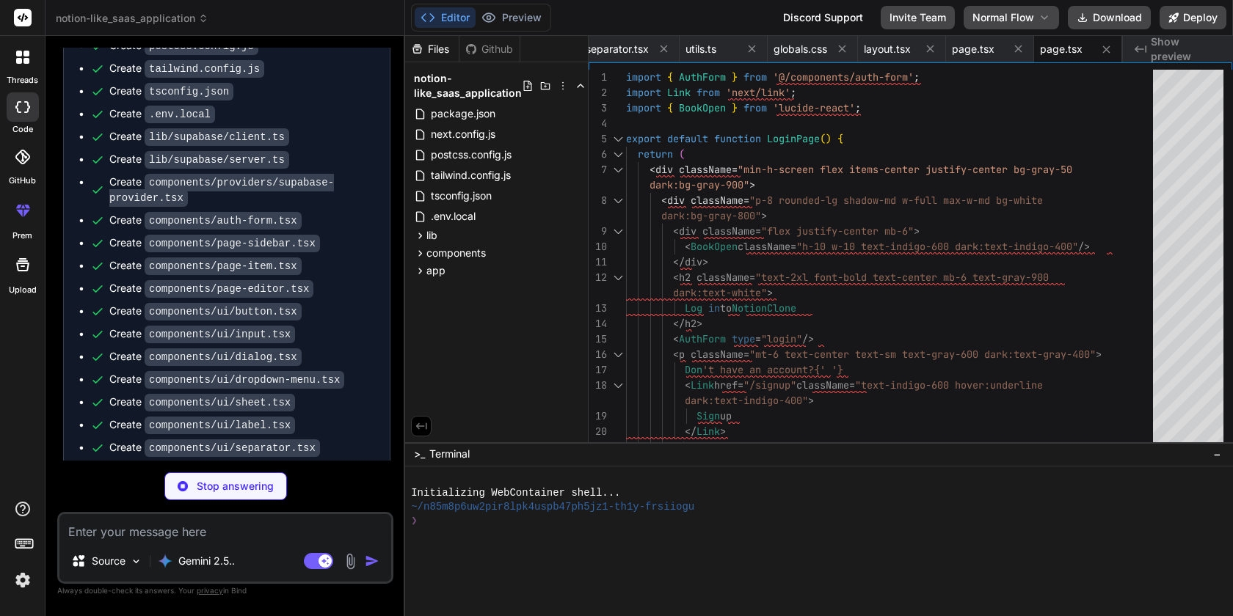
scroll to position [0, 2059]
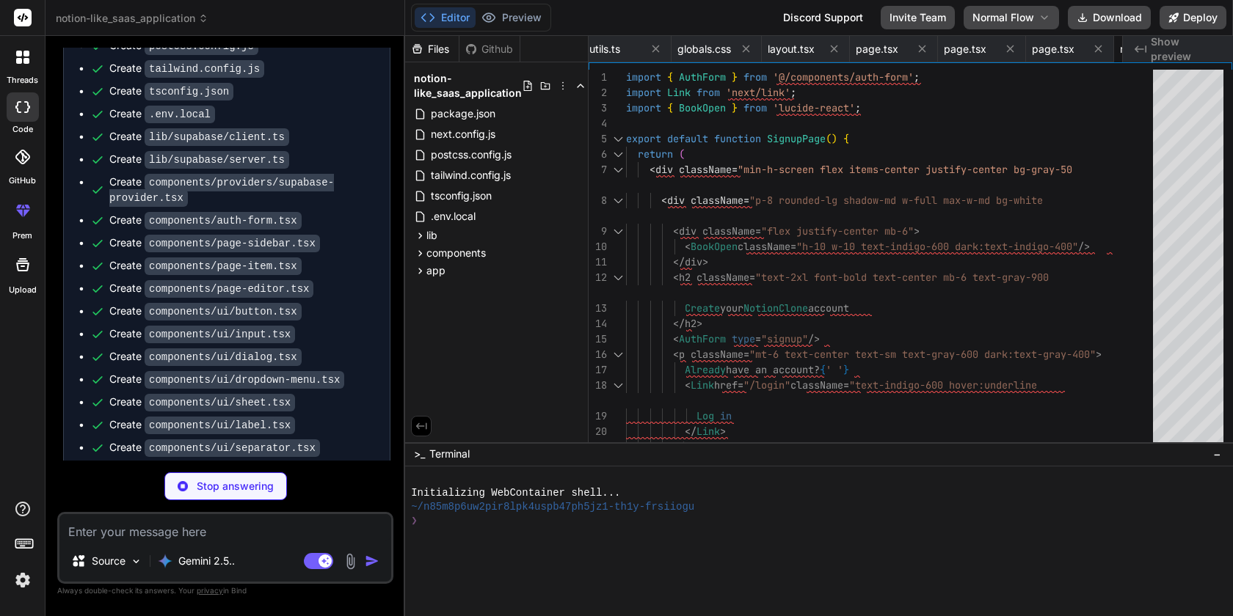
type textarea "x"
type textarea "}"
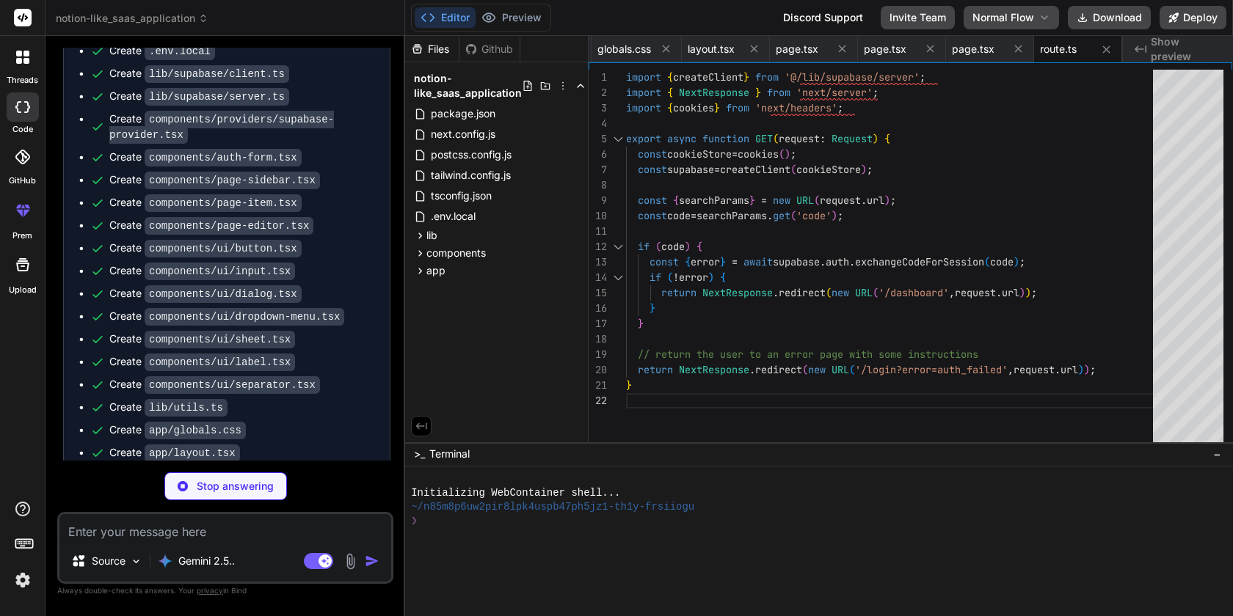
scroll to position [1218, 0]
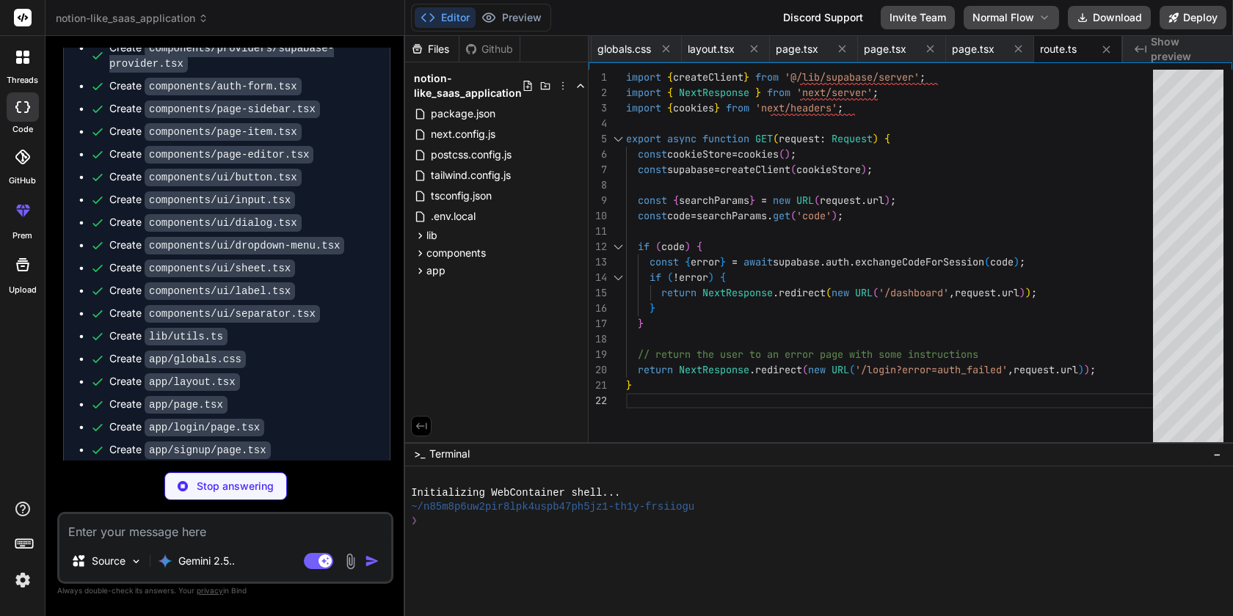
type textarea "x"
type textarea "return NextResponse.json(data); }"
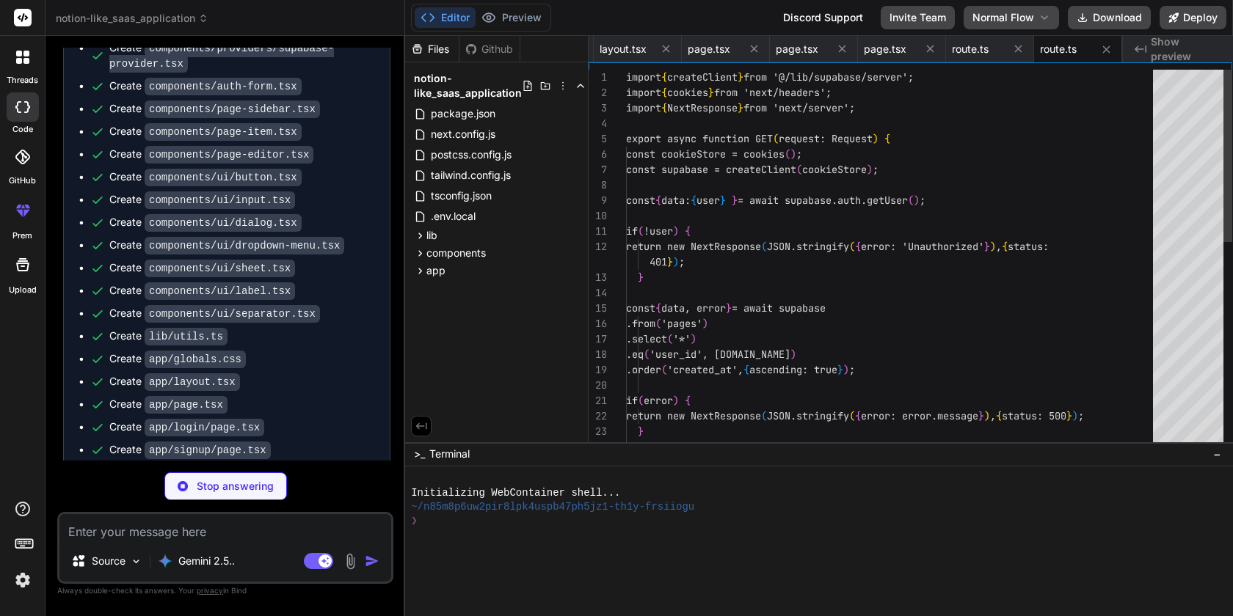
scroll to position [1240, 0]
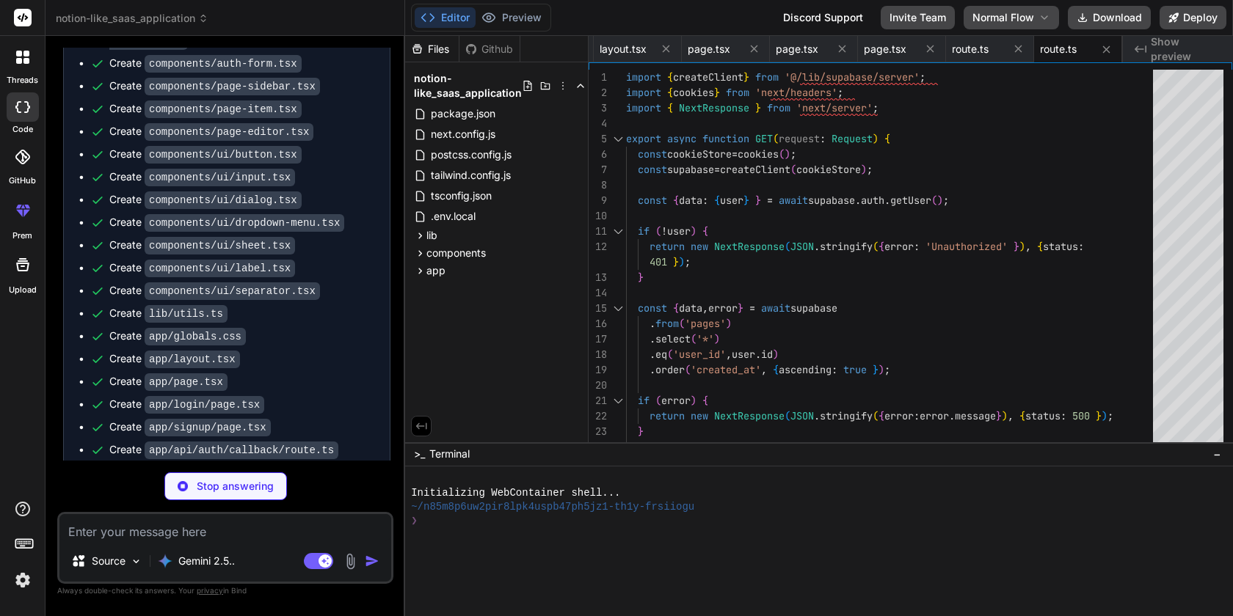
type textarea "x"
type textarea ".eq('id', id) .eq('user_id', [DOMAIN_NAME]); if (error) { return new NextRespon…"
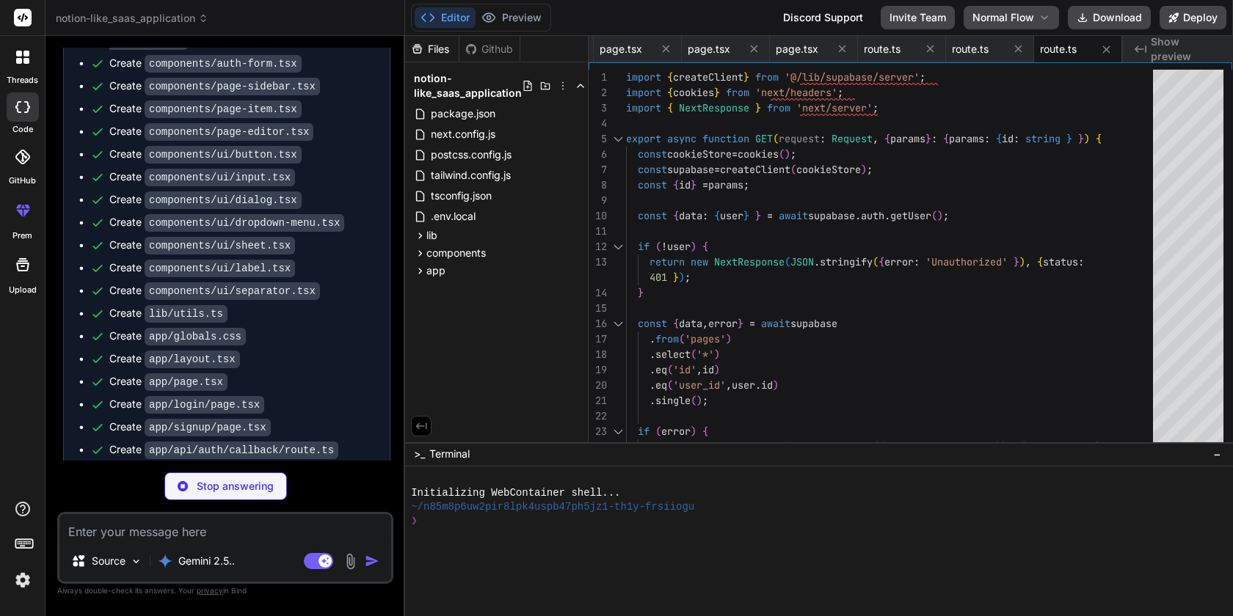
click at [29, 585] on img at bounding box center [22, 580] width 25 height 25
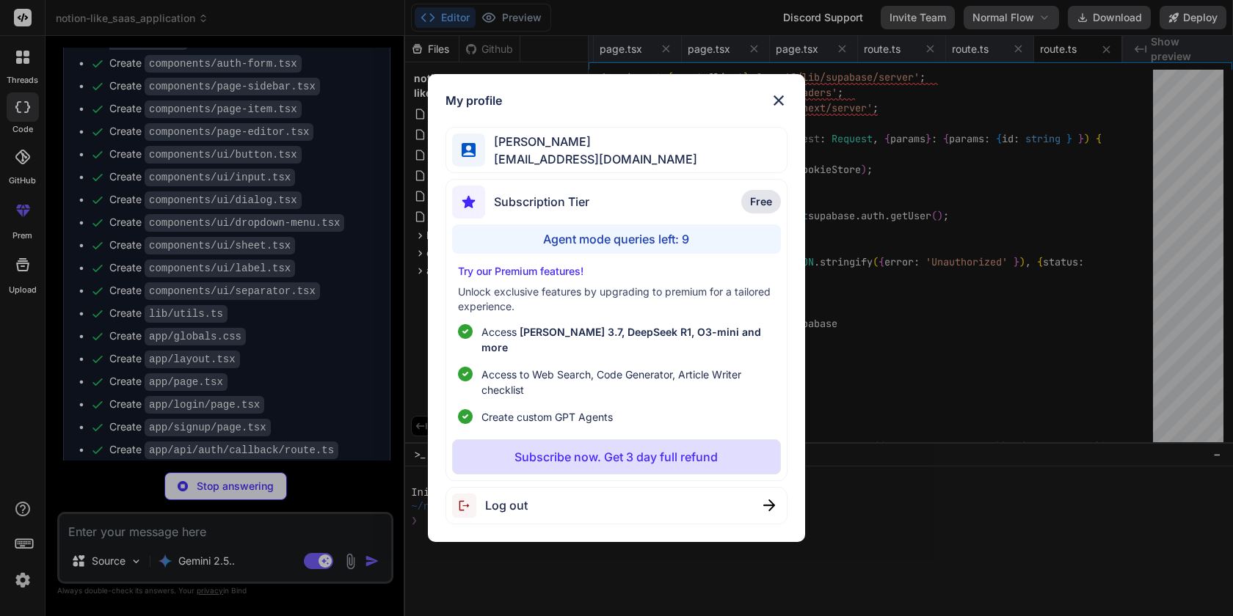
type textarea "x"
type textarea "}"
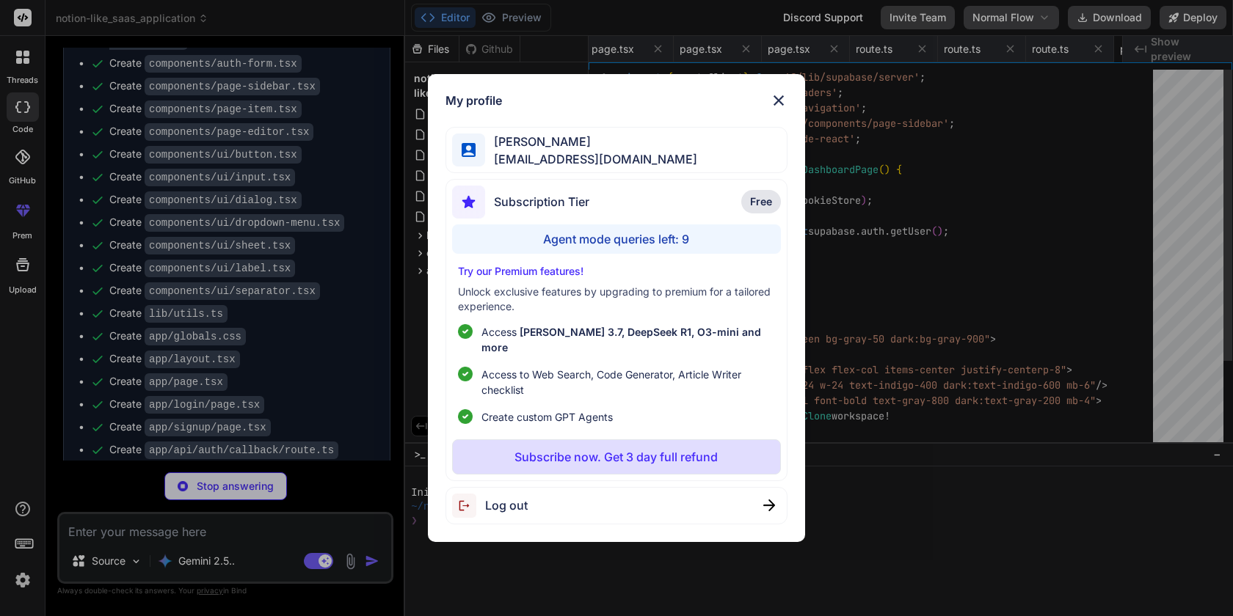
scroll to position [0, 2412]
click at [29, 585] on div "My profile [PERSON_NAME] [PERSON_NAME][EMAIL_ADDRESS][DOMAIN_NAME] Subscription…" at bounding box center [616, 308] width 1233 height 616
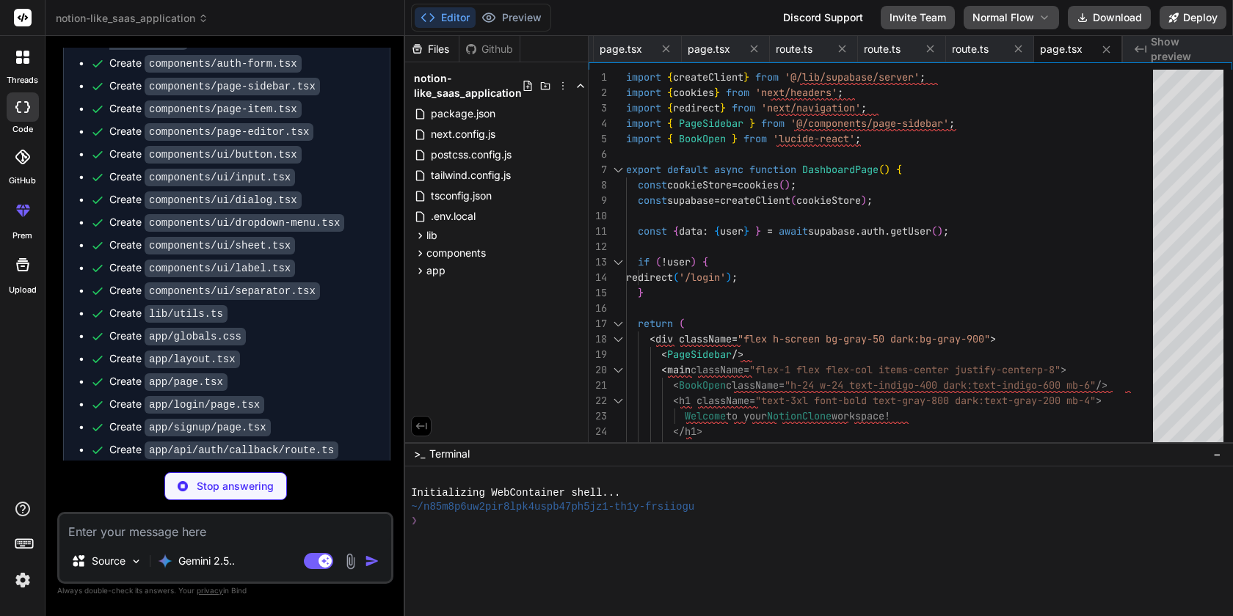
type textarea "x"
type textarea "initialTitle={page.title} initialContent={page.content || ''} onSave={handleSav…"
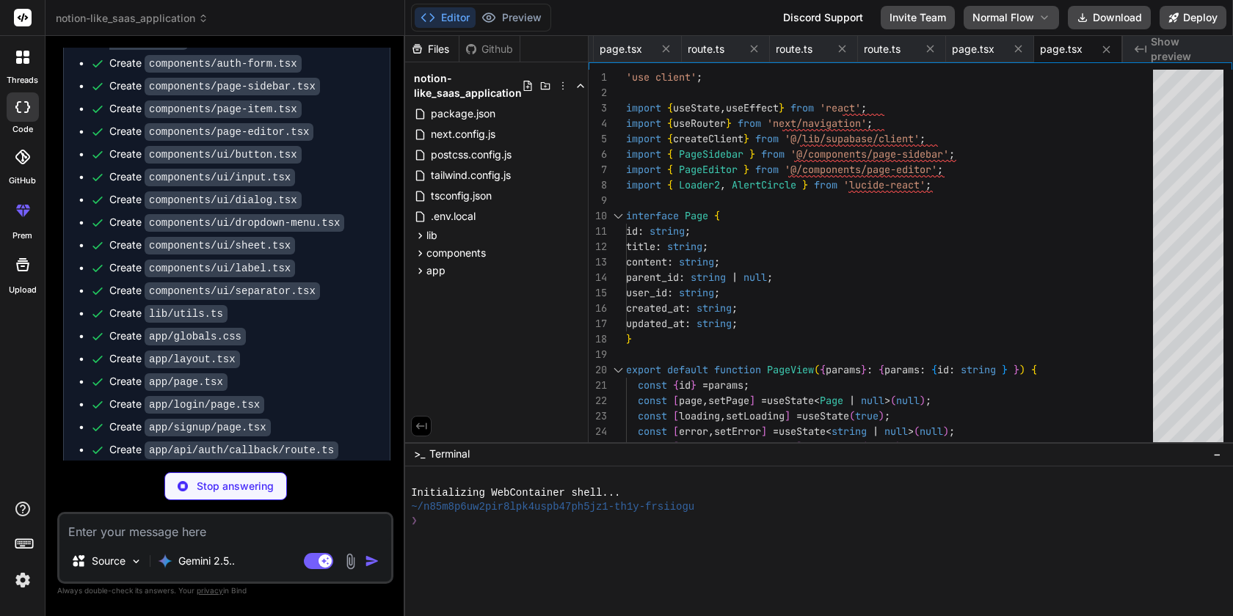
click at [29, 585] on img at bounding box center [22, 580] width 25 height 25
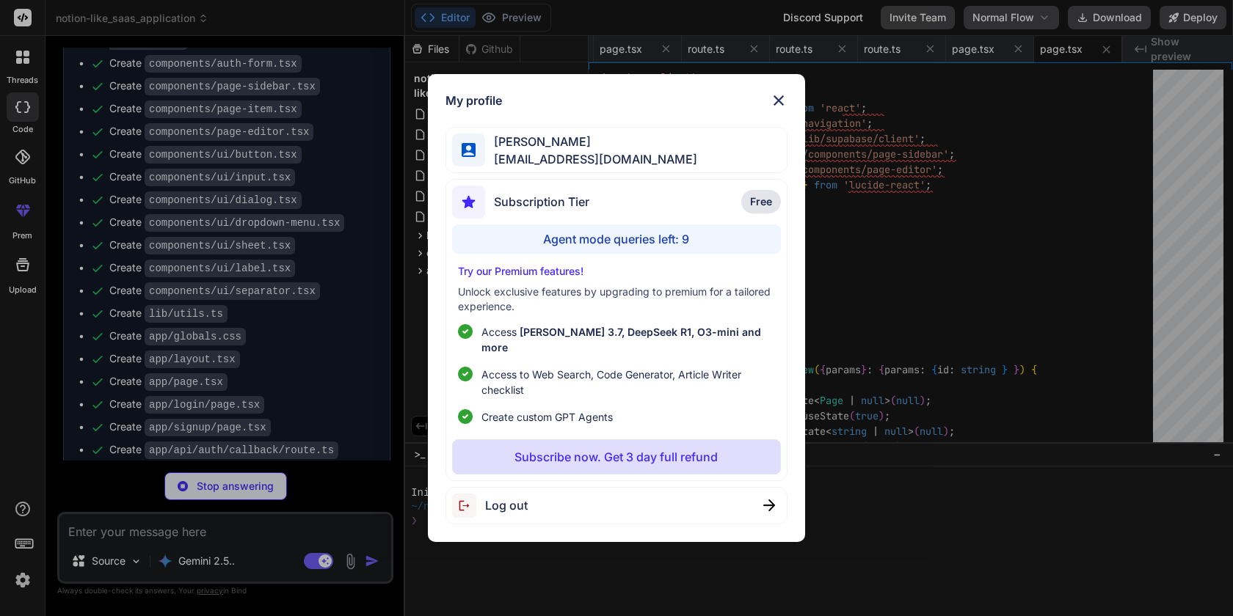
type textarea "x"
type textarea "<p className="text-xl text-gray-600 dark:text-gray-400 mb-8"> Oops! The page yo…"
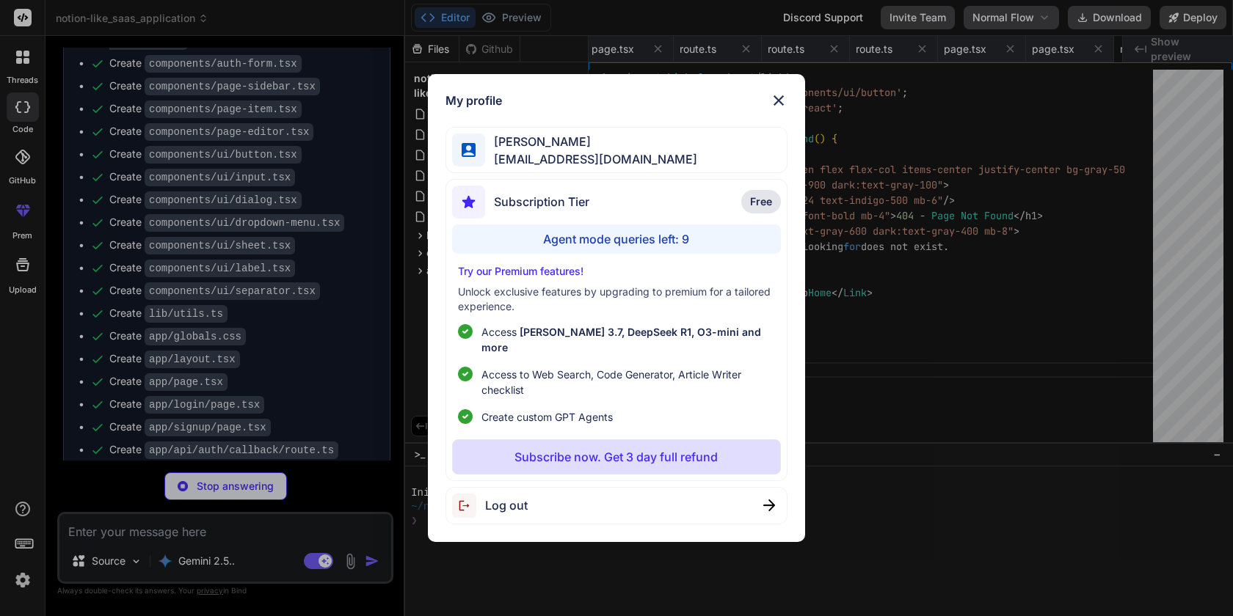
scroll to position [139, 0]
type textarea "x"
type textarea "}"
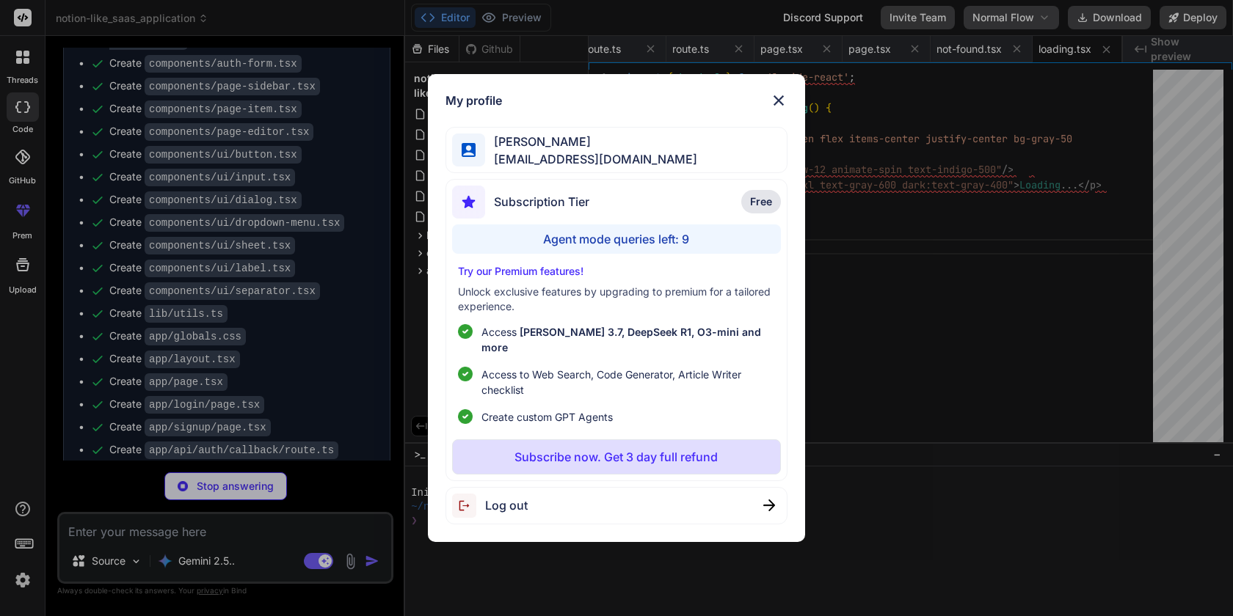
click at [29, 585] on div "My profile [PERSON_NAME] [PERSON_NAME][EMAIL_ADDRESS][DOMAIN_NAME] Subscription…" at bounding box center [616, 308] width 1233 height 616
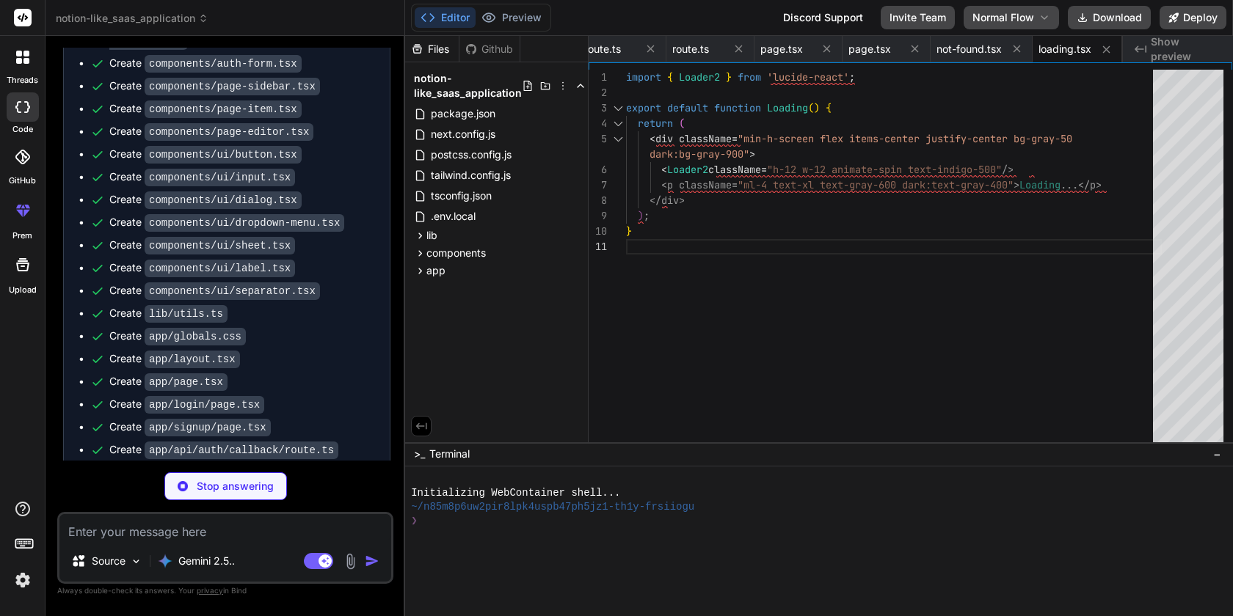
scroll to position [1352, 0]
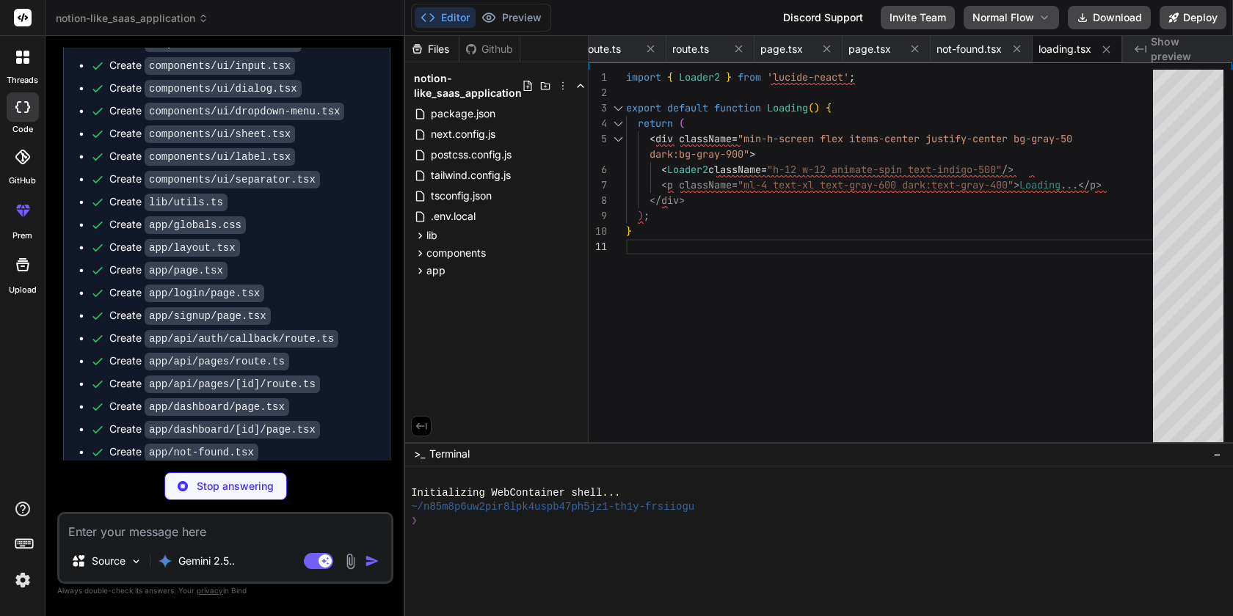
click at [218, 492] on p "Stop answering" at bounding box center [235, 486] width 77 height 15
type textarea "x"
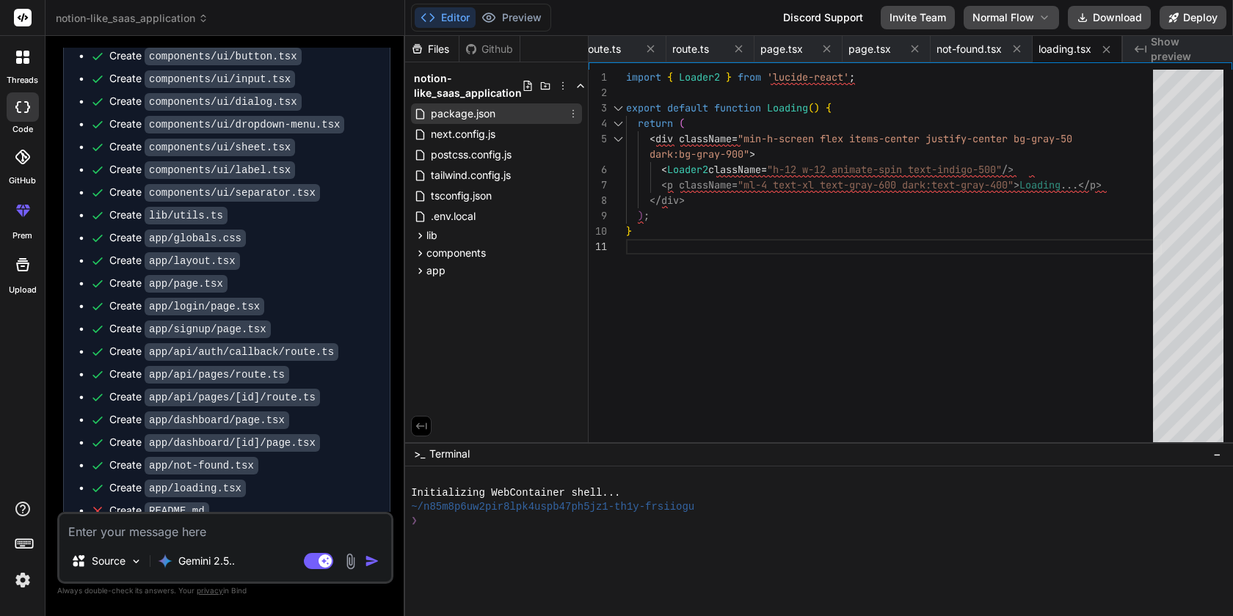
click at [484, 112] on span "package.json" at bounding box center [463, 114] width 68 height 18
type textarea ""@types/uuid": "^9.0.7", "autoprefixer": "^[DATE]", "eslint": "^8.54.0", "eslin…"
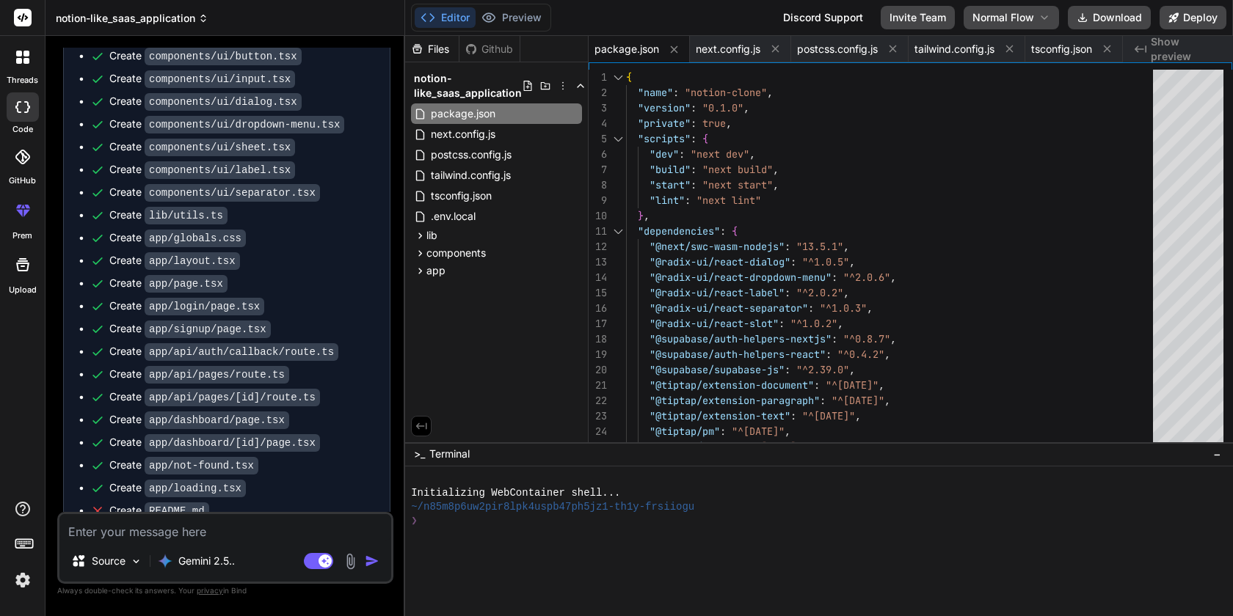
click at [183, 21] on span "notion-like_saas_application" at bounding box center [132, 18] width 153 height 15
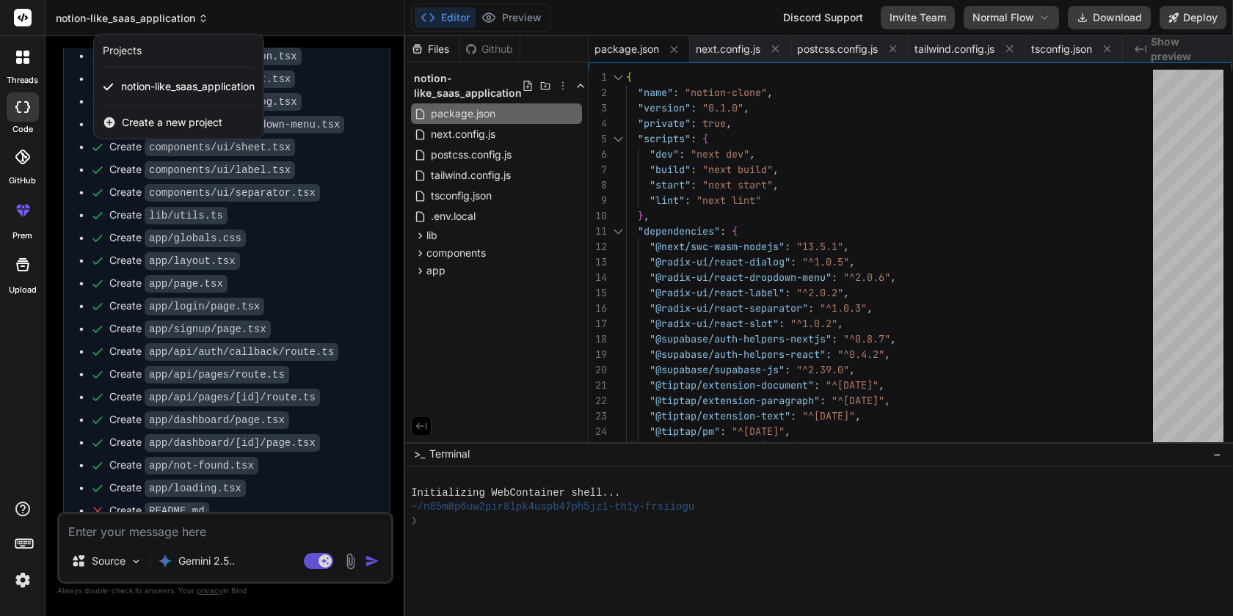
click at [183, 21] on div at bounding box center [616, 308] width 1233 height 616
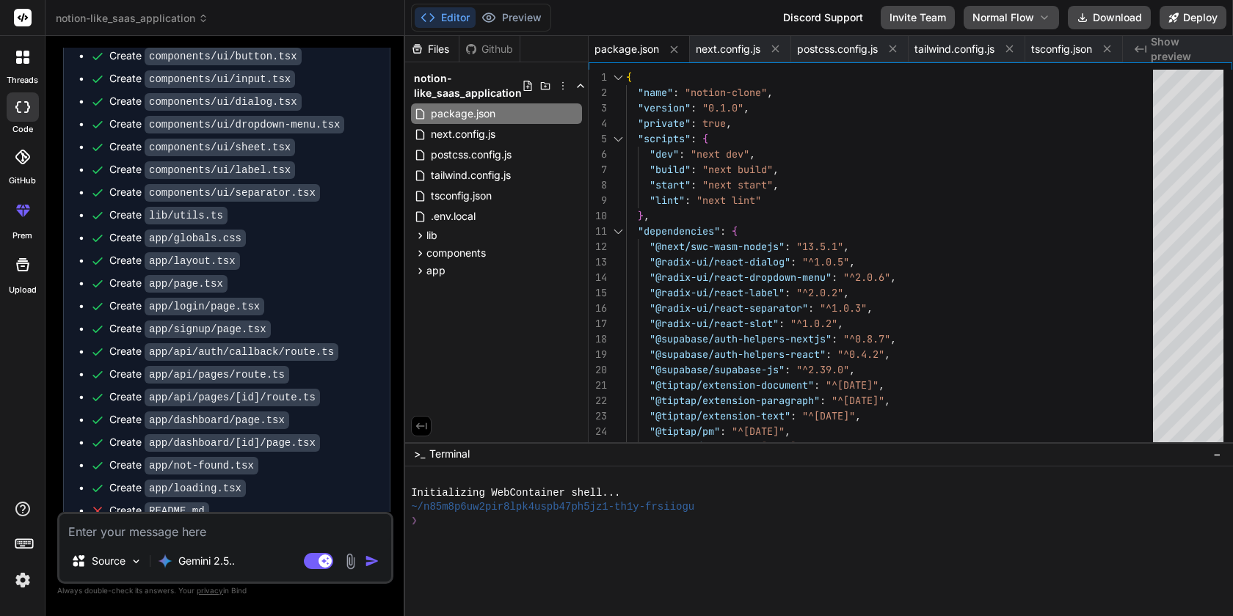
click at [29, 60] on icon at bounding box center [26, 61] width 6 height 6
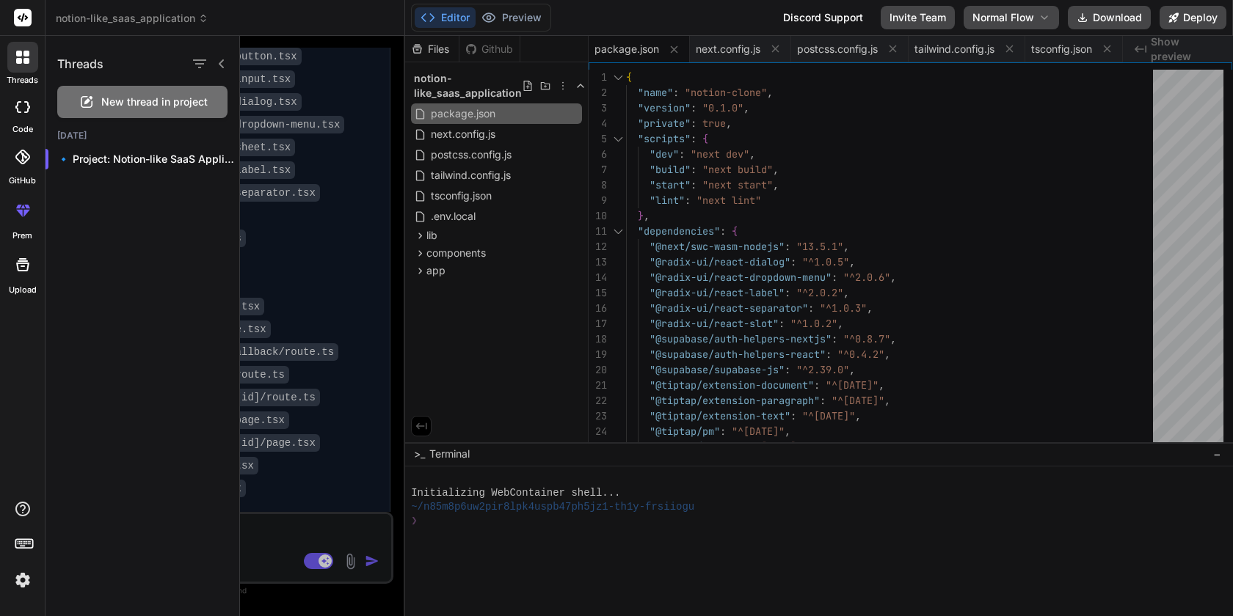
click at [141, 104] on span "New thread in project" at bounding box center [154, 102] width 106 height 15
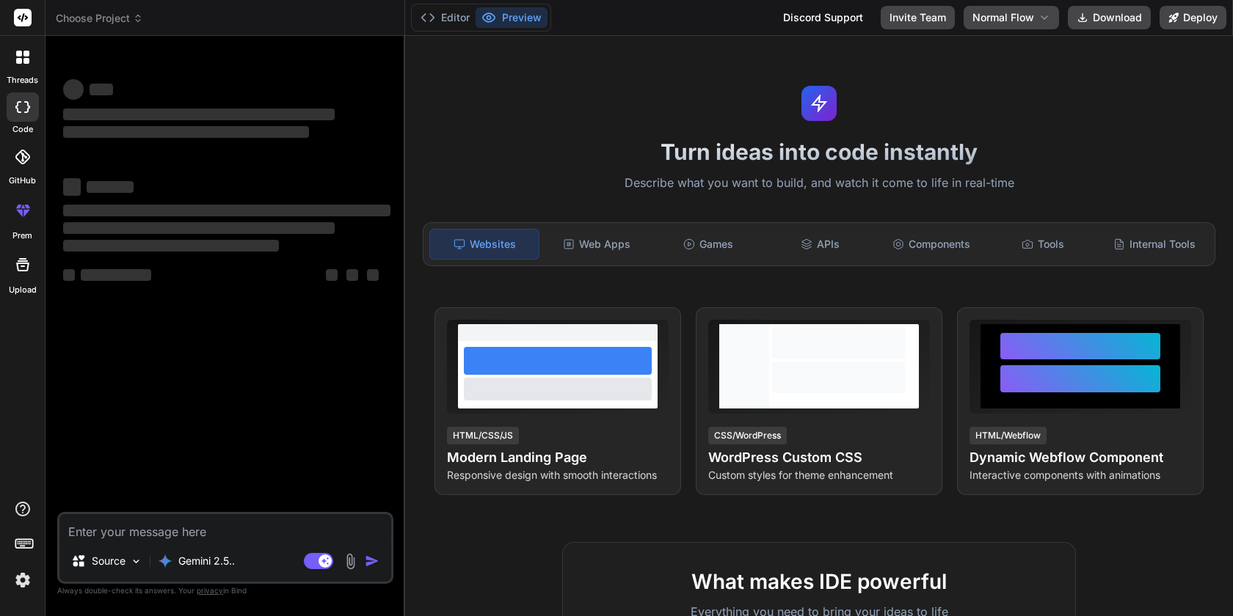
click at [166, 524] on textarea at bounding box center [225, 527] width 332 height 26
type textarea "x"
type textarea "c"
type textarea "x"
type textarea "cr"
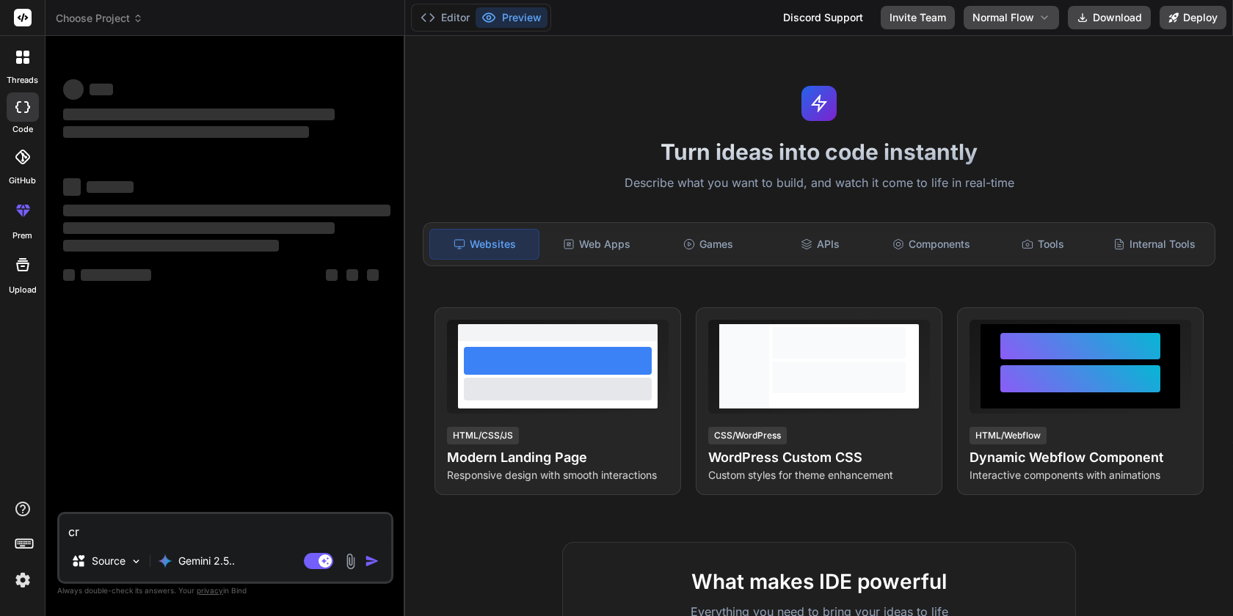
type textarea "x"
type textarea "cre"
type textarea "x"
type textarea "crea"
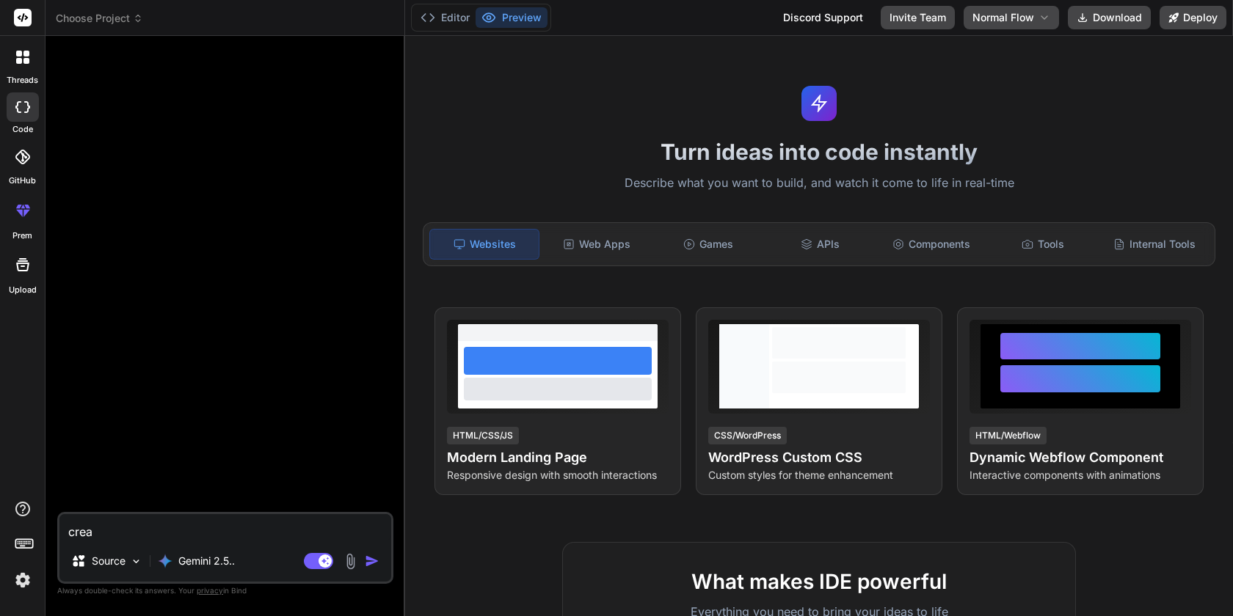
type textarea "x"
type textarea "creat"
type textarea "x"
type textarea "create"
type textarea "x"
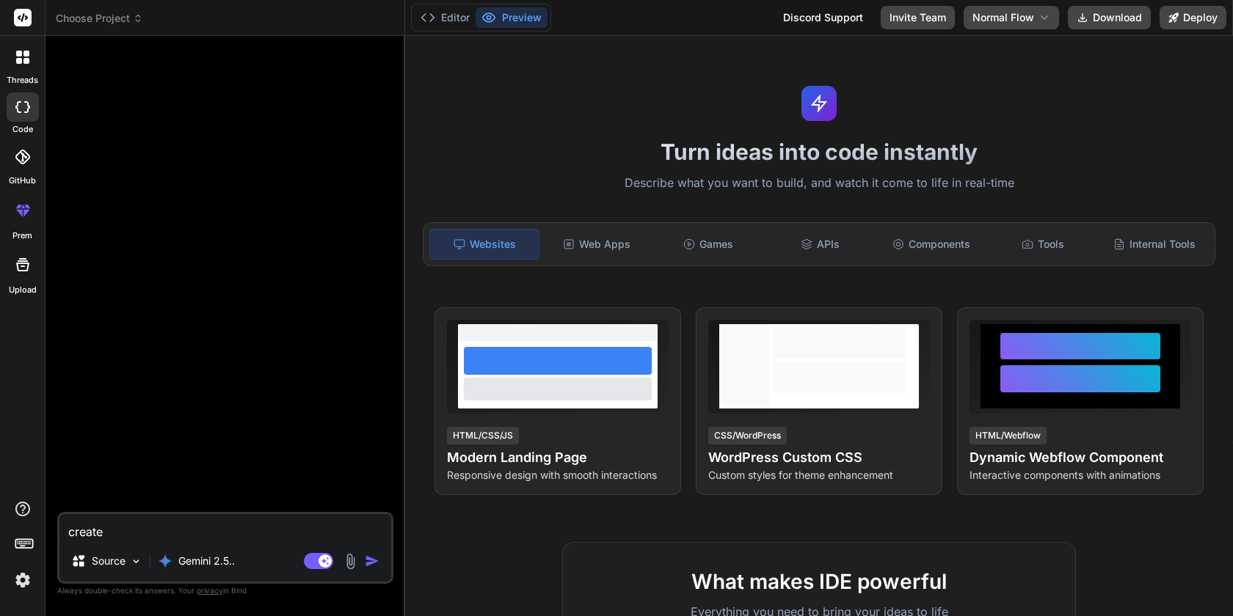
type textarea "create"
type textarea "x"
type textarea "create a"
type textarea "x"
type textarea "create a"
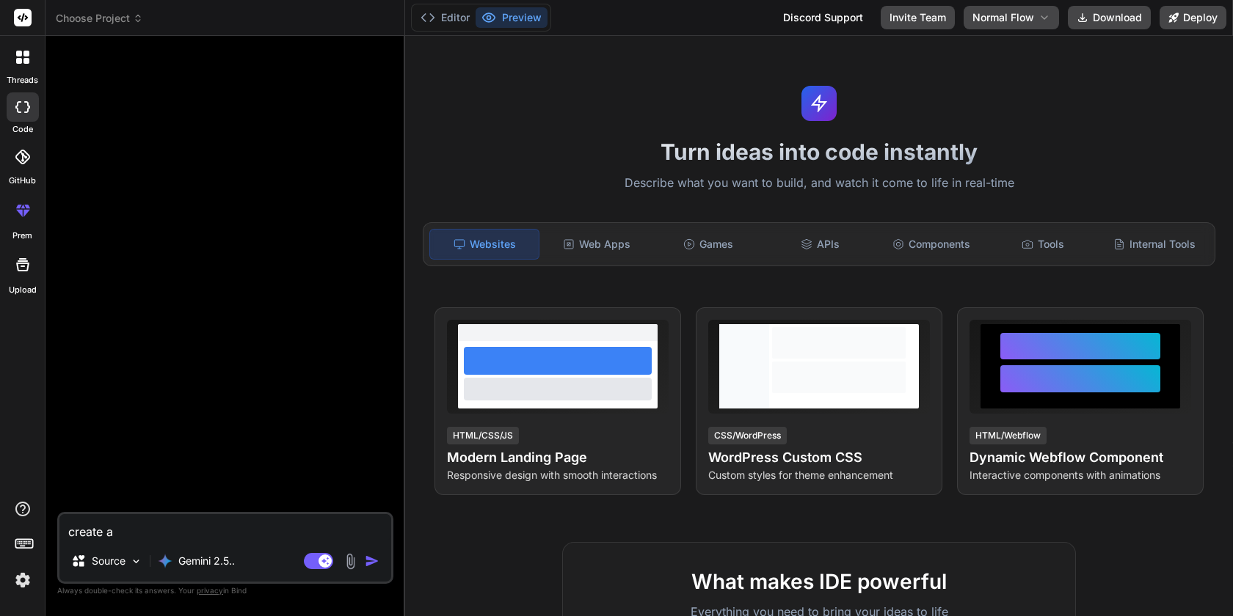
type textarea "x"
type textarea "create a h"
type textarea "x"
type textarea "create a ht"
type textarea "x"
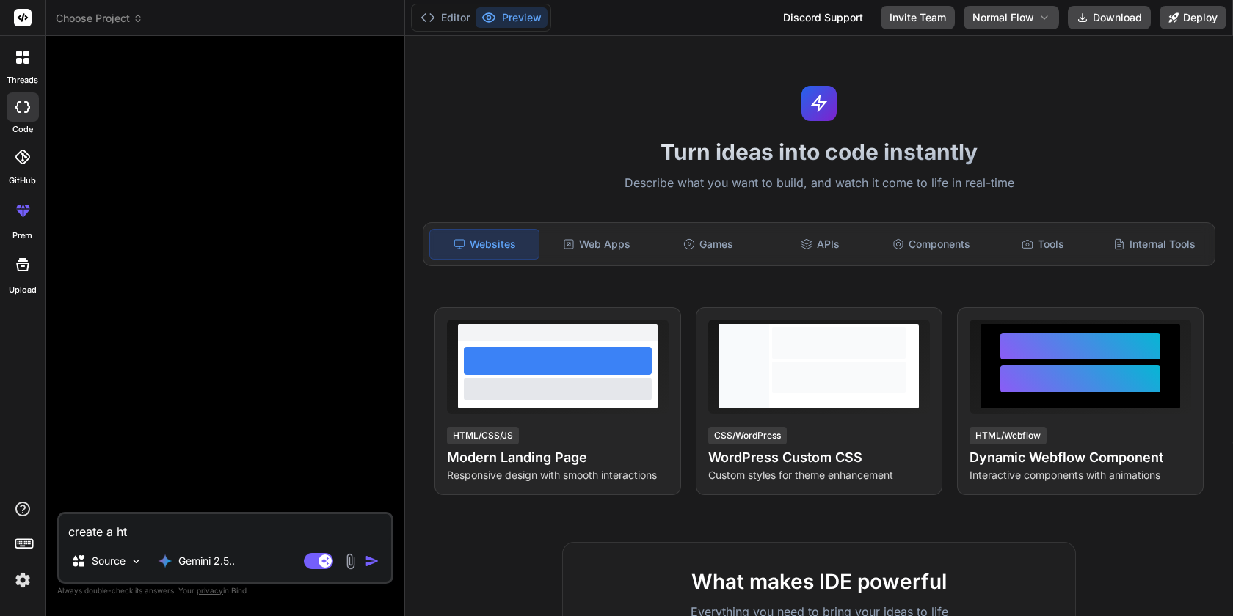
type textarea "create a htm"
type textarea "x"
type textarea "create a html"
type textarea "x"
type textarea "create a html"
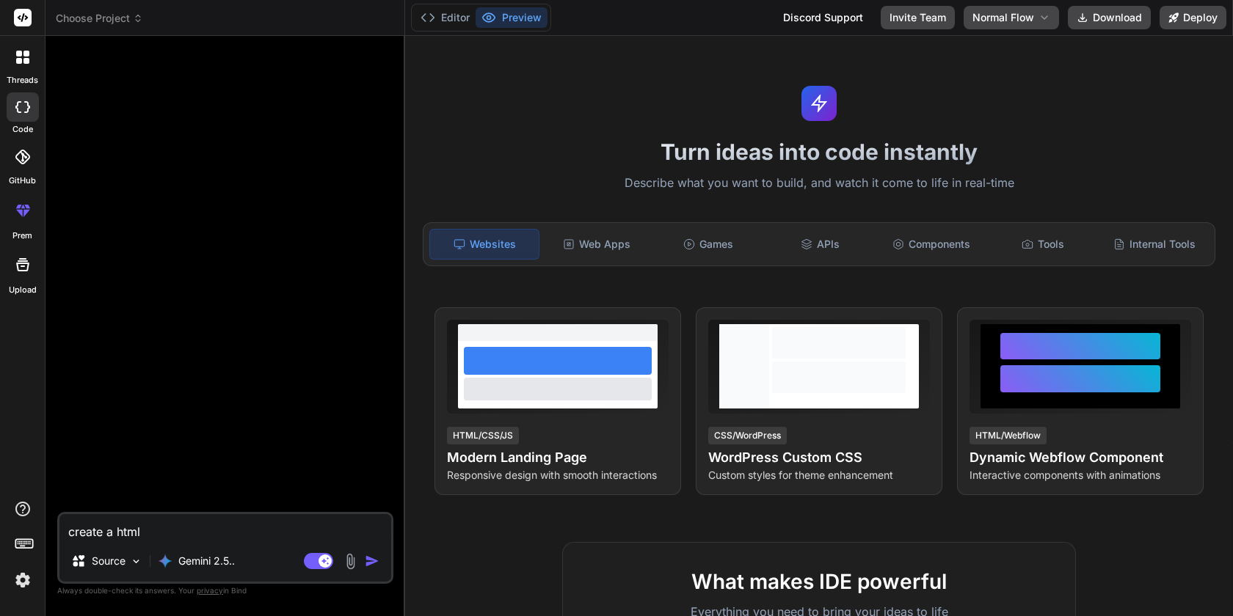
type textarea "x"
type textarea "create a html l"
type textarea "x"
type textarea "create a html la"
type textarea "x"
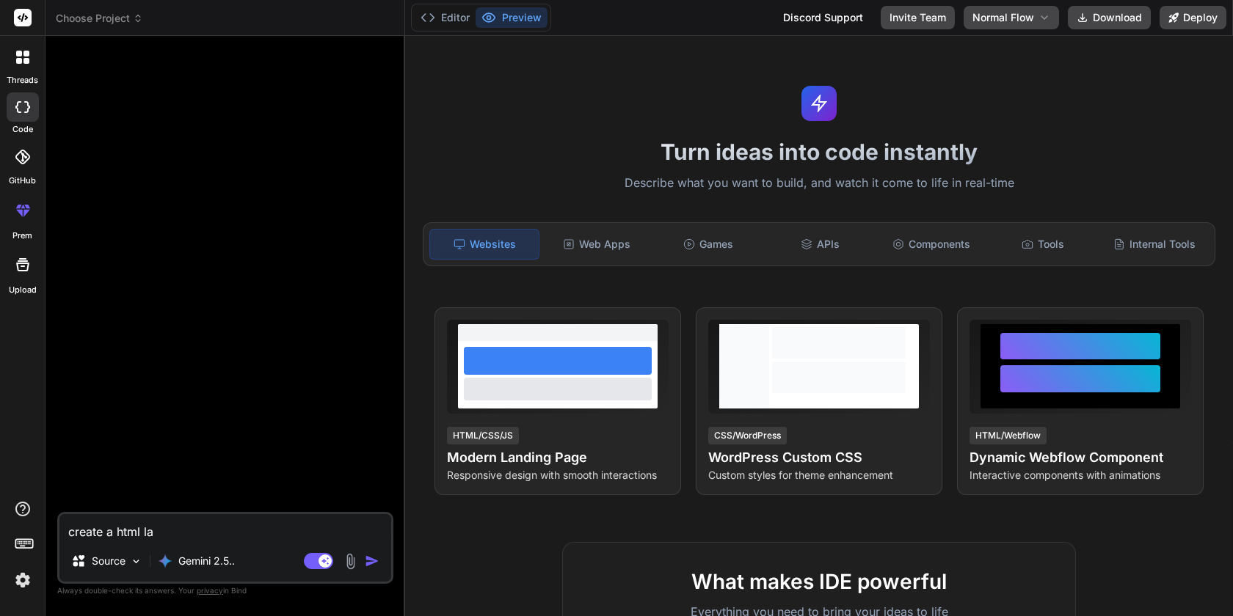
type textarea "create a html lan"
type textarea "x"
type textarea "create a html land"
type textarea "x"
type textarea "create a html [PERSON_NAME]"
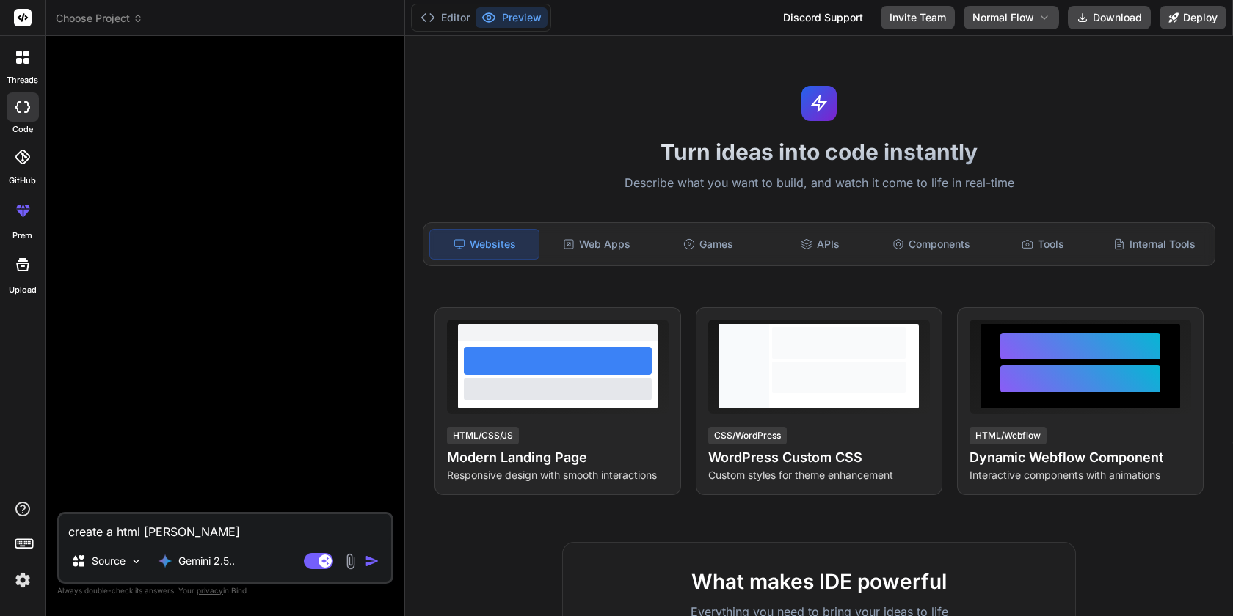
type textarea "x"
type textarea "create a html [PERSON_NAME]"
type textarea "x"
type textarea "create a html landing"
type textarea "x"
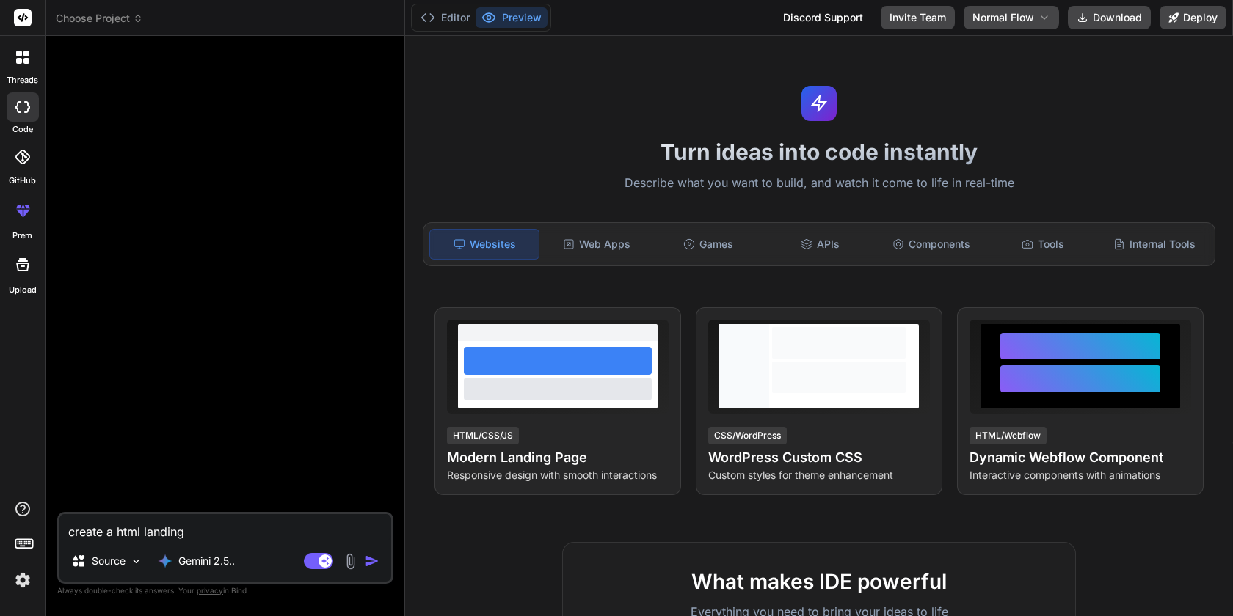
type textarea "create a html landing"
type textarea "x"
type textarea "create a html landing a"
type textarea "x"
type textarea "create a html landing"
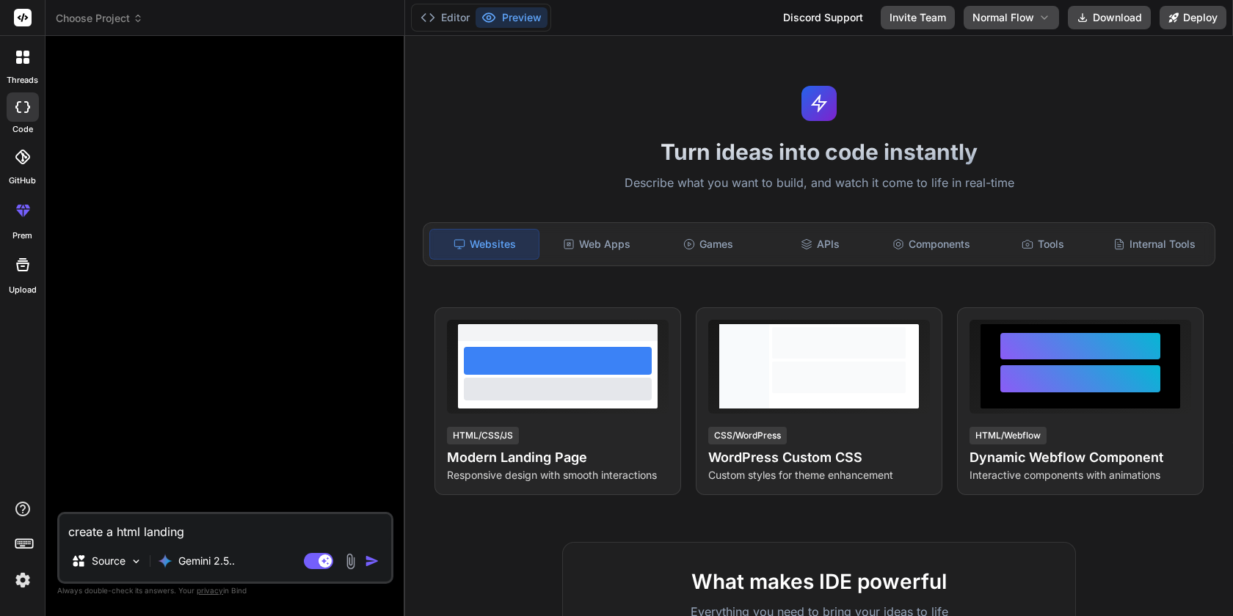
type textarea "x"
type textarea "create a html landing p"
type textarea "x"
type textarea "create a html landing pa"
type textarea "x"
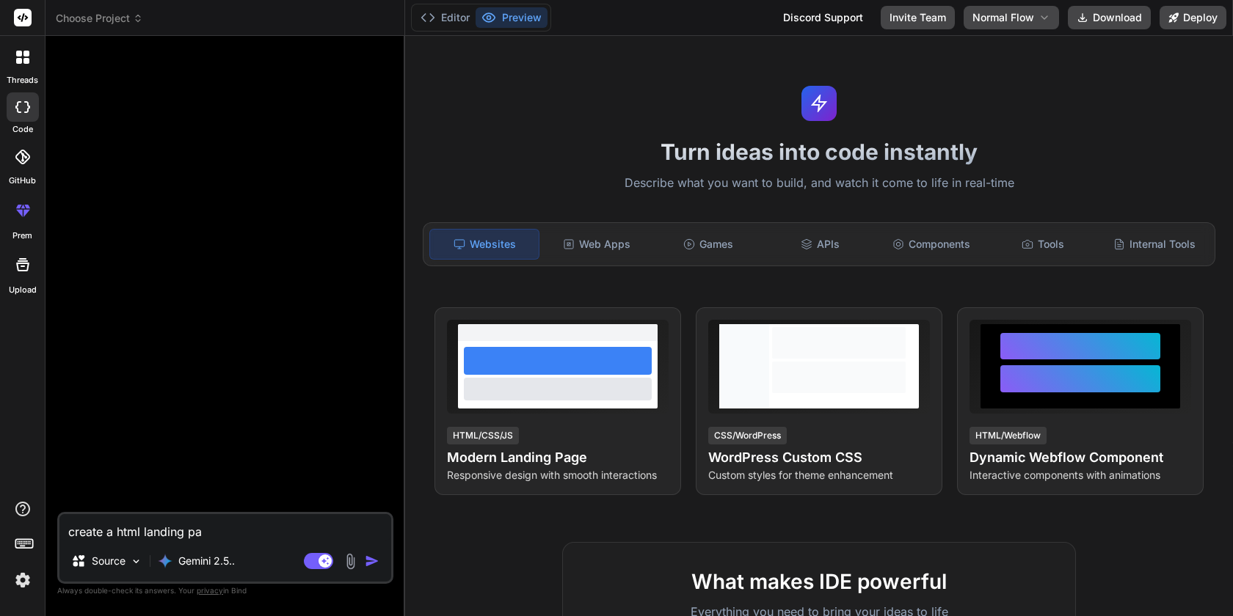
type textarea "create a html landing pag"
type textarea "x"
type textarea "create a html landing page"
click at [21, 557] on div at bounding box center [22, 547] width 45 height 92
click at [29, 538] on icon at bounding box center [24, 543] width 21 height 21
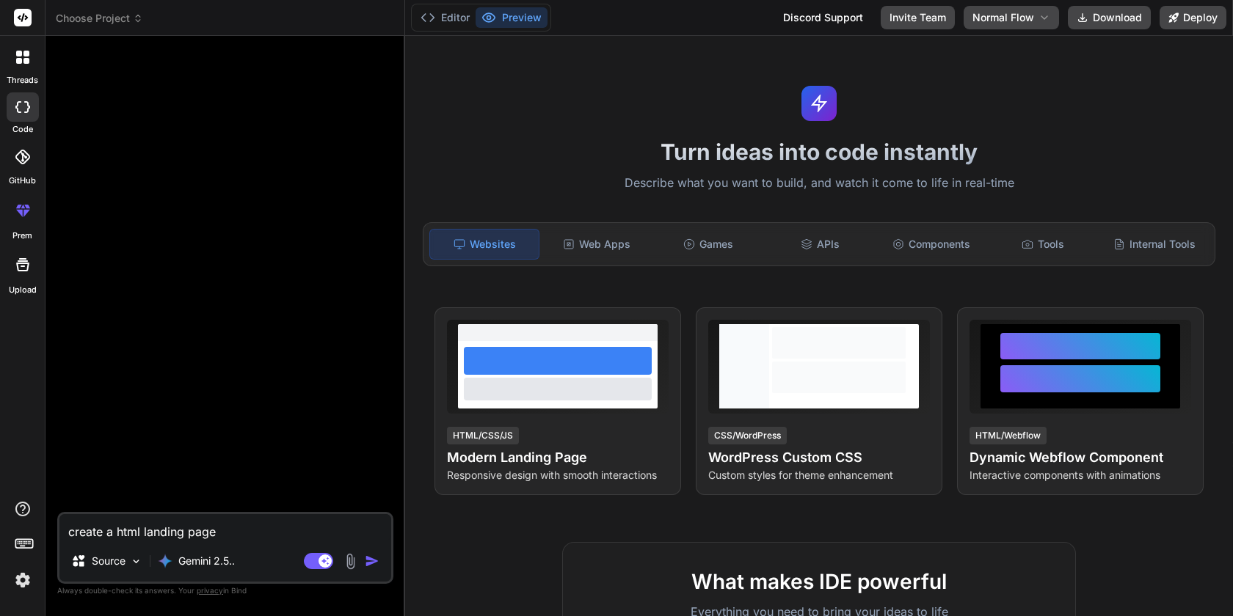
type textarea "x"
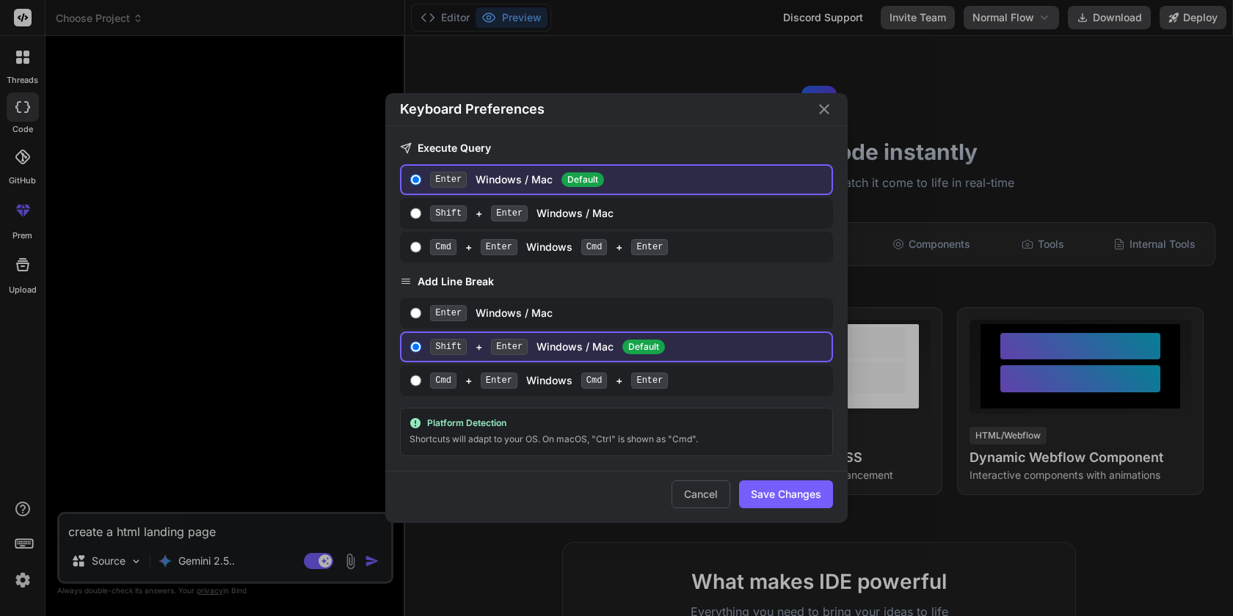
click at [443, 219] on span "Shift" at bounding box center [448, 213] width 37 height 16
click at [421, 219] on input "Shift + Enter Windows / Mac" at bounding box center [415, 214] width 11 height 12
radio input "true"
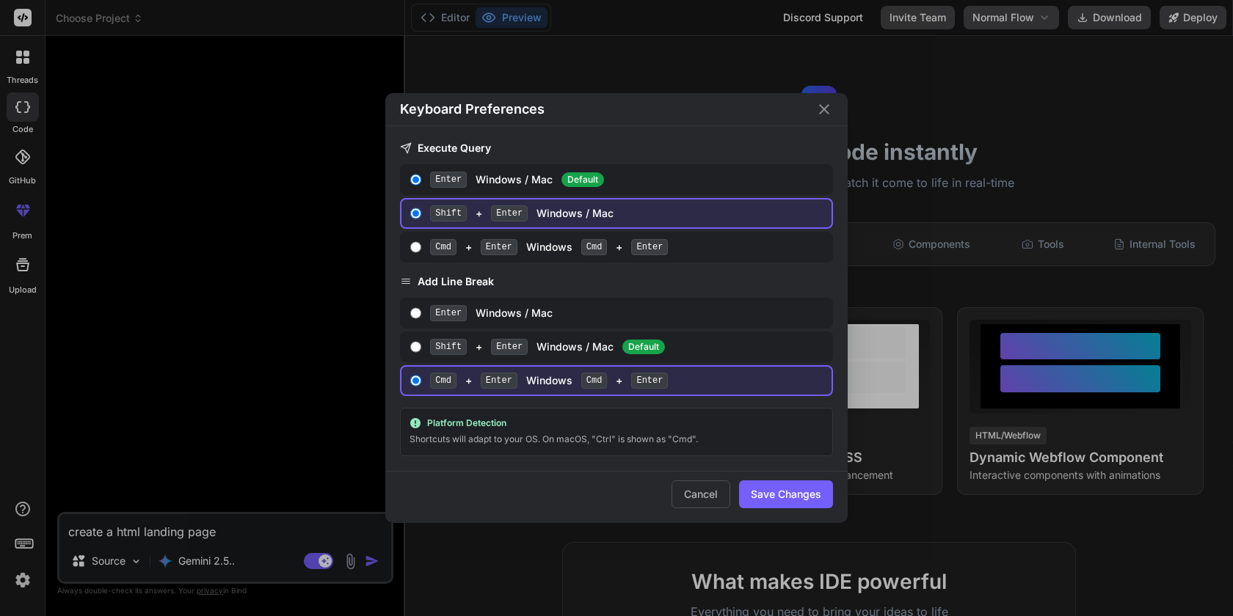
click at [421, 249] on label "Cmd + Enter Windows Cmd + Enter" at bounding box center [616, 247] width 433 height 31
click at [421, 249] on input "Cmd + Enter Windows Cmd + Enter" at bounding box center [415, 247] width 11 height 12
radio input "true"
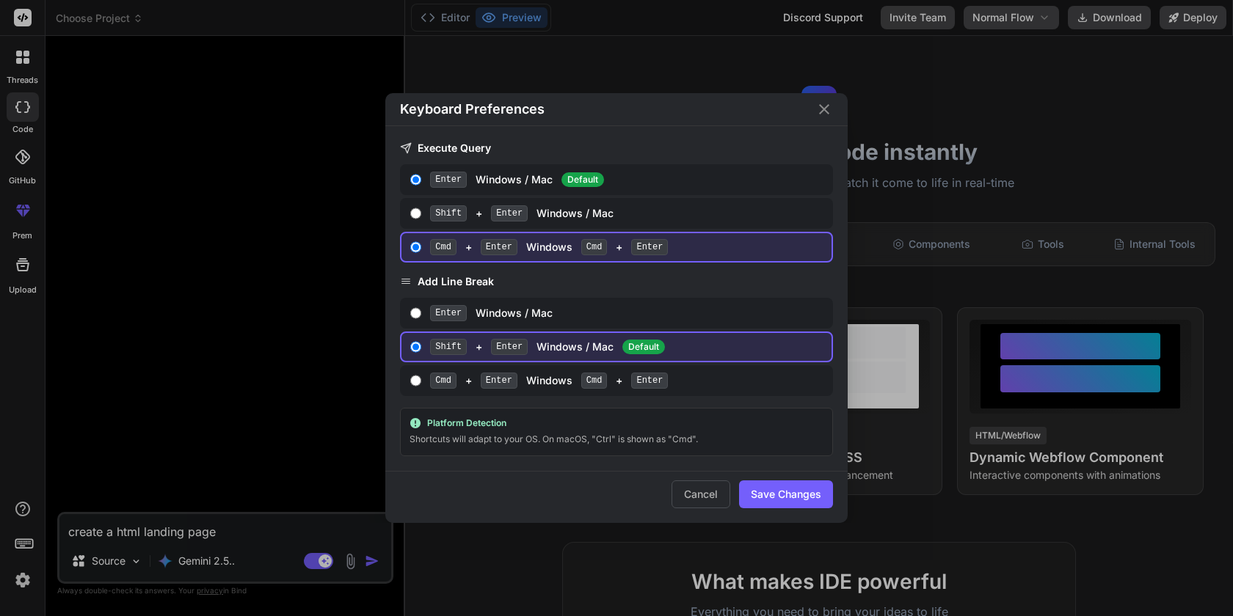
click at [420, 178] on input "Enter Windows / Mac Default" at bounding box center [415, 180] width 11 height 12
radio input "true"
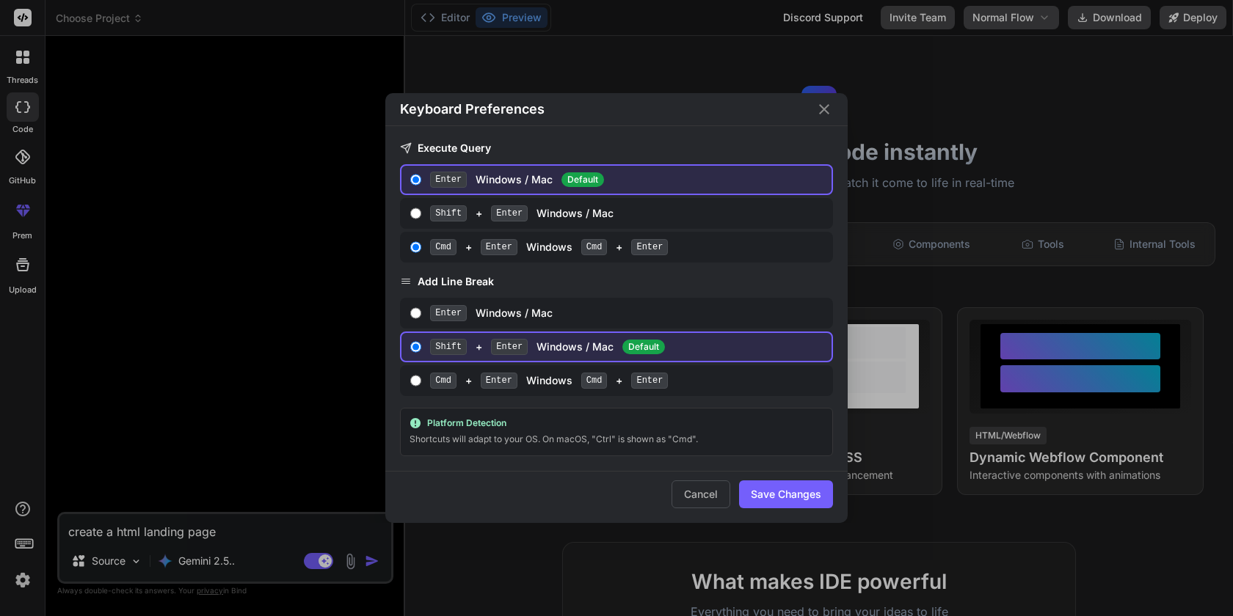
click at [791, 499] on button "Save Changes" at bounding box center [786, 495] width 94 height 28
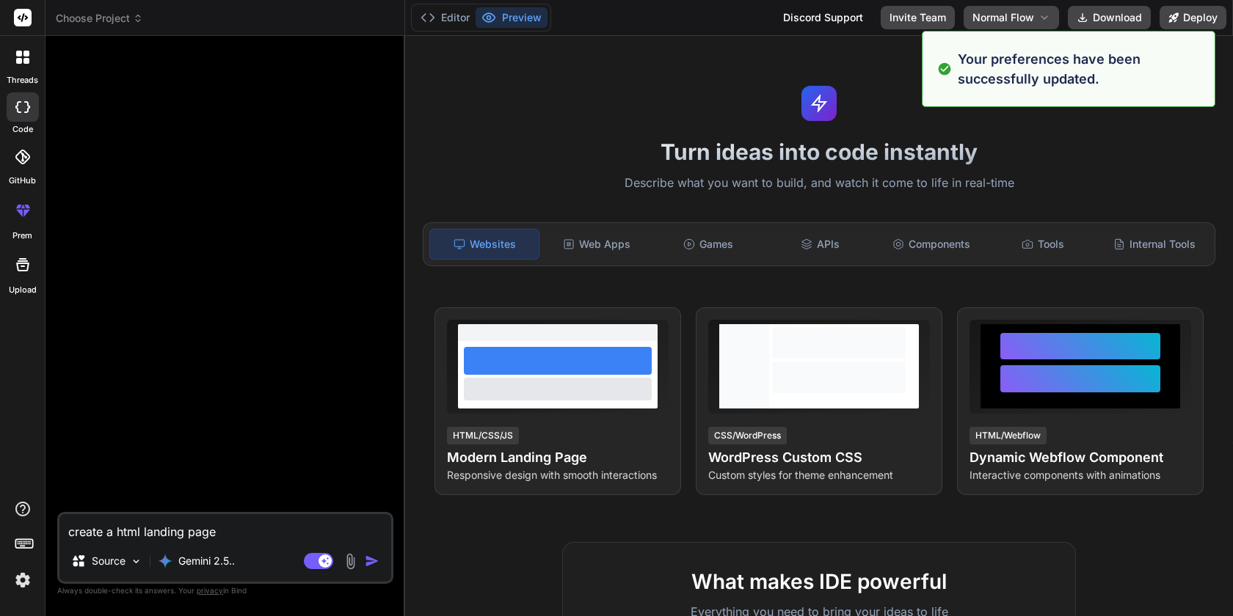
click at [241, 542] on div "create a html landing page Source Gemini 2.5.. Agent Mode. When this toggle is …" at bounding box center [225, 548] width 336 height 72
click at [225, 528] on textarea "create a html landing page" at bounding box center [225, 527] width 332 height 26
type textarea "x"
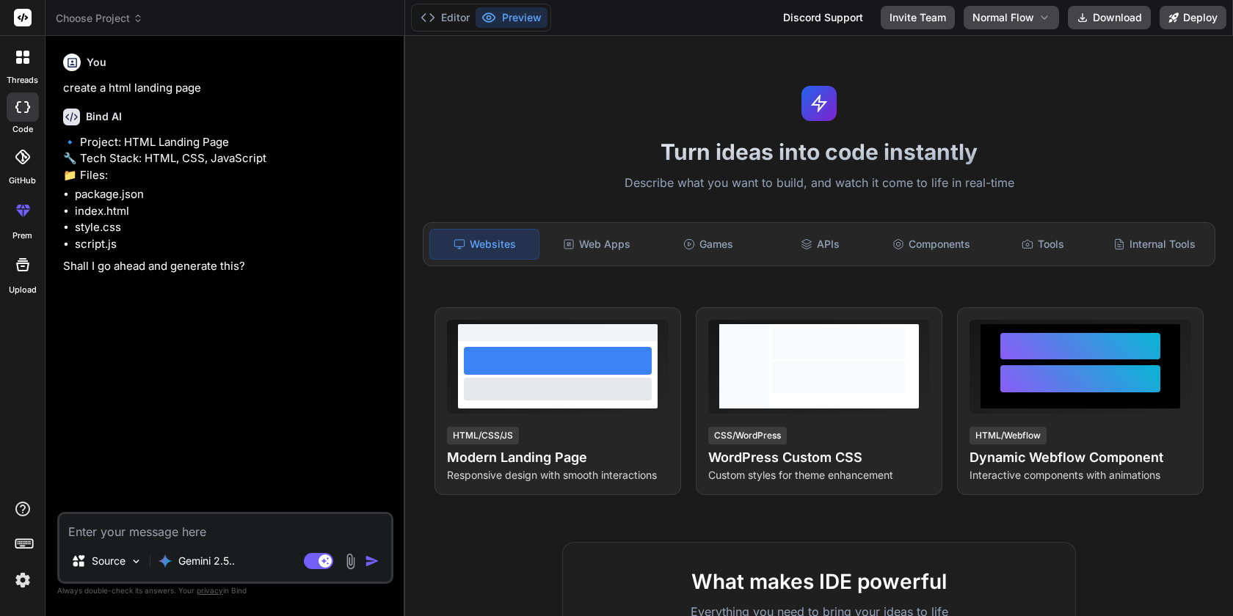
type textarea "x"
type textarea "y"
type textarea "x"
type textarea "ye"
type textarea "x"
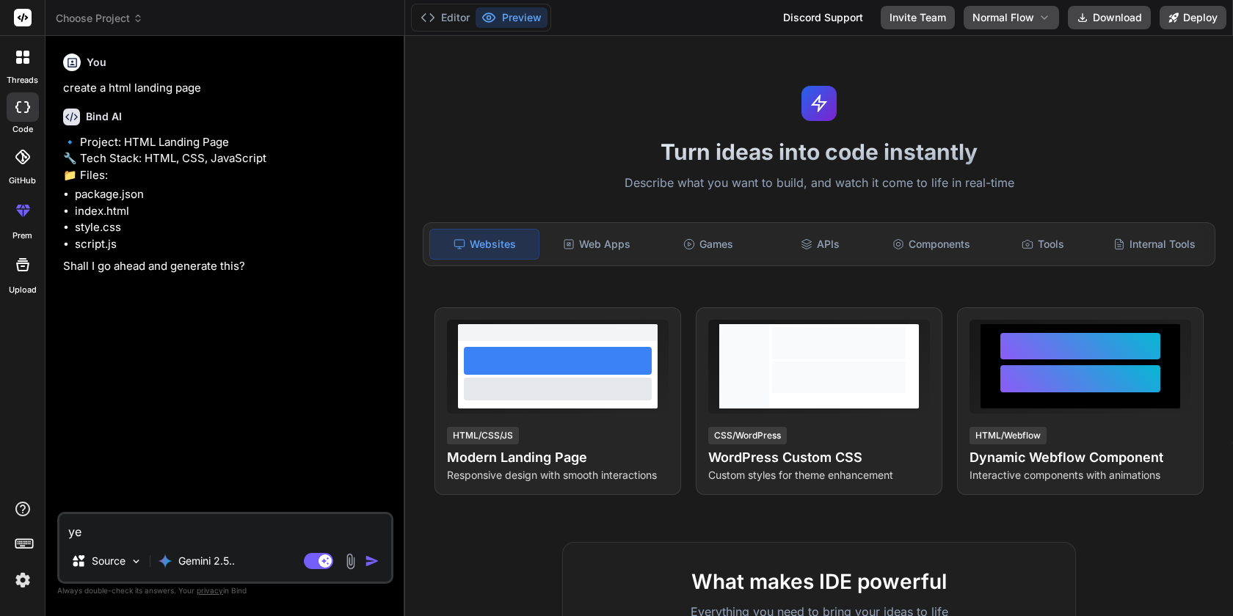
type textarea "yes"
type textarea "x"
type textarea "yes]"
type textarea "x"
type textarea "yes"
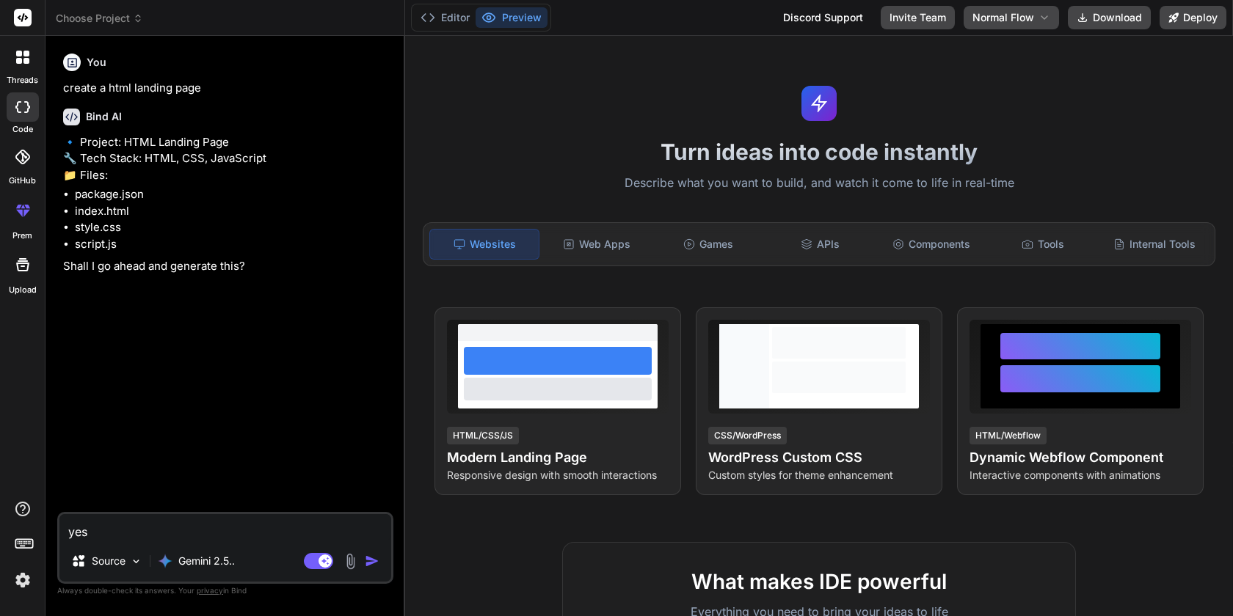
type textarea "x"
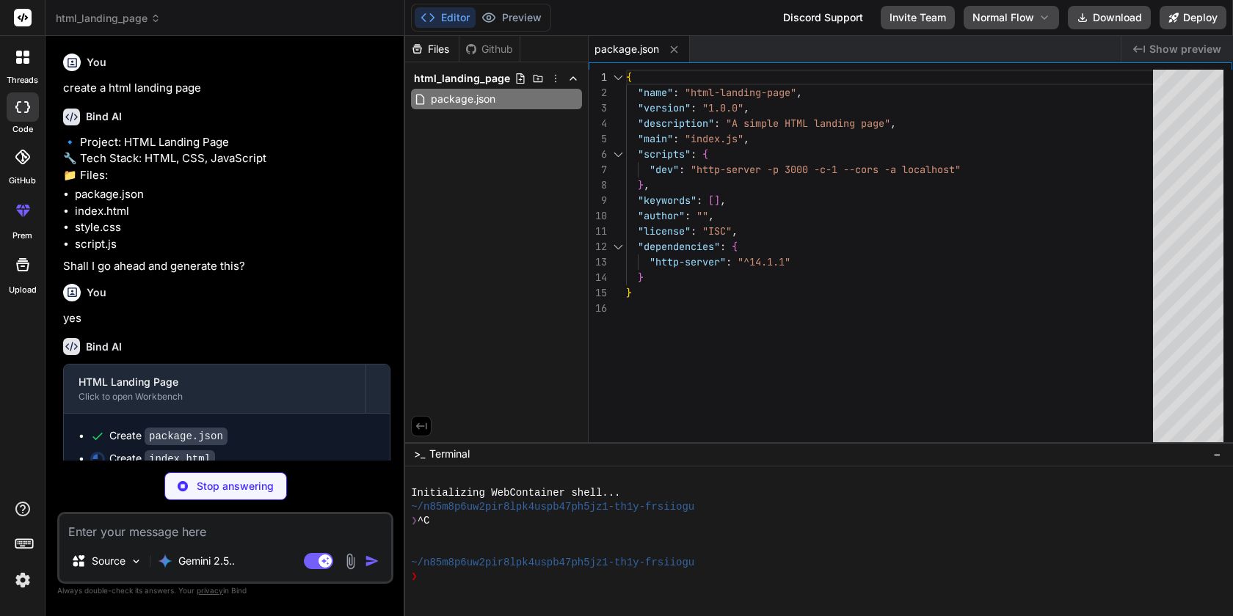
type textarea "x"
type textarea "</body> </html>"
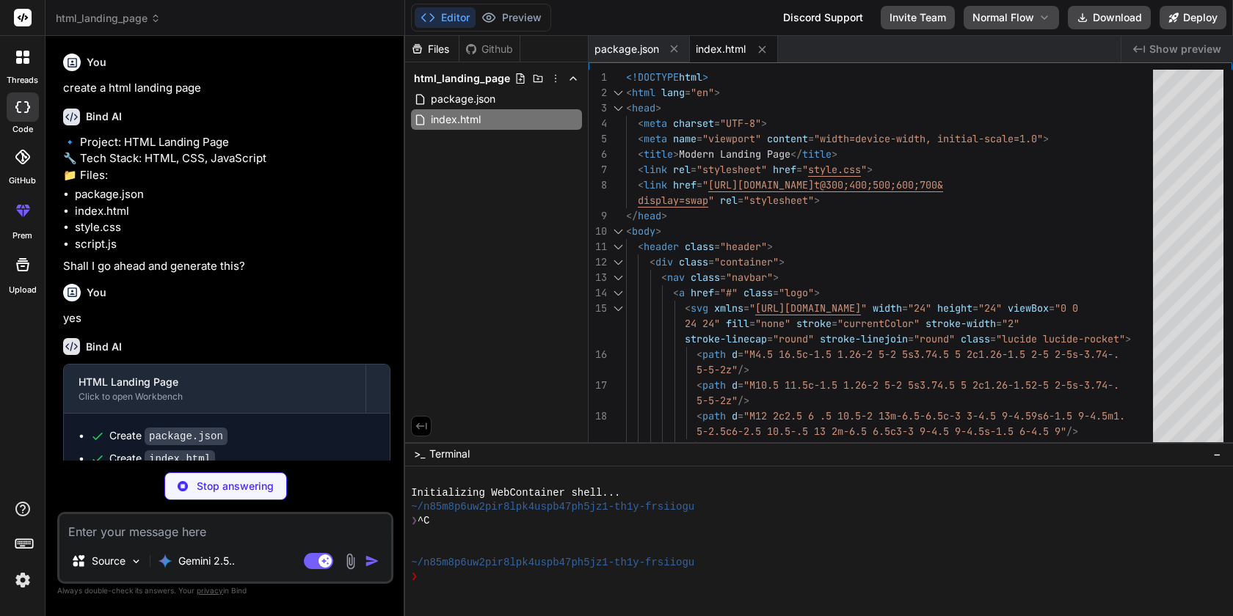
type textarea "x"
type textarea "} }"
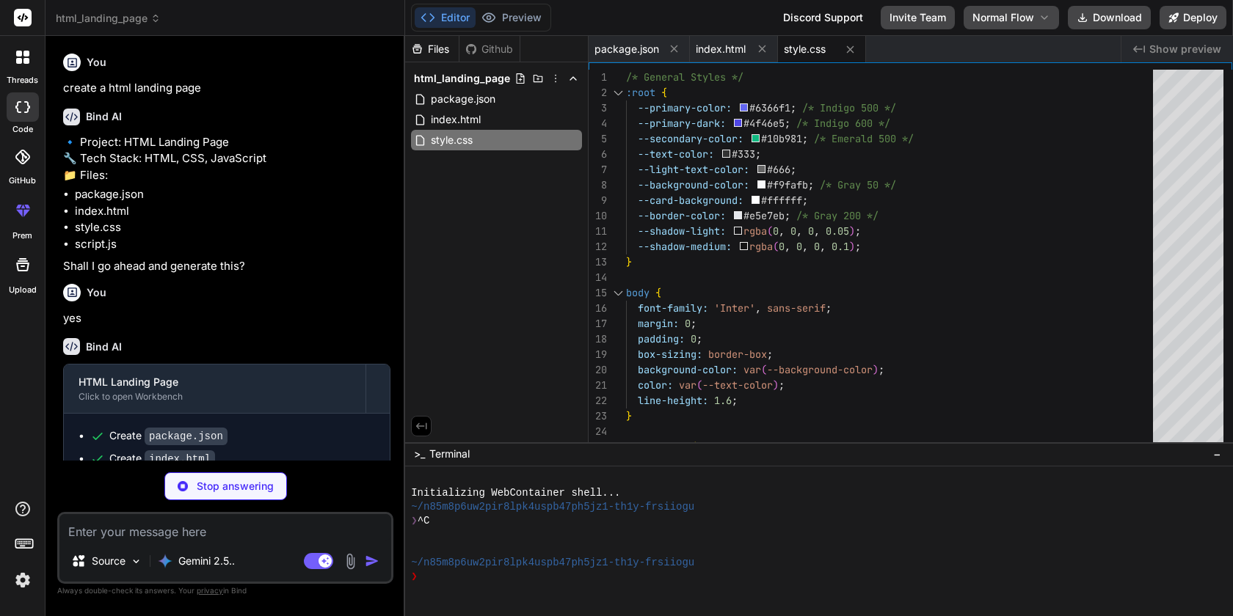
type textarea "x"
type textarea "e.preventDefault(); alert('Thank you for your message! We will get back to you …"
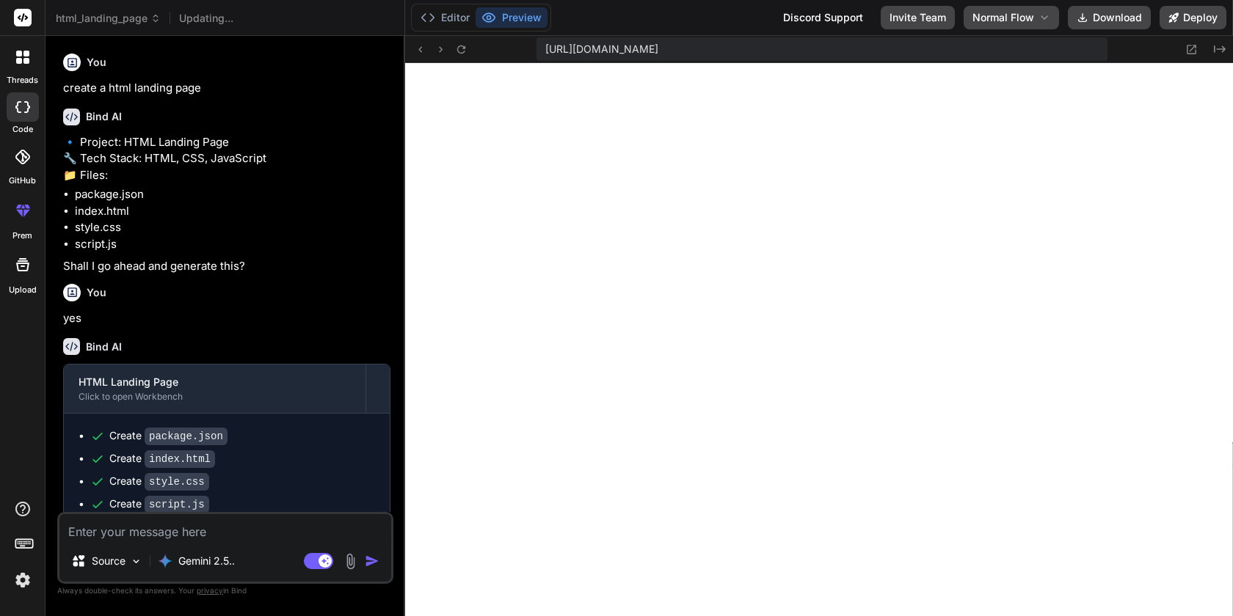
scroll to position [724, 0]
type textarea "x"
